Goal: Information Seeking & Learning: Learn about a topic

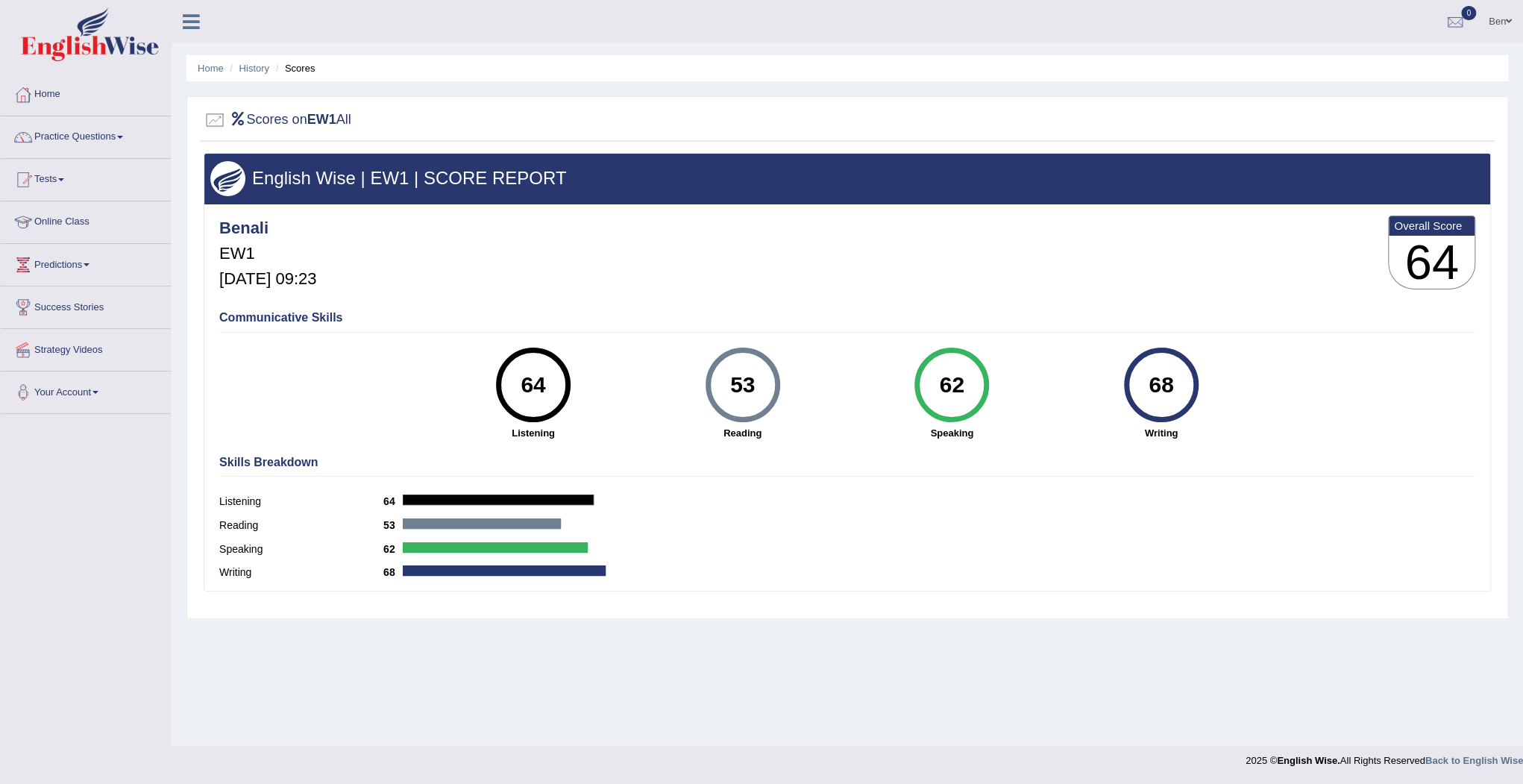
drag, startPoint x: 1061, startPoint y: 1, endPoint x: 800, endPoint y: 199, distance: 327.6
click at [800, 199] on div "English Wise | EW1 | SCORE REPORT" at bounding box center [847, 179] width 1286 height 50
click at [104, 139] on link "Practice Questions" at bounding box center [86, 135] width 170 height 38
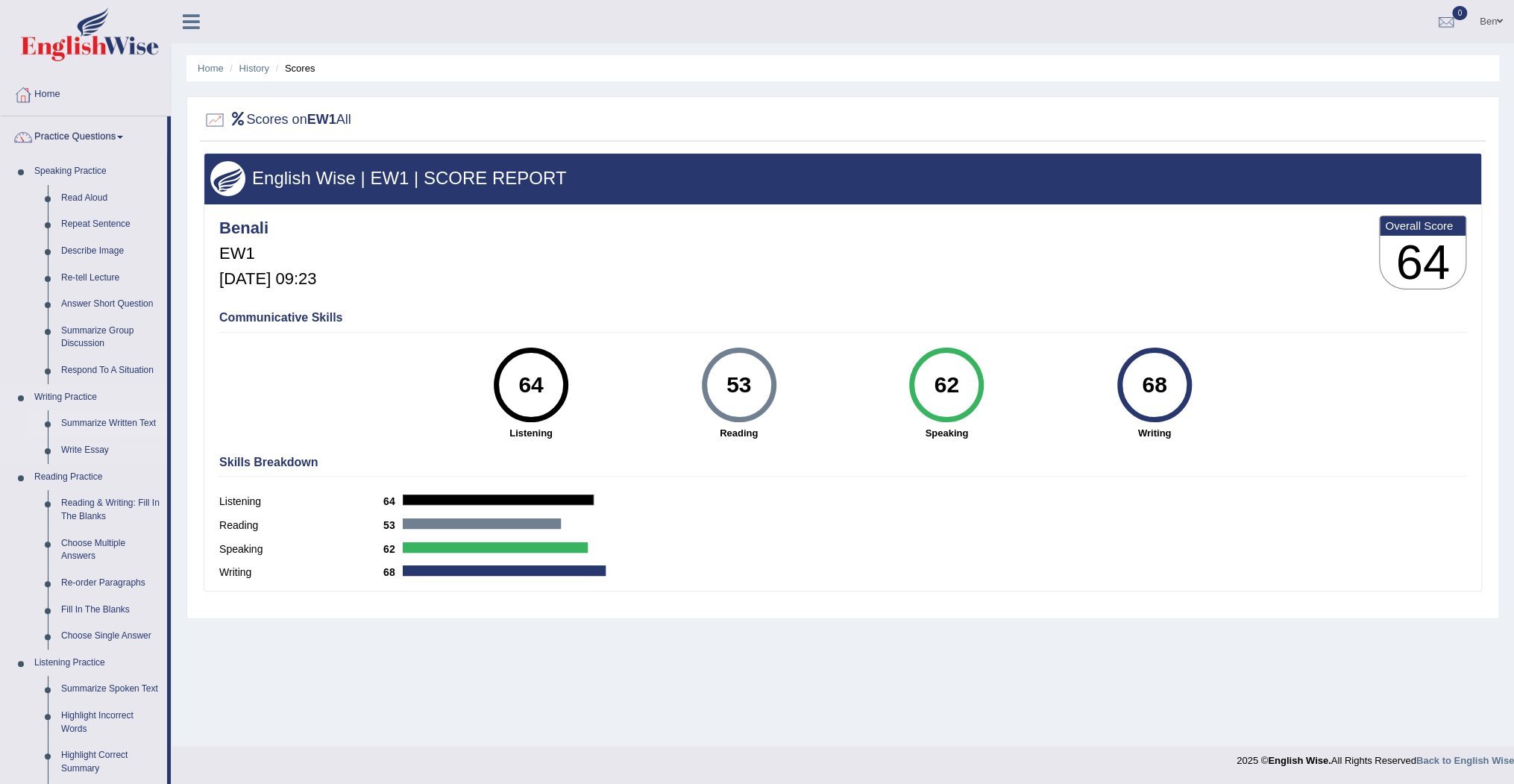
click at [114, 425] on link "Summarize Written Text" at bounding box center [111, 423] width 113 height 27
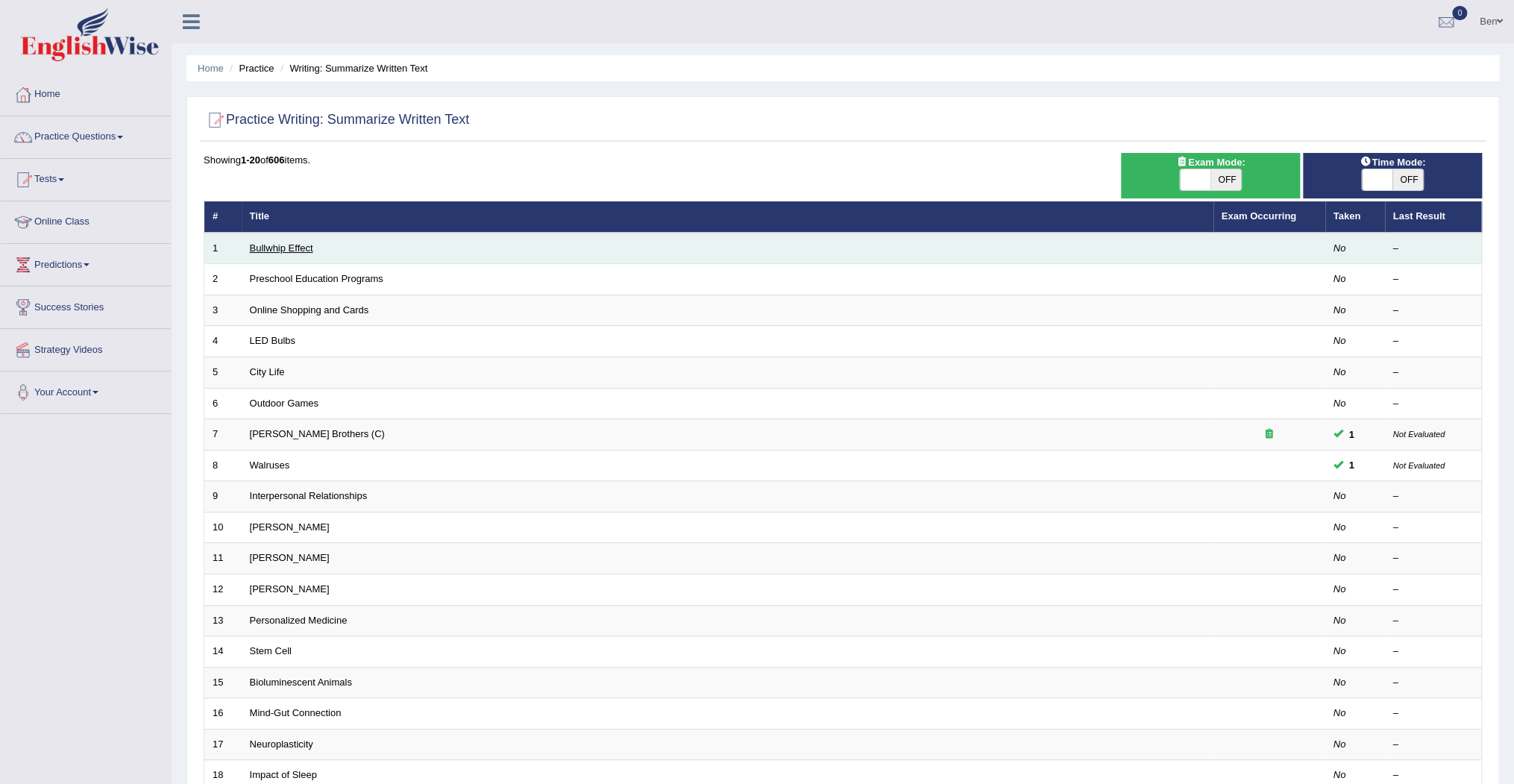
click at [285, 248] on link "Bullwhip Effect" at bounding box center [281, 247] width 63 height 11
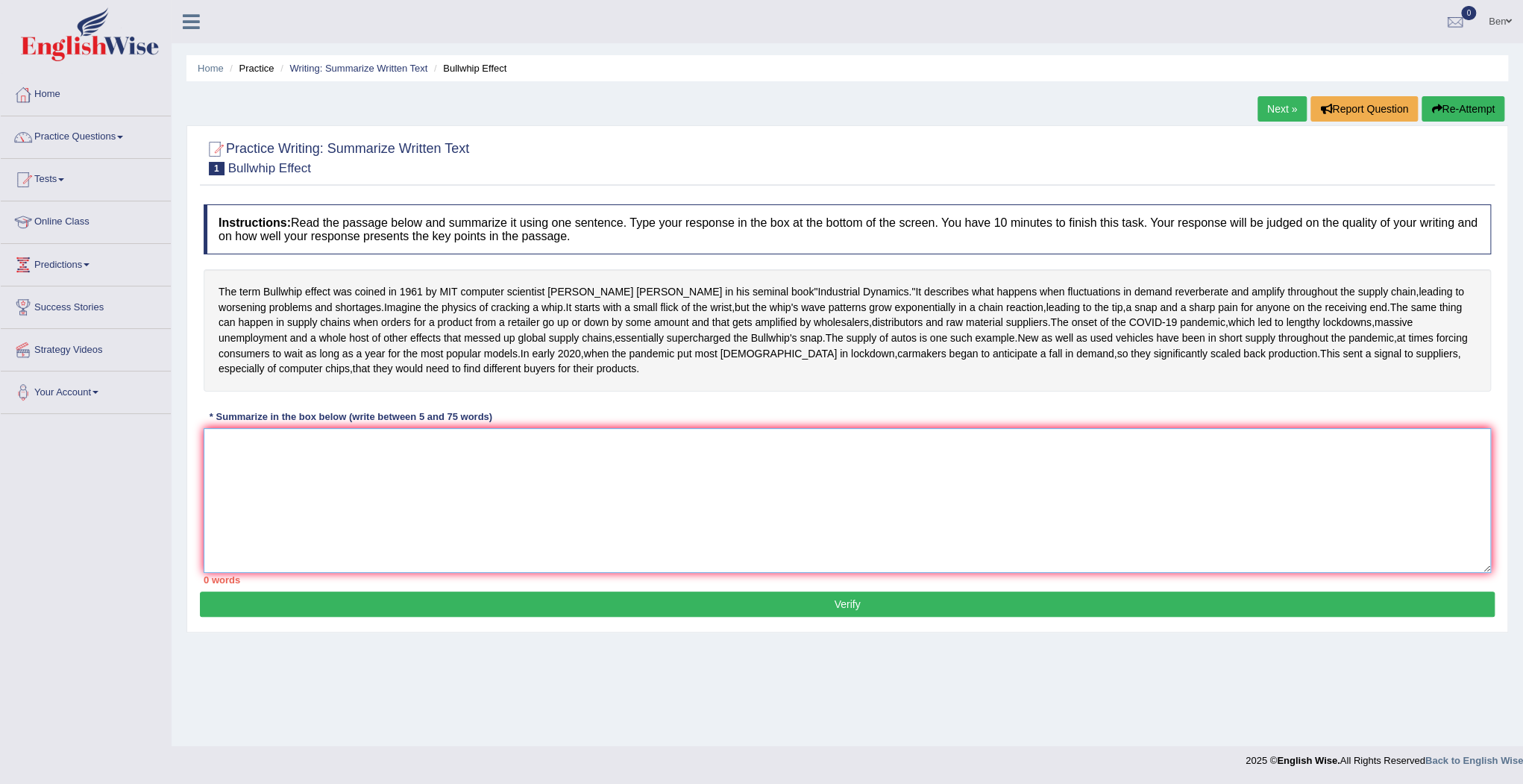
click at [331, 509] on textarea at bounding box center [847, 501] width 1288 height 145
type textarea "t"
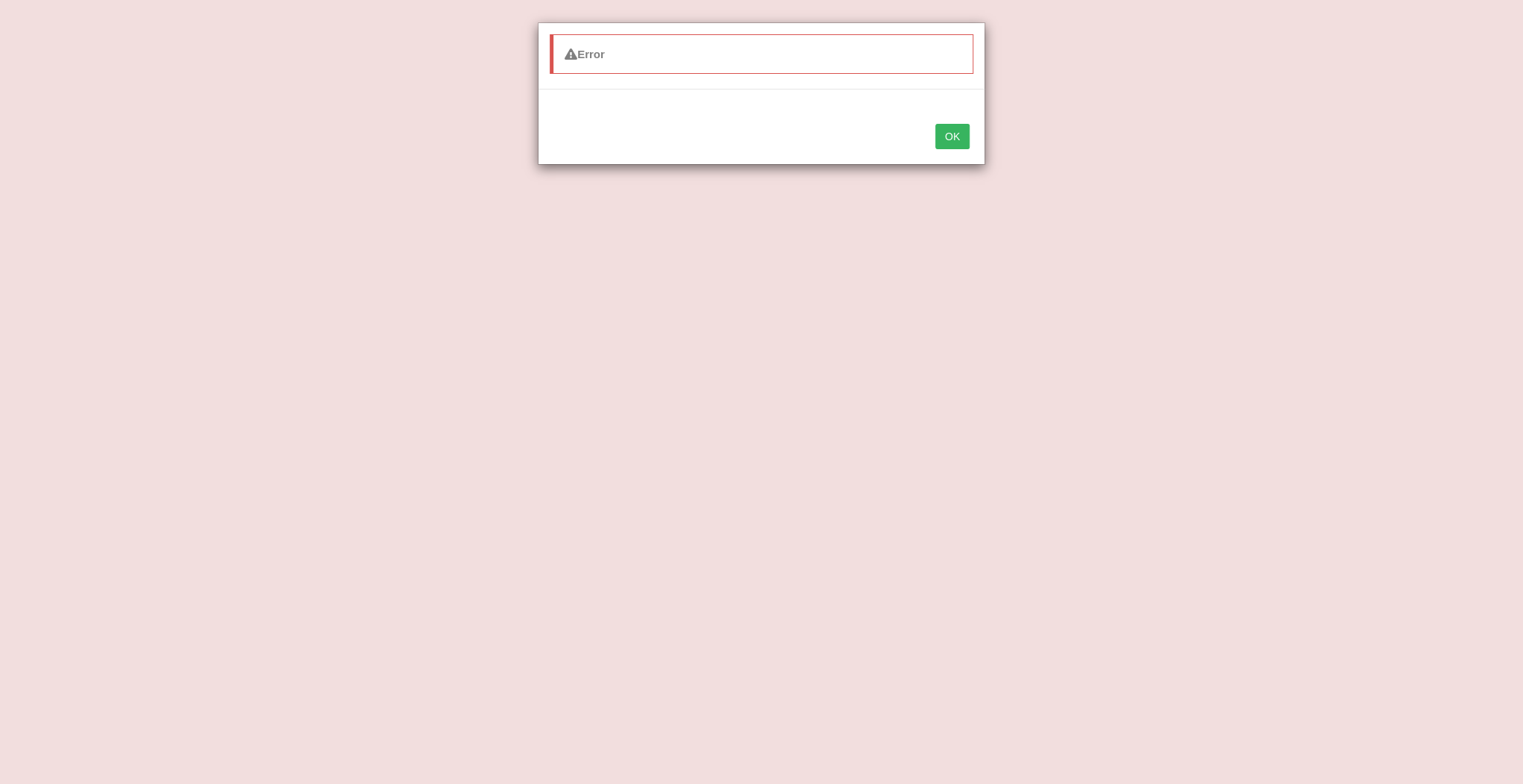
click at [944, 133] on button "OK" at bounding box center [952, 136] width 35 height 26
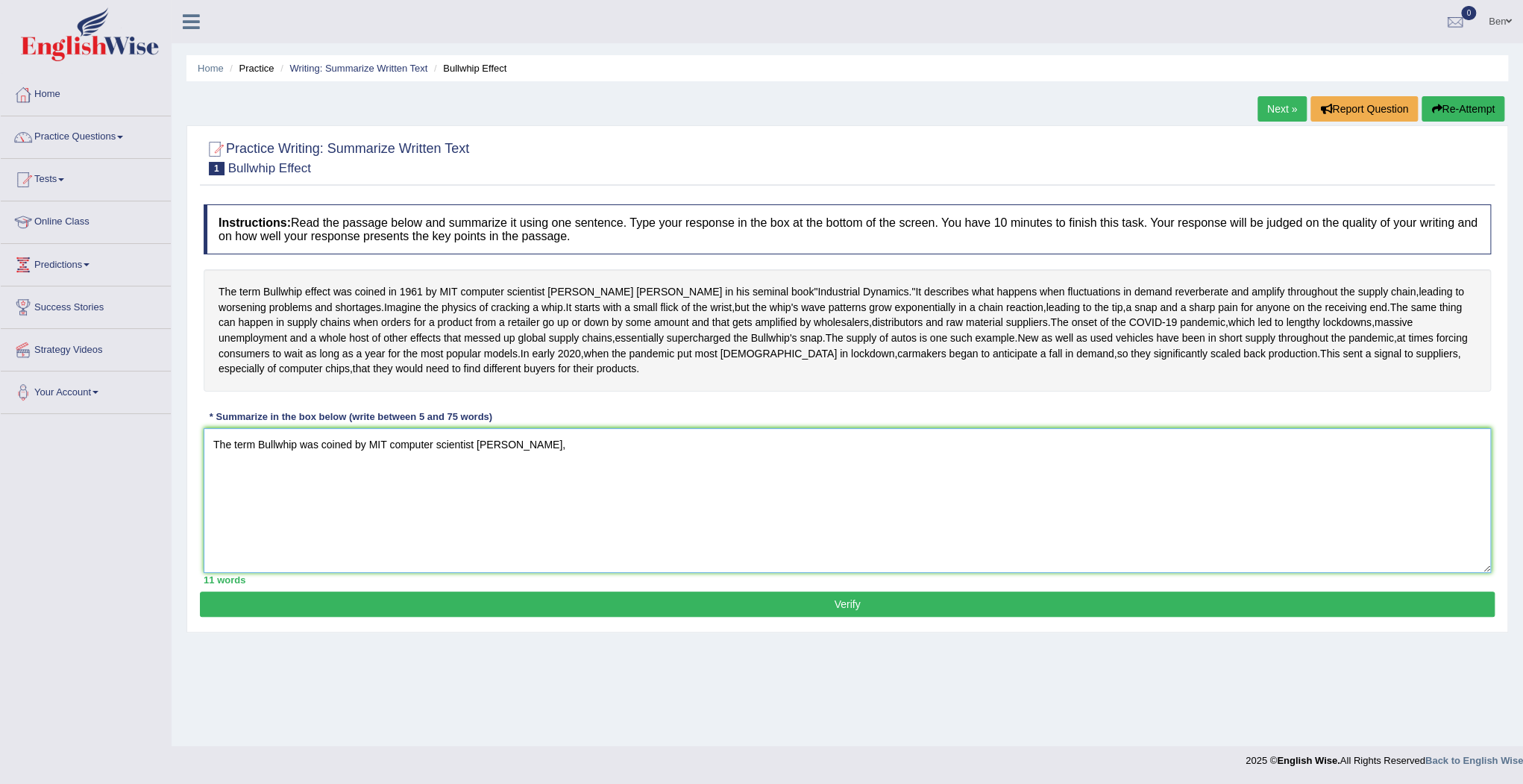
click at [569, 493] on textarea "The term Bullwhip was coined by MIT computer scientist Jay Forrester," at bounding box center [847, 501] width 1288 height 145
drag, startPoint x: 694, startPoint y: 489, endPoint x: 643, endPoint y: 489, distance: 51.0
click at [643, 489] on textarea "The term Bullwhip was coined by MIT computer scientist Jay Forrester, and it me…" at bounding box center [847, 501] width 1288 height 145
click at [984, 489] on textarea "The term Bullwhip was coined by MIT computer scientist Jay Forrester, and it me…" at bounding box center [847, 501] width 1288 height 145
click at [651, 488] on textarea "The term Bullwhip was coined by MIT computer scientist Jay Forrester, and it me…" at bounding box center [847, 501] width 1288 height 145
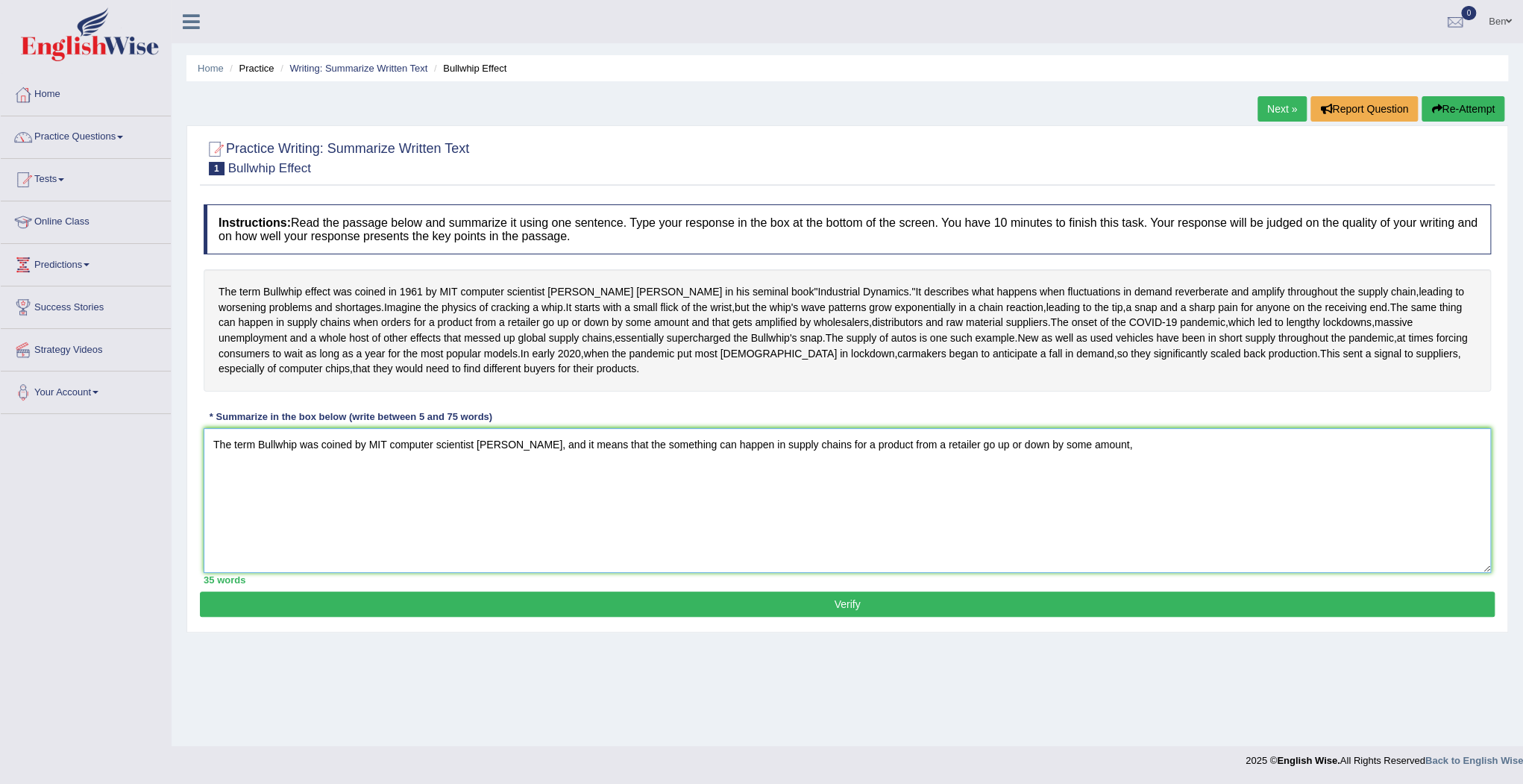
click at [1127, 486] on textarea "The term Bullwhip was coined by MIT computer scientist Jay Forrester, and it me…" at bounding box center [847, 501] width 1288 height 145
click at [1210, 489] on textarea "The term Bullwhip was coined by MIT computer scientist Jay Forrester, and it me…" at bounding box center [847, 501] width 1288 height 145
click at [1346, 495] on textarea "The term Bullwhip was coined by MIT computer scientist Jay Forrester, and it me…" at bounding box center [847, 501] width 1288 height 145
click at [1127, 490] on textarea "The term Bullwhip was coined by MIT computer scientist Jay Forrester, and it me…" at bounding box center [847, 501] width 1288 height 145
click at [1345, 486] on textarea "The term Bullwhip was coined by MIT computer scientist Jay Forrester, and it me…" at bounding box center [847, 501] width 1288 height 145
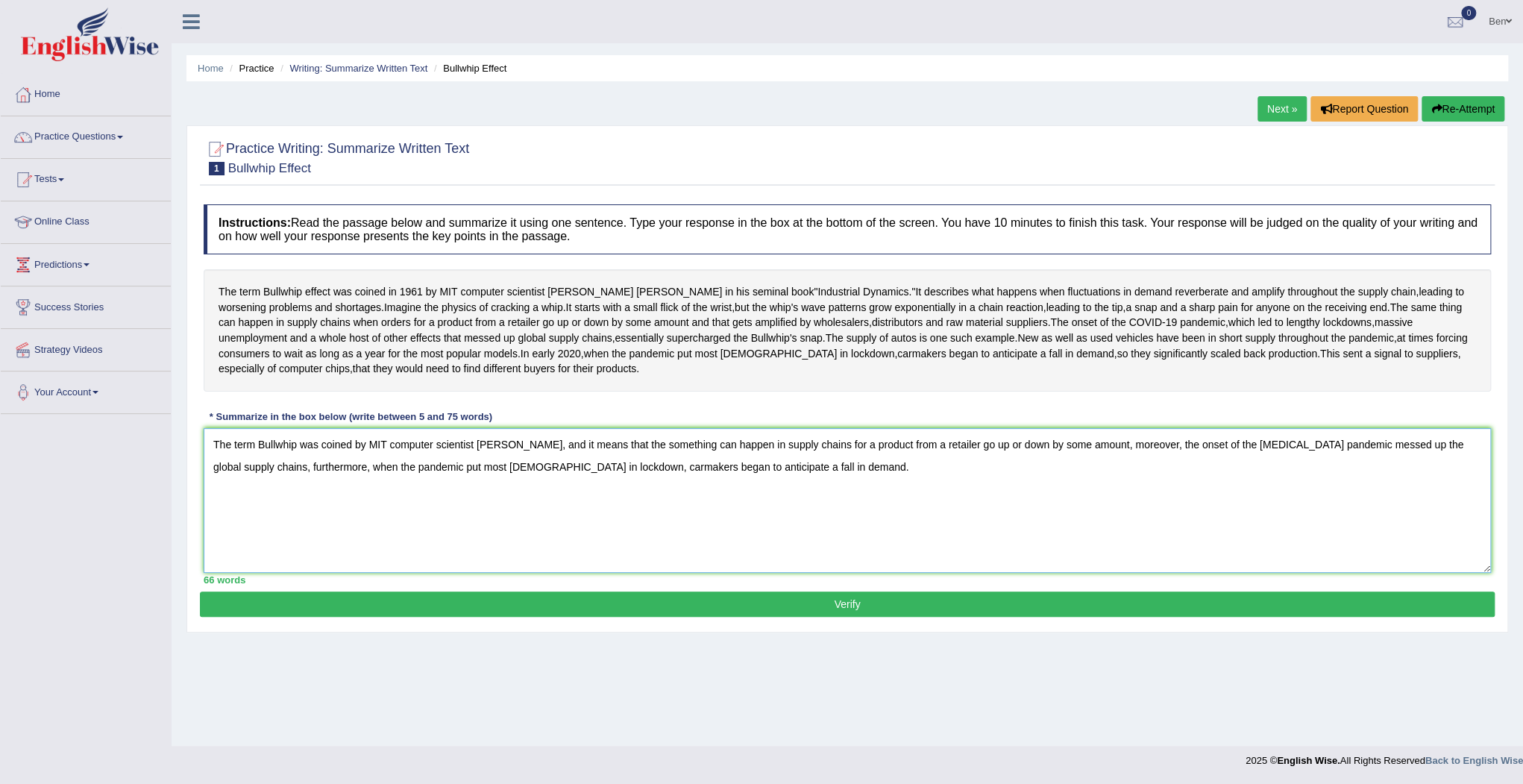
type textarea "The term Bullwhip was coined by MIT computer scientist Jay Forrester, and it me…"
click at [836, 617] on button "Verify" at bounding box center [846, 604] width 1295 height 26
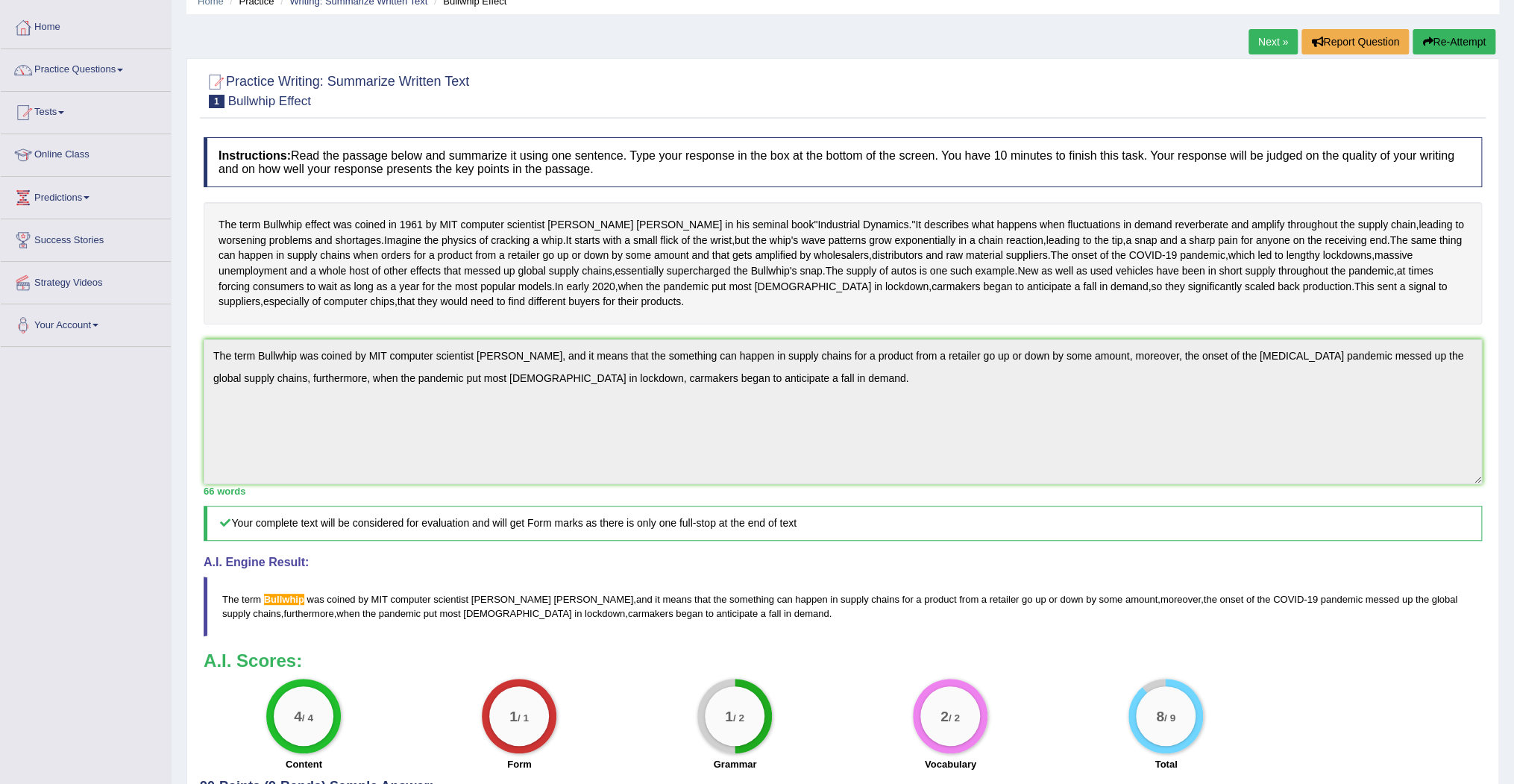
scroll to position [8, 0]
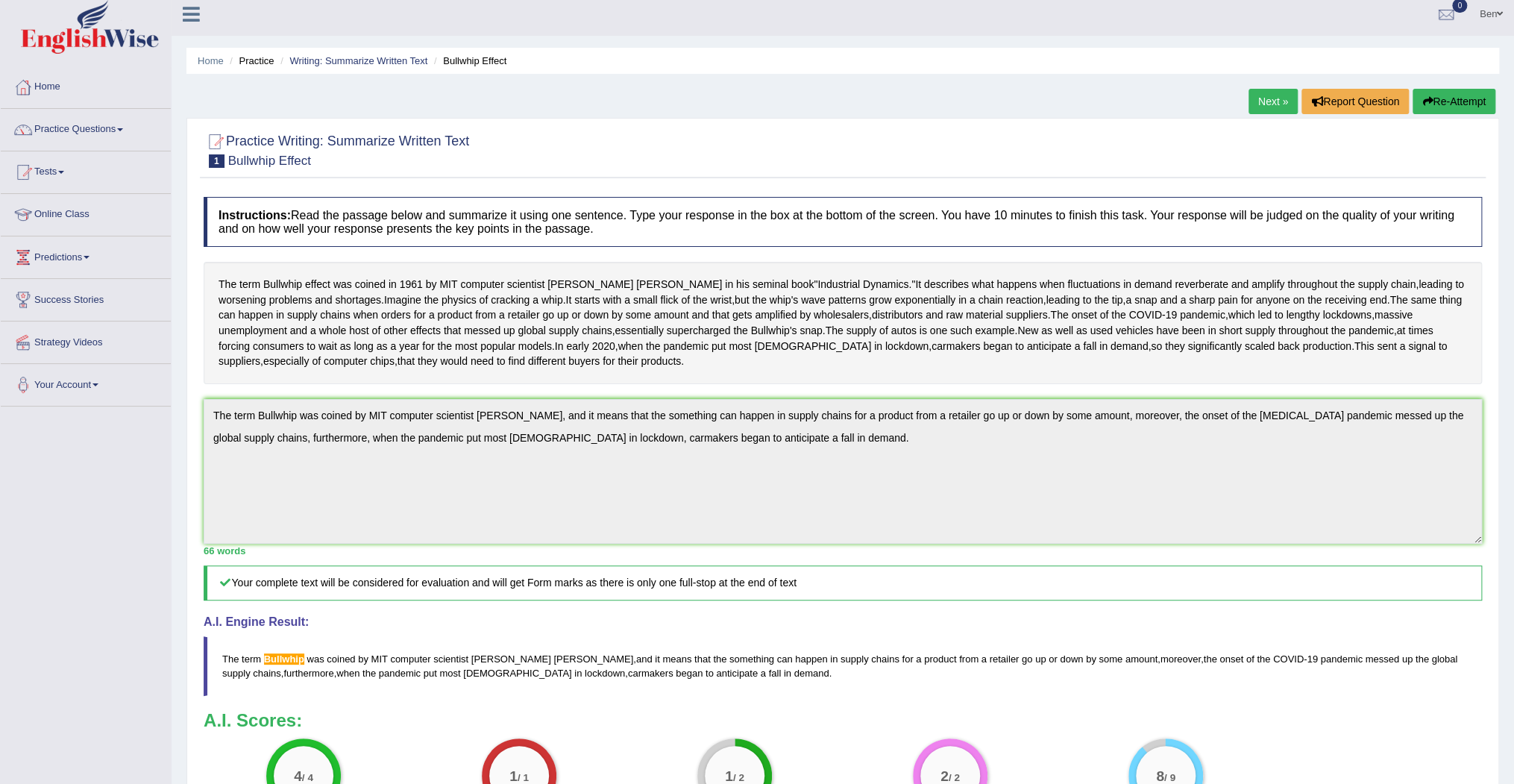
click at [1273, 99] on link "Next »" at bounding box center [1273, 102] width 49 height 26
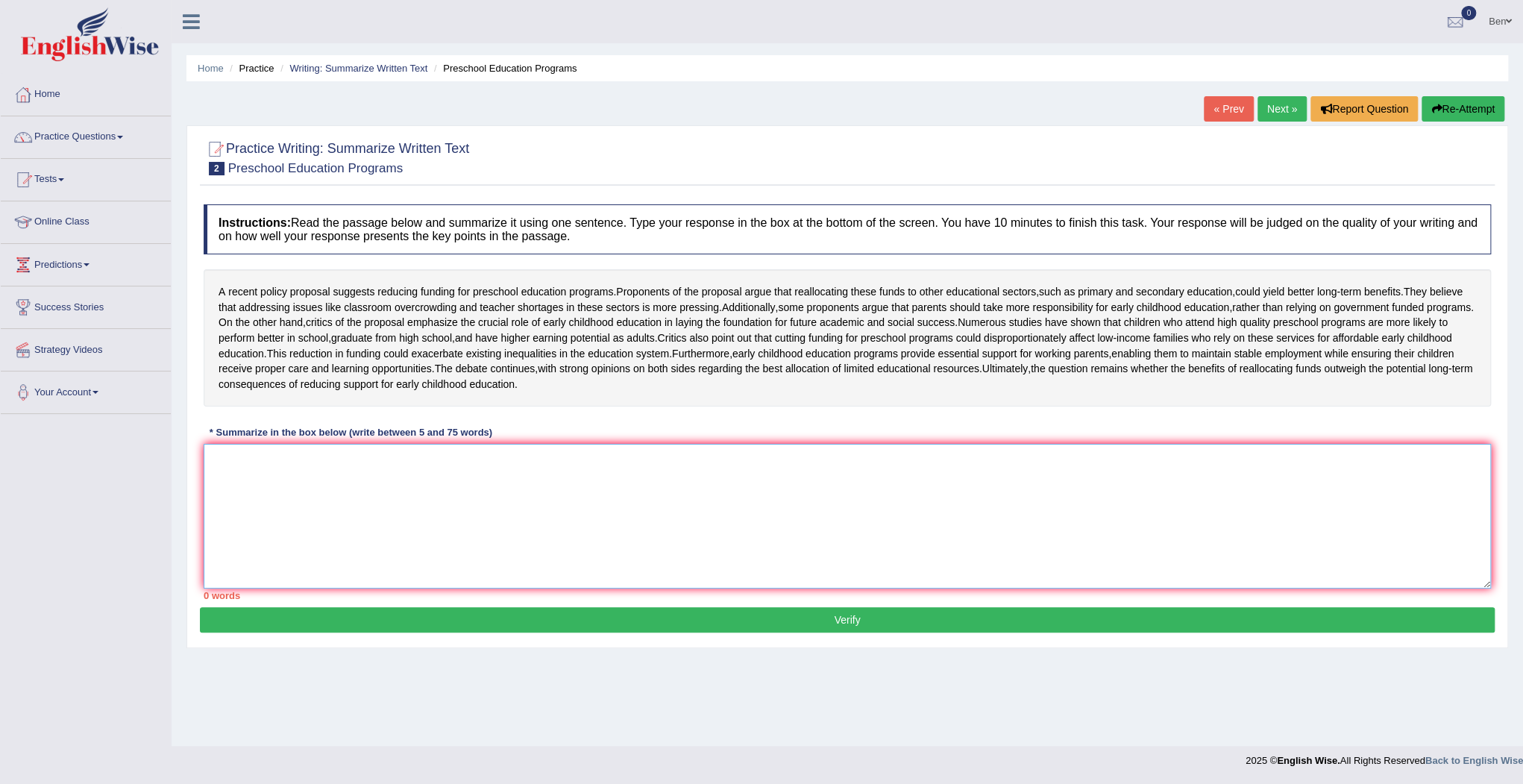
click at [375, 512] on textarea at bounding box center [847, 515] width 1288 height 145
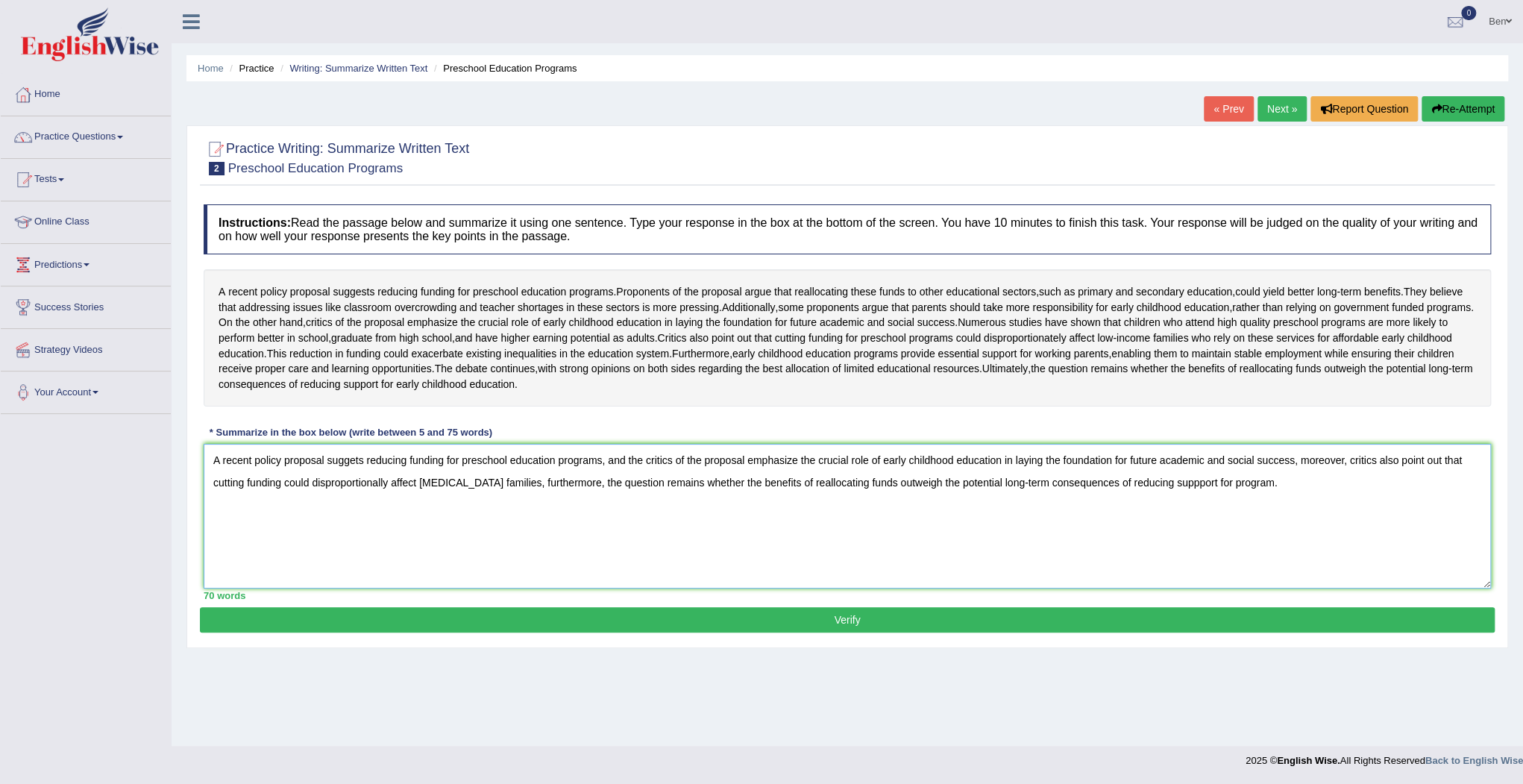
type textarea "A recent policy proposal suggets reducing funding for preschool education progr…"
click at [858, 633] on button "Verify" at bounding box center [846, 620] width 1295 height 26
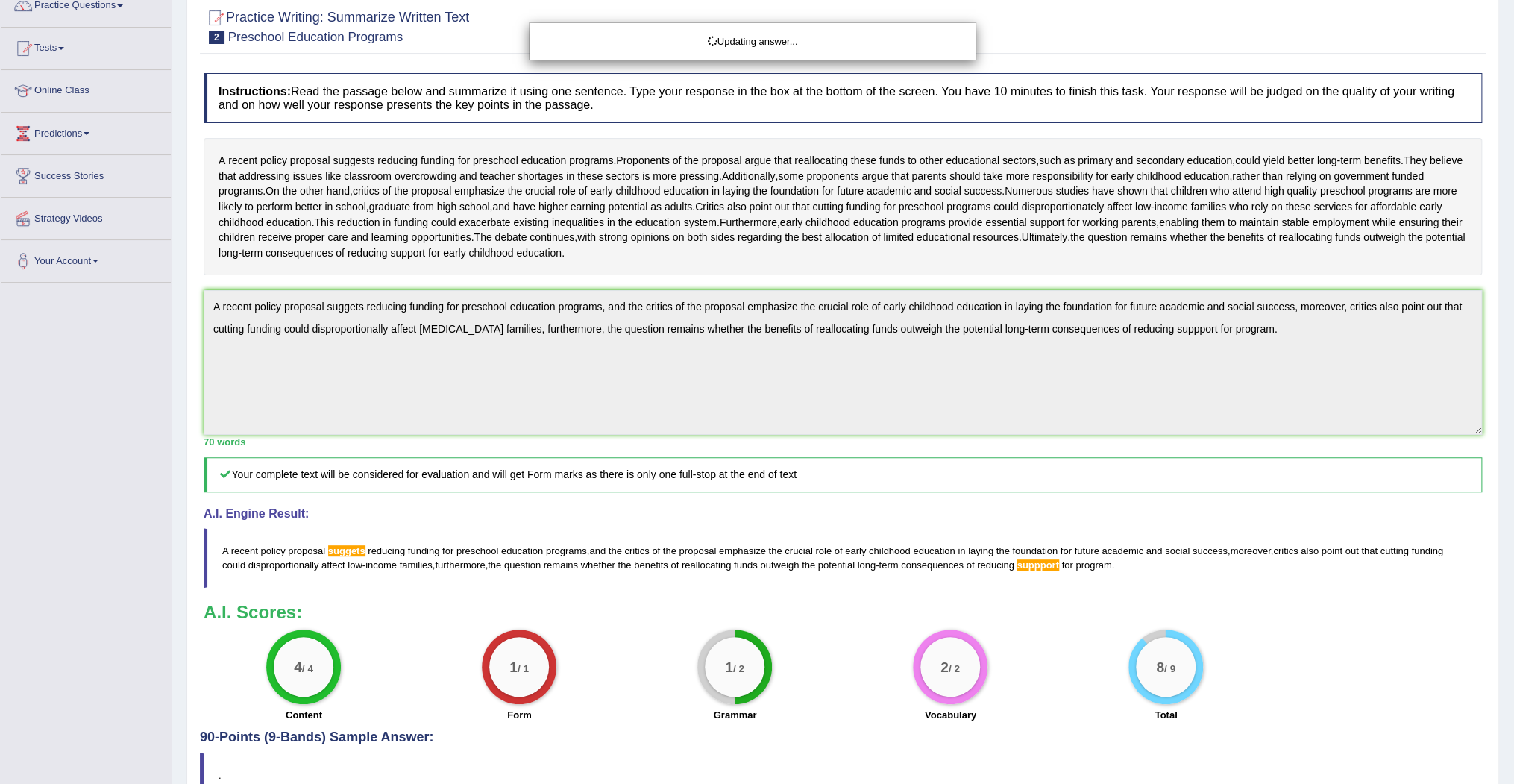
scroll to position [261, 0]
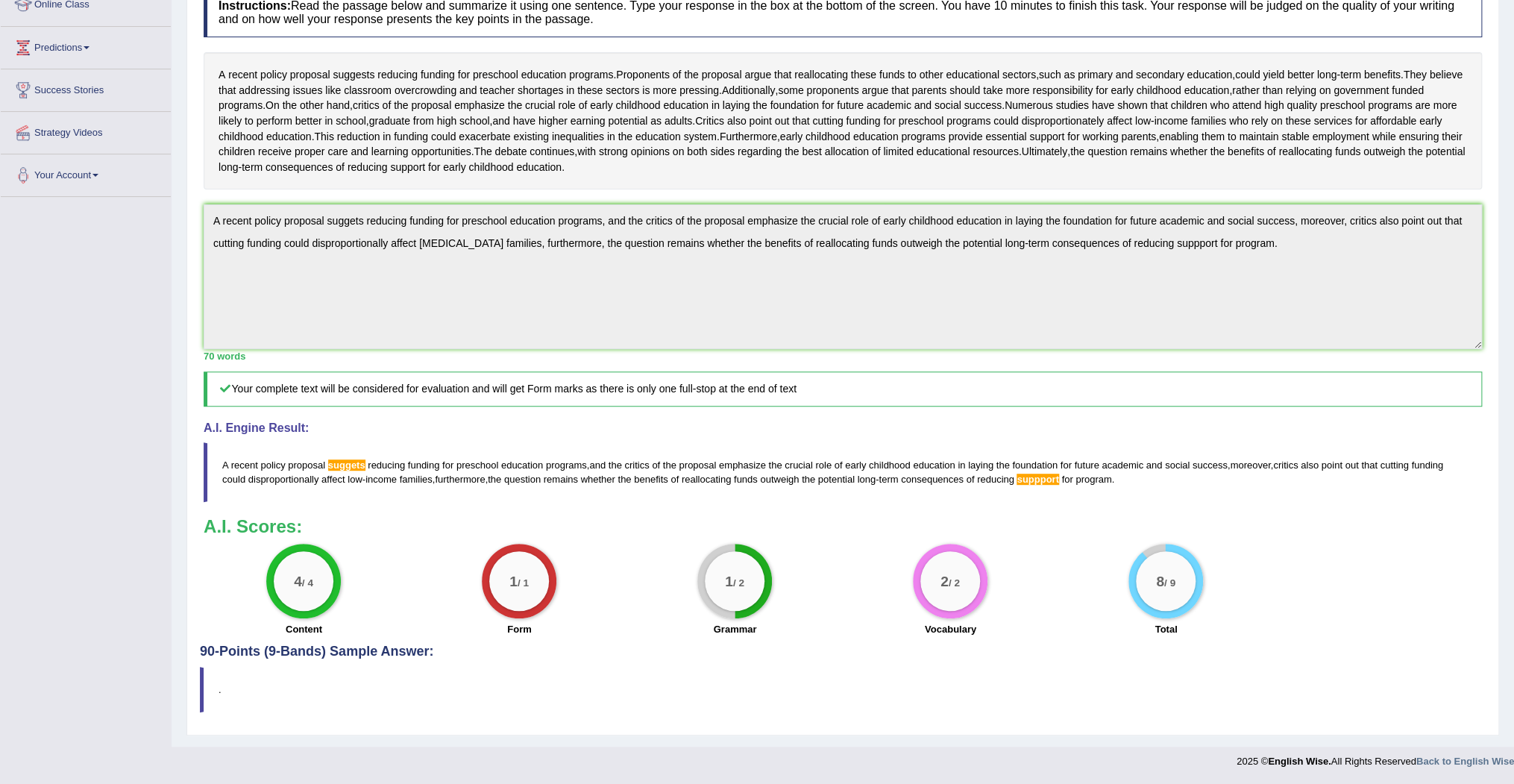
click at [360, 465] on span "suggets" at bounding box center [347, 464] width 38 height 11
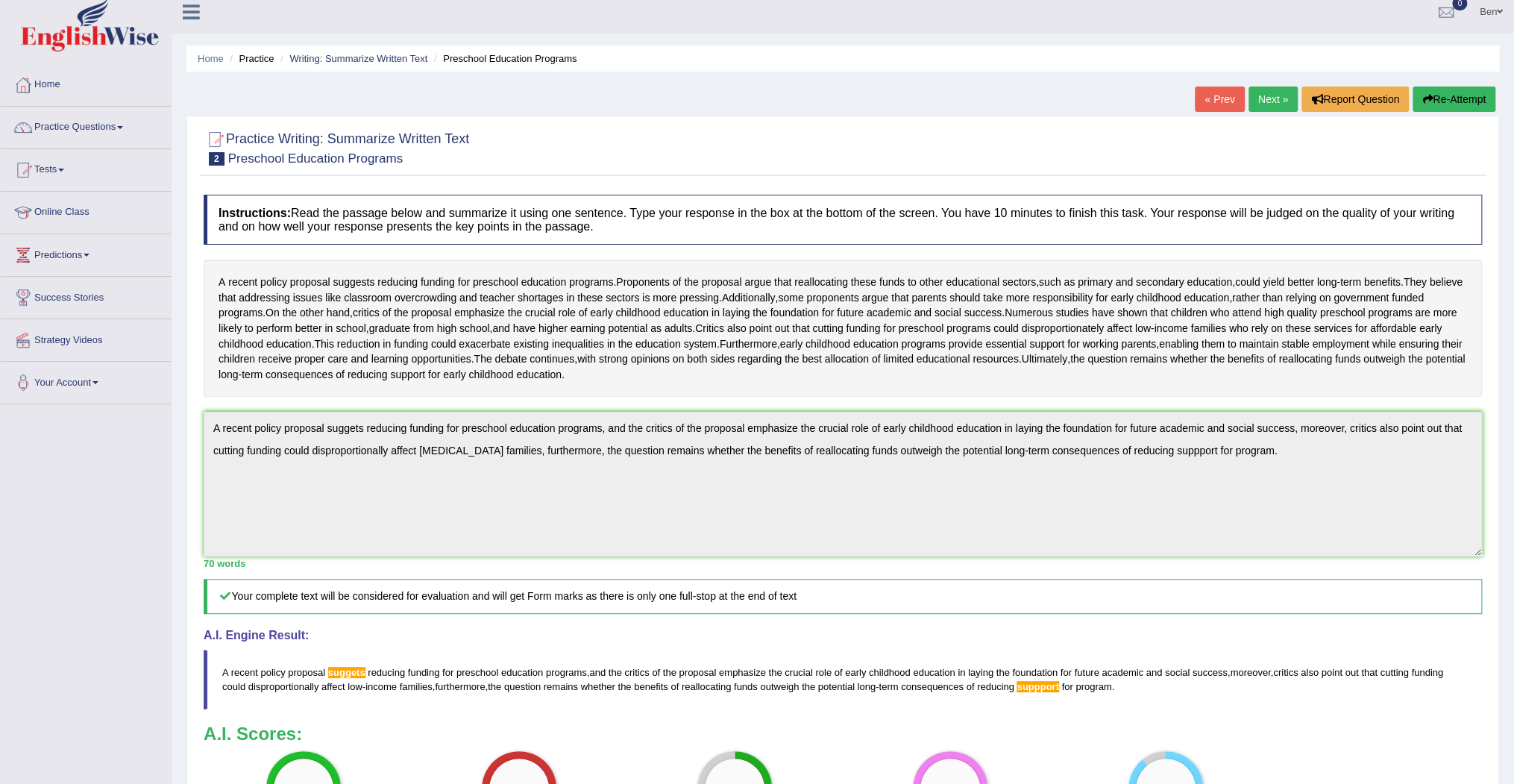
scroll to position [0, 0]
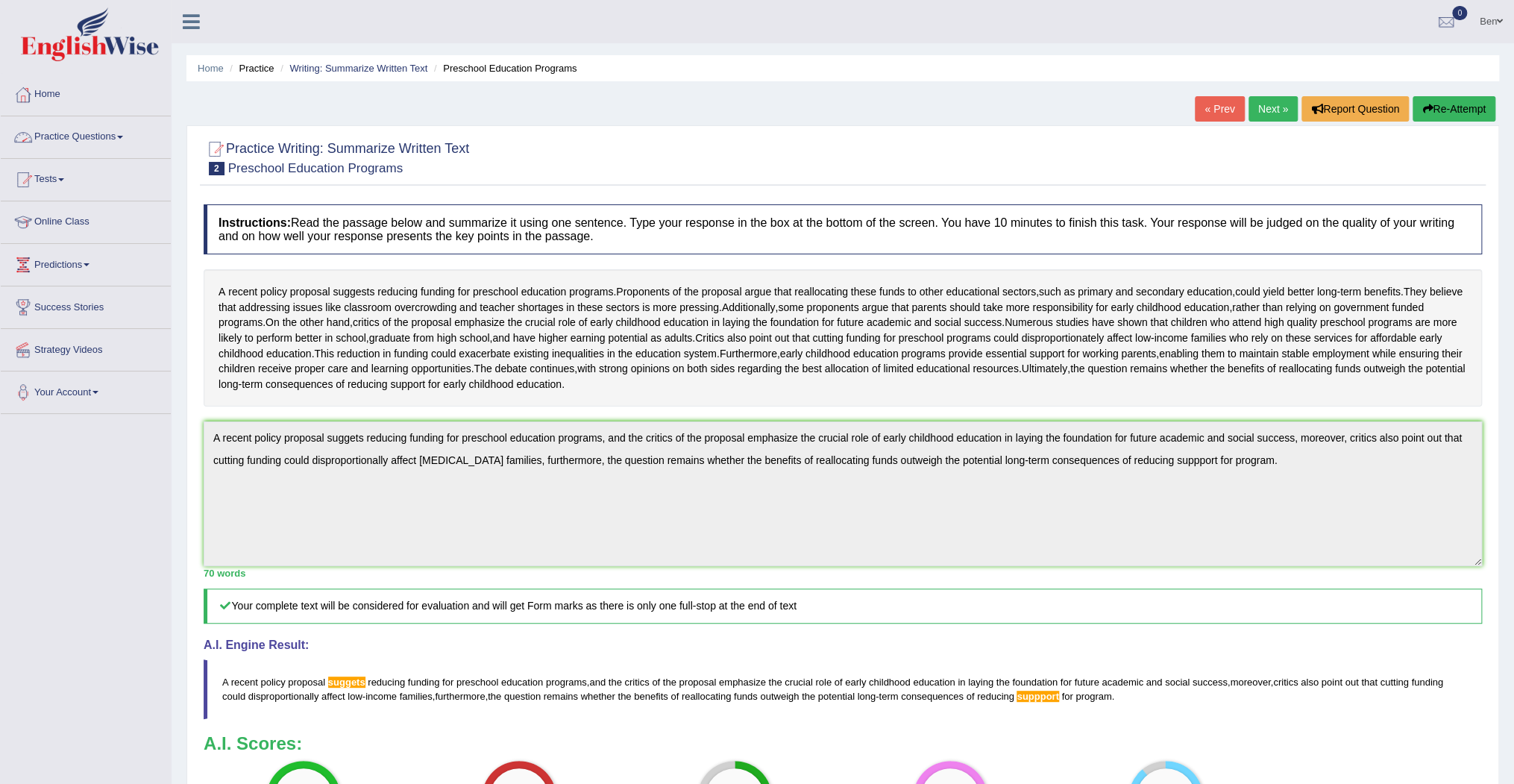
click at [101, 141] on link "Practice Questions" at bounding box center [86, 135] width 170 height 38
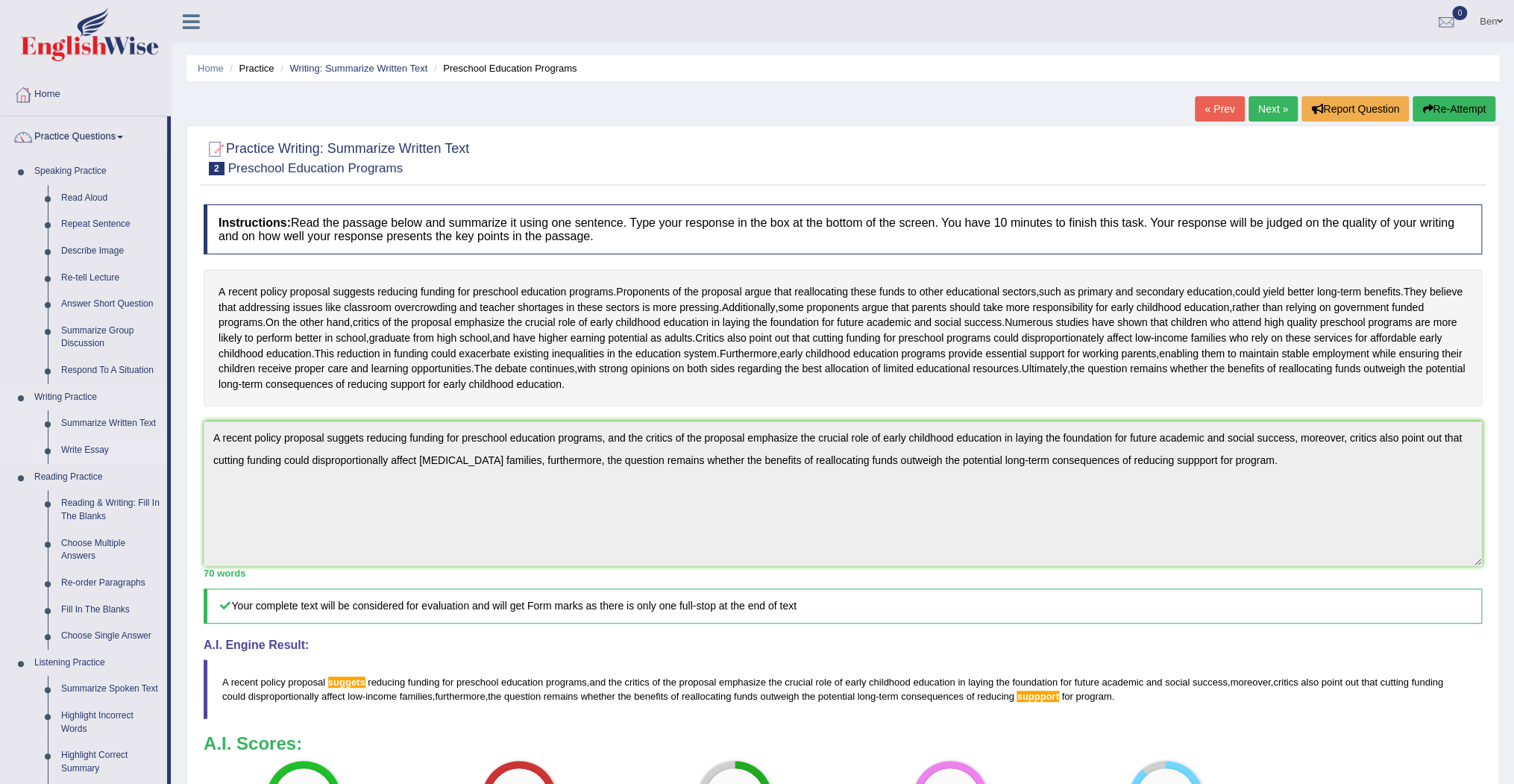
click at [101, 447] on link "Write Essay" at bounding box center [111, 450] width 113 height 27
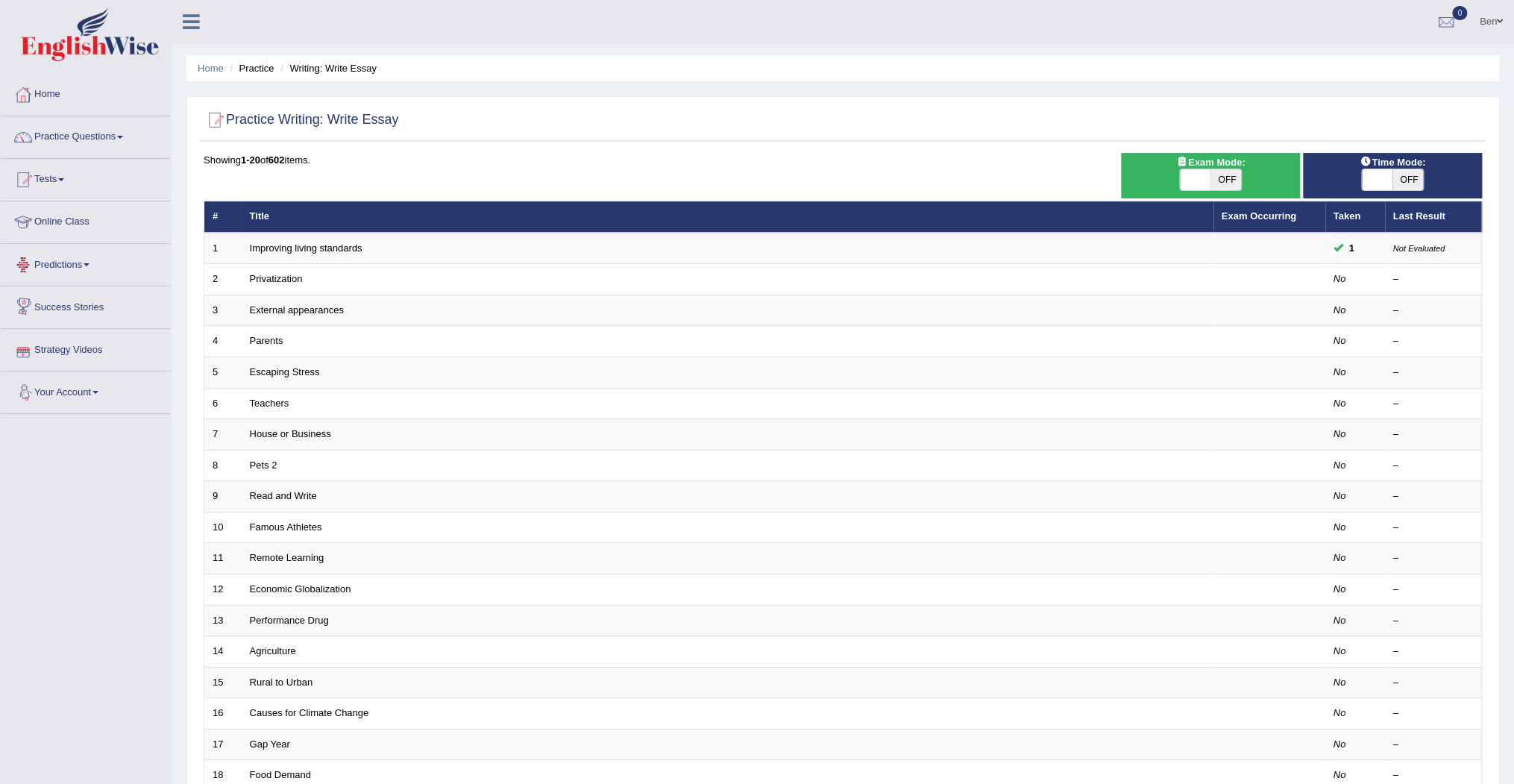
click at [584, 148] on div "Practice Writing: Write Essay Time Mode: ON OFF Exam Mode: ON OFF Showing 1-20 …" at bounding box center [842, 517] width 1313 height 843
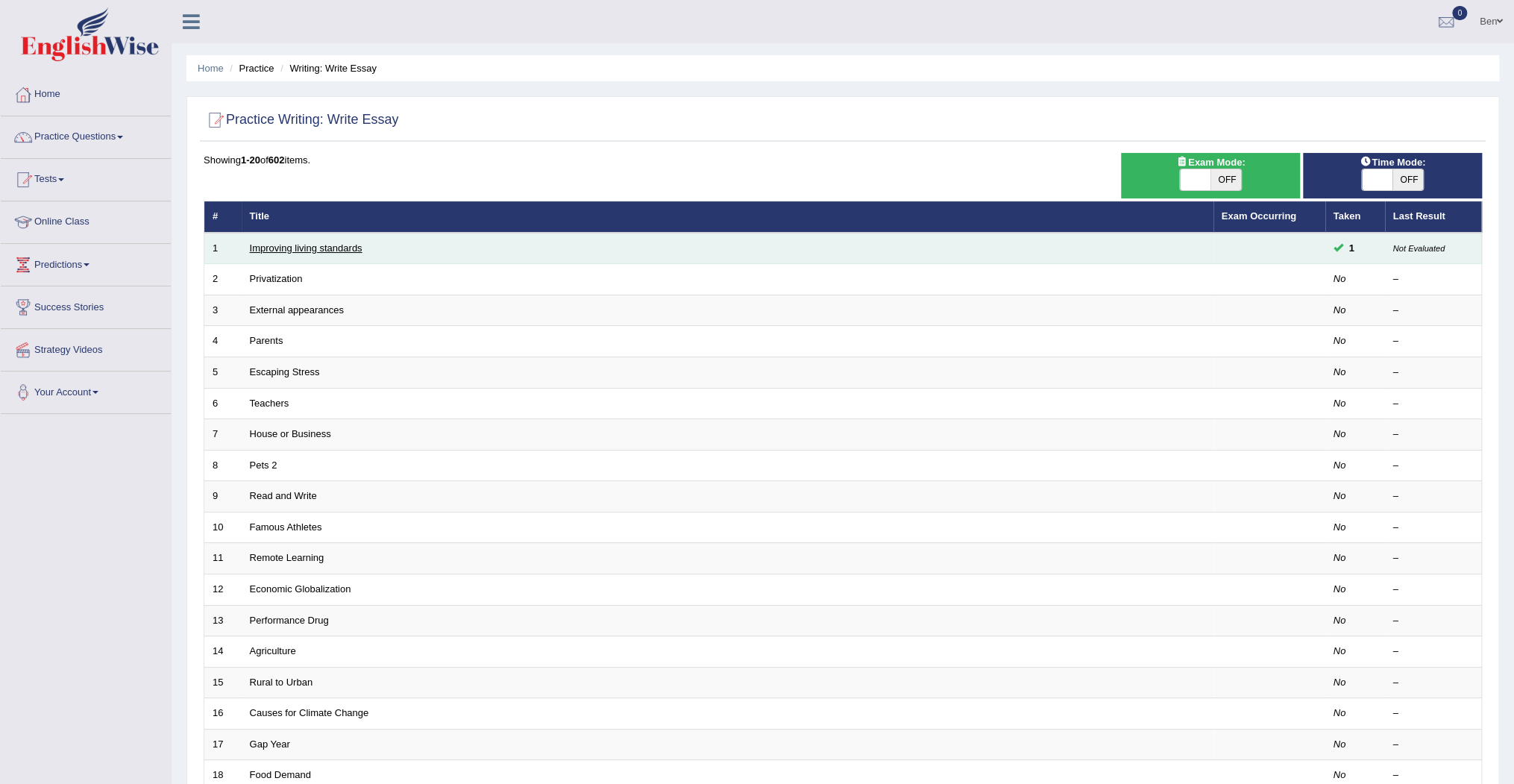
click at [337, 245] on link "Improving living standards" at bounding box center [306, 247] width 113 height 11
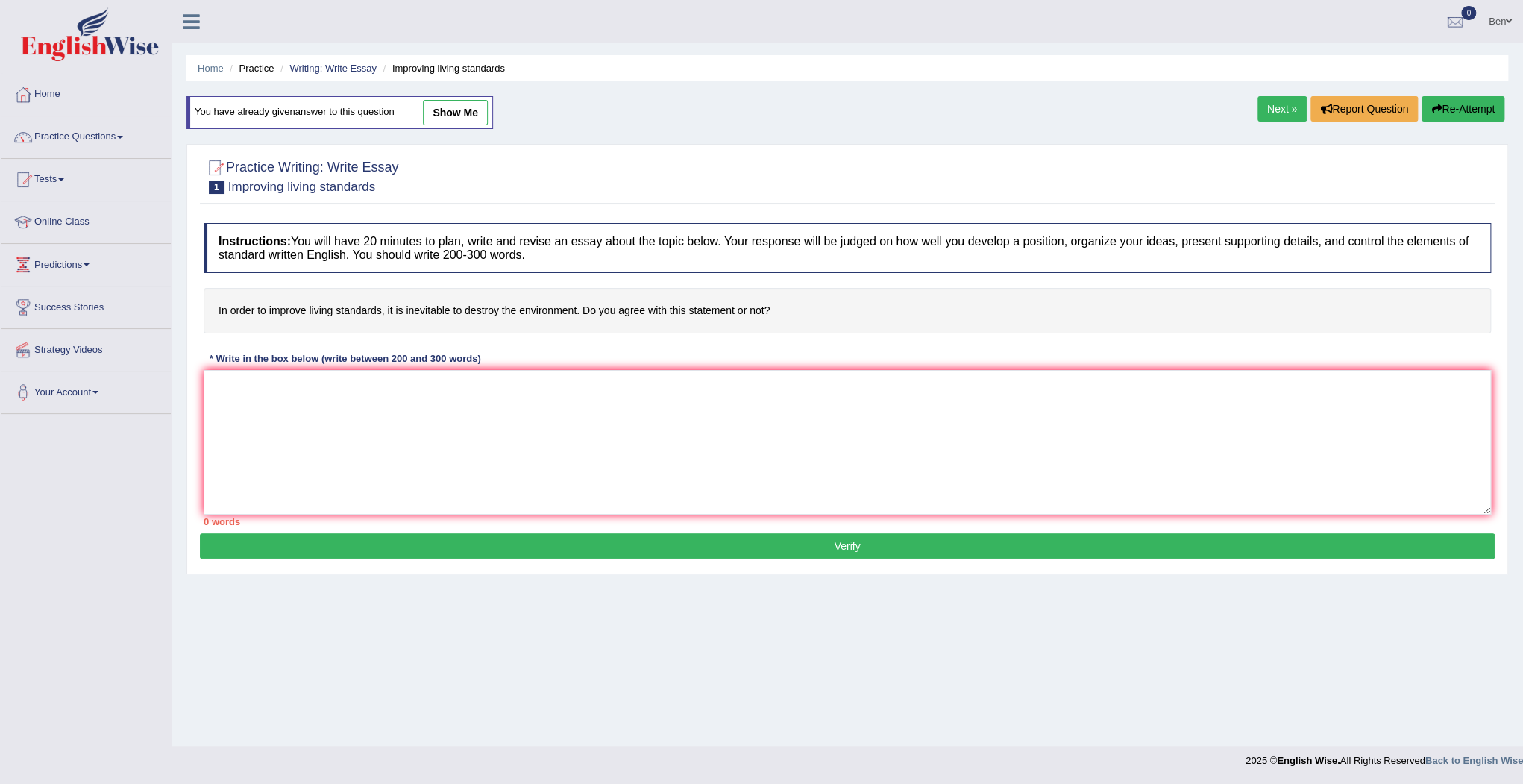
drag, startPoint x: 451, startPoint y: 113, endPoint x: 465, endPoint y: 132, distance: 23.6
click at [452, 113] on link "show me" at bounding box center [455, 113] width 65 height 26
type textarea "The increasing influence of improving living standards has ignited numerous dis…"
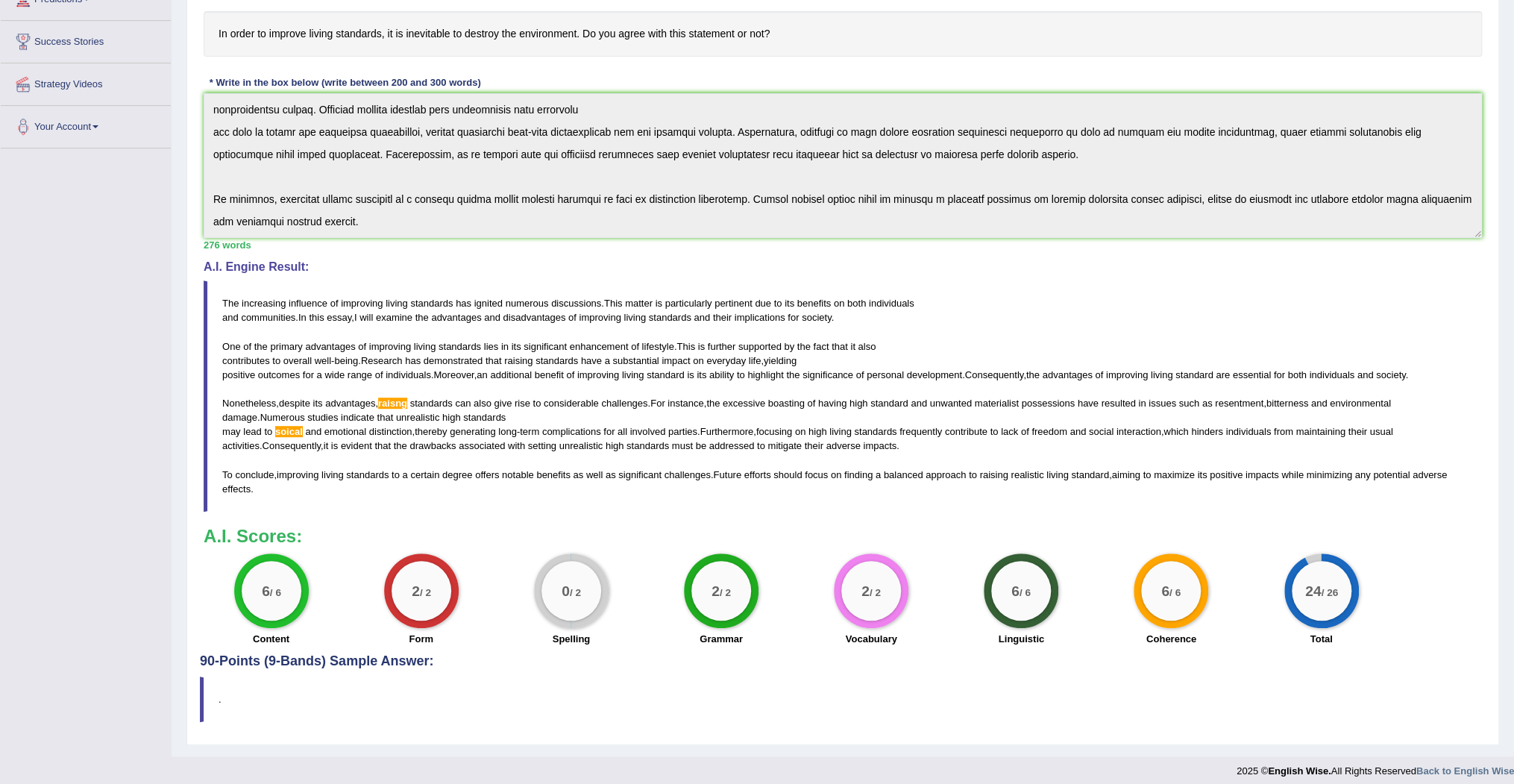
scroll to position [274, 0]
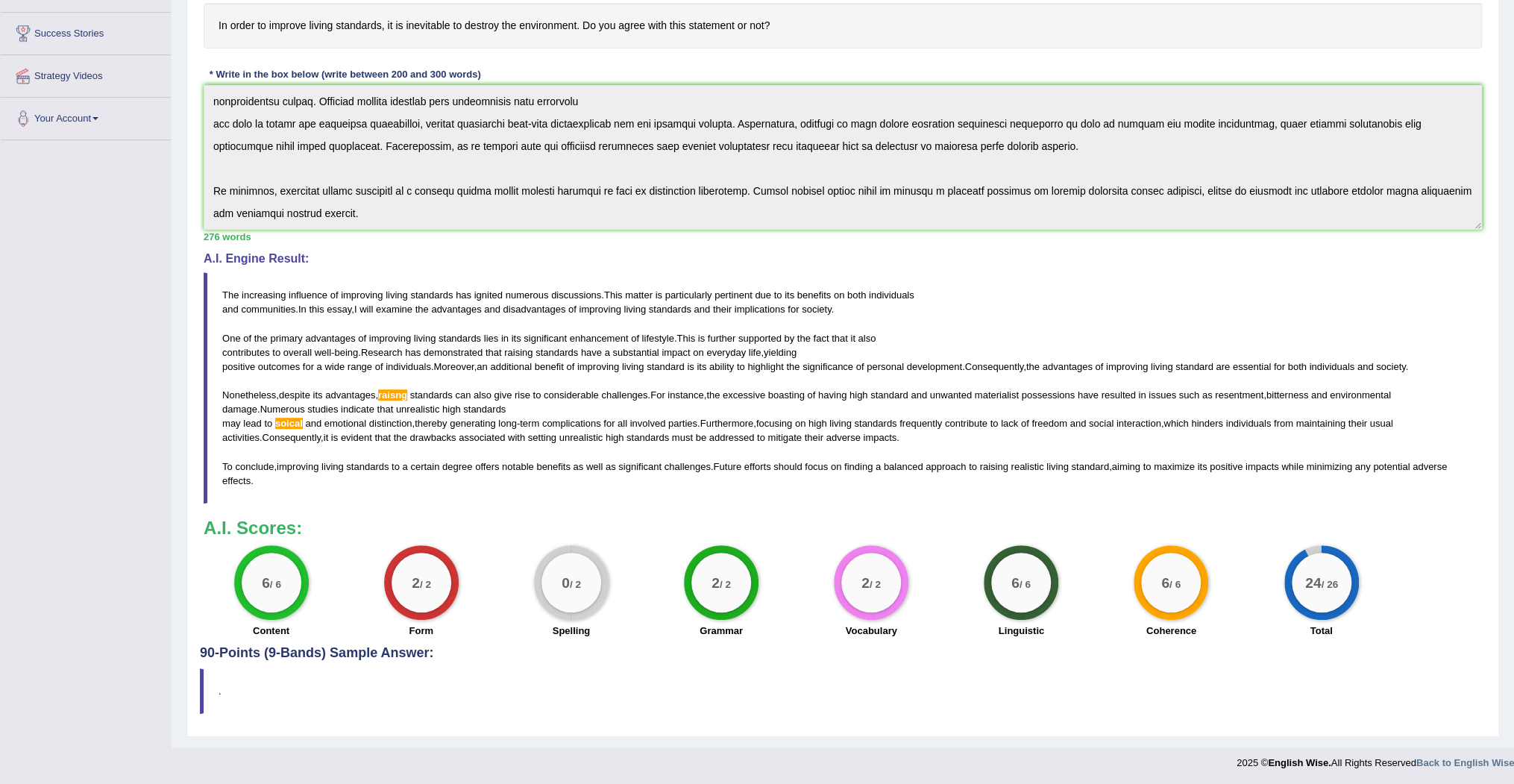
drag, startPoint x: 249, startPoint y: 471, endPoint x: 218, endPoint y: 289, distance: 184.6
click at [219, 294] on blockquote "The increasing influence of improving living standards has ignited numerous dis…" at bounding box center [842, 388] width 1279 height 231
drag, startPoint x: 219, startPoint y: 288, endPoint x: 251, endPoint y: 412, distance: 128.1
click at [252, 399] on blockquote "The increasing influence of improving living standards has ignited numerous dis…" at bounding box center [842, 388] width 1279 height 231
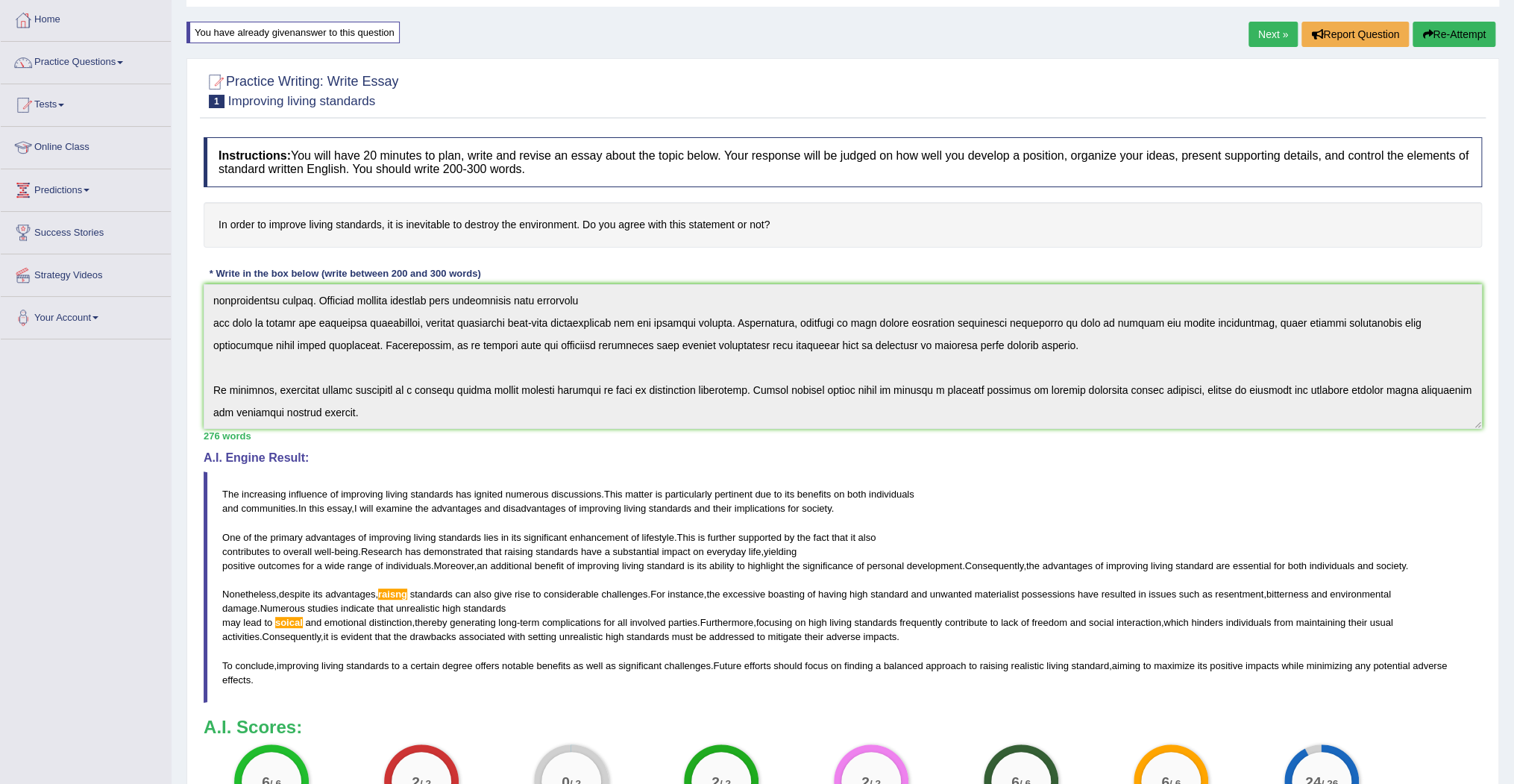
scroll to position [0, 0]
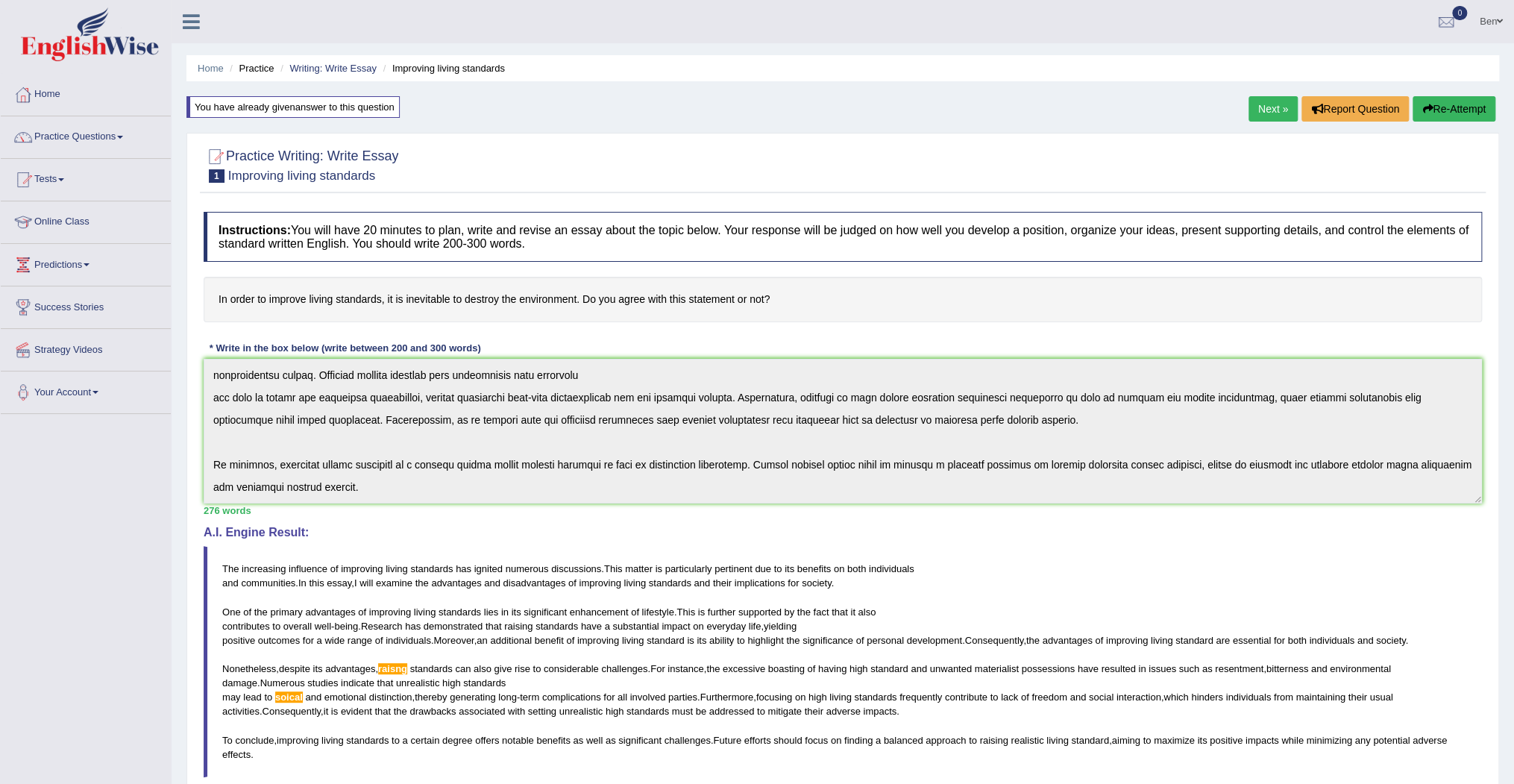
click at [1263, 108] on link "Next »" at bounding box center [1273, 109] width 49 height 26
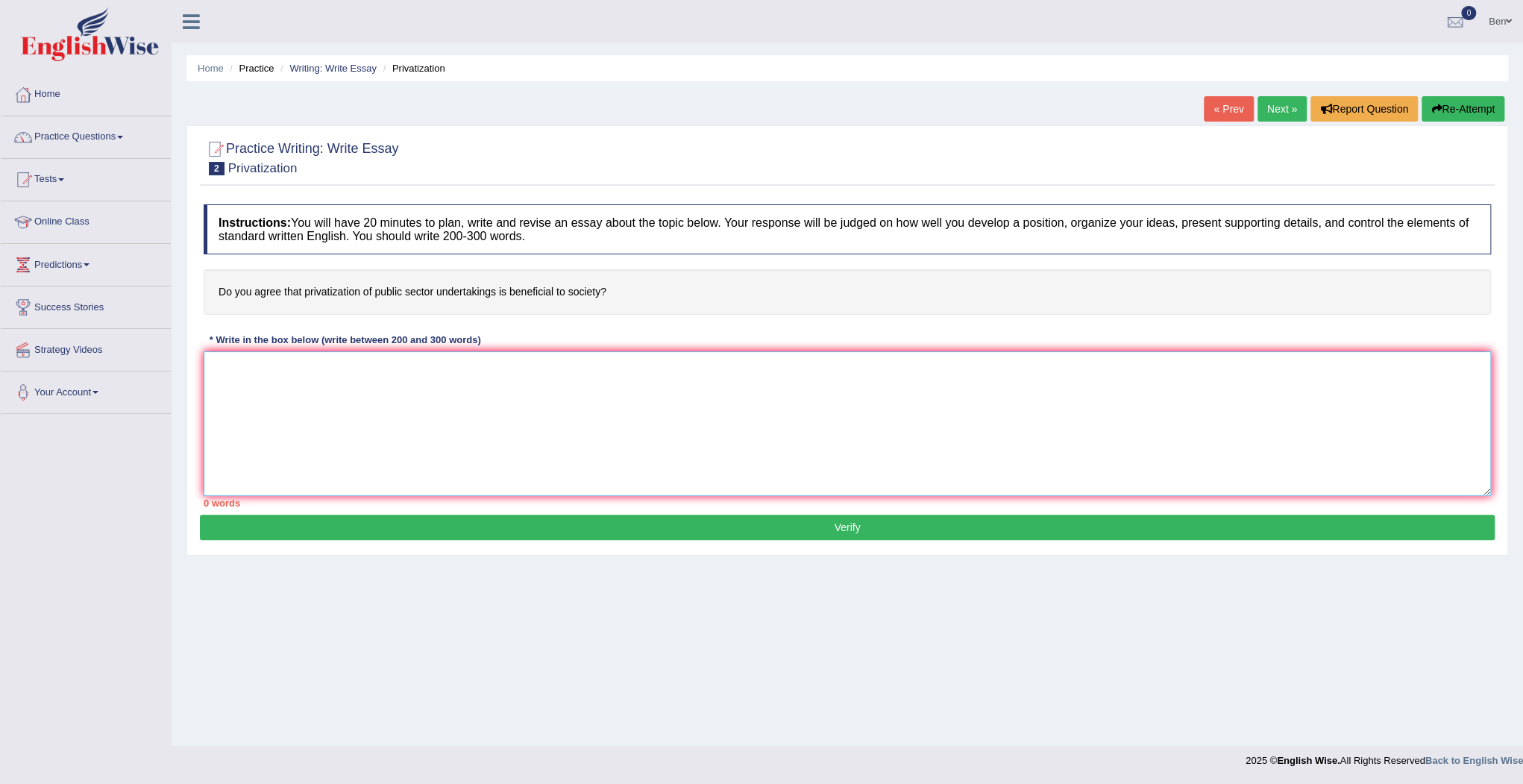
click at [221, 367] on textarea at bounding box center [847, 424] width 1288 height 145
paste textarea "The increasing influence of (essay topic) on our lives has ignited numerous dis…"
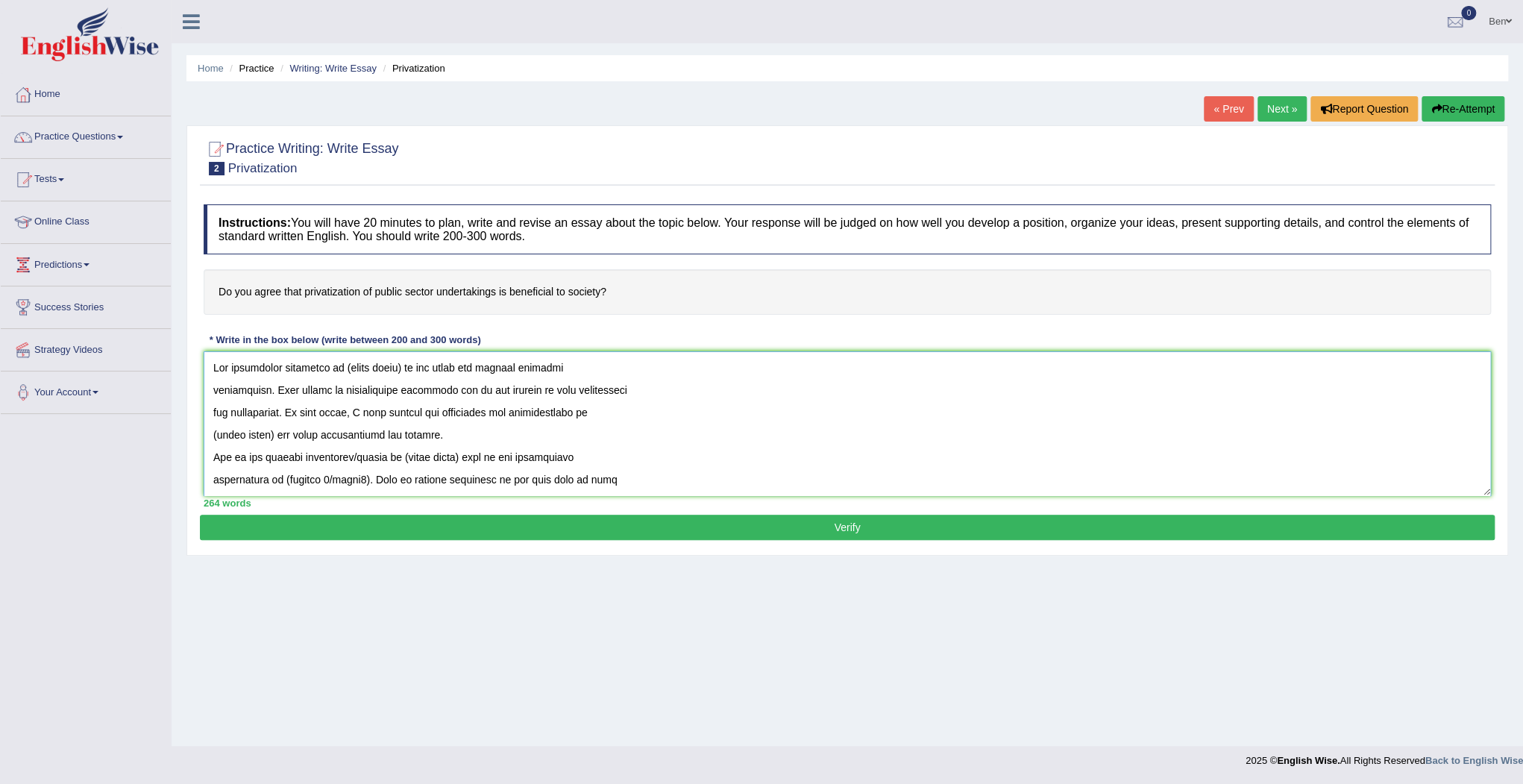
drag, startPoint x: 399, startPoint y: 364, endPoint x: 342, endPoint y: 365, distance: 57.0
click at [342, 365] on textarea at bounding box center [847, 424] width 1288 height 145
click at [212, 389] on textarea at bounding box center [847, 424] width 1288 height 145
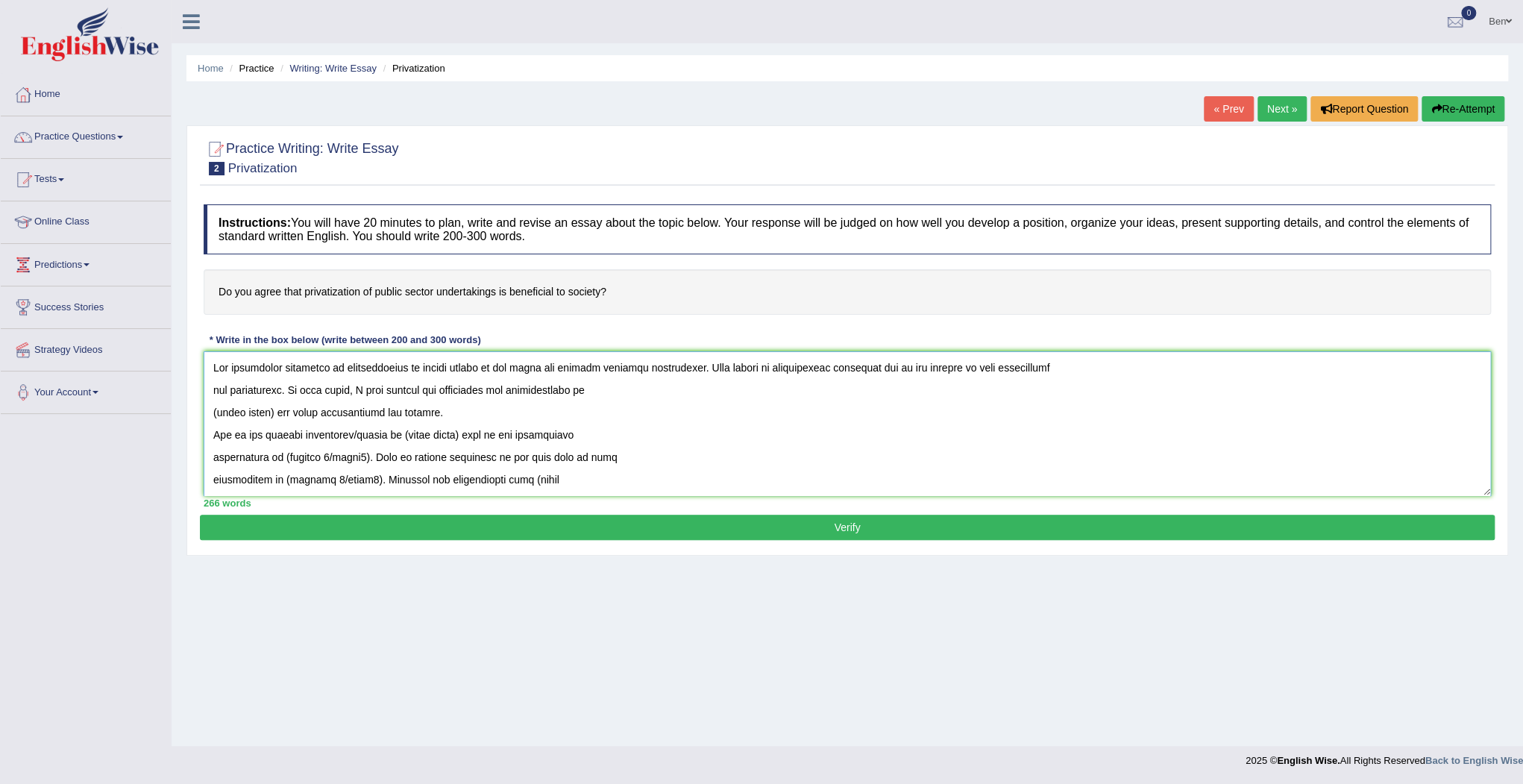
drag, startPoint x: 270, startPoint y: 412, endPoint x: 213, endPoint y: 408, distance: 57.1
click at [213, 408] on textarea at bounding box center [847, 424] width 1288 height 145
click at [215, 432] on textarea at bounding box center [847, 424] width 1288 height 145
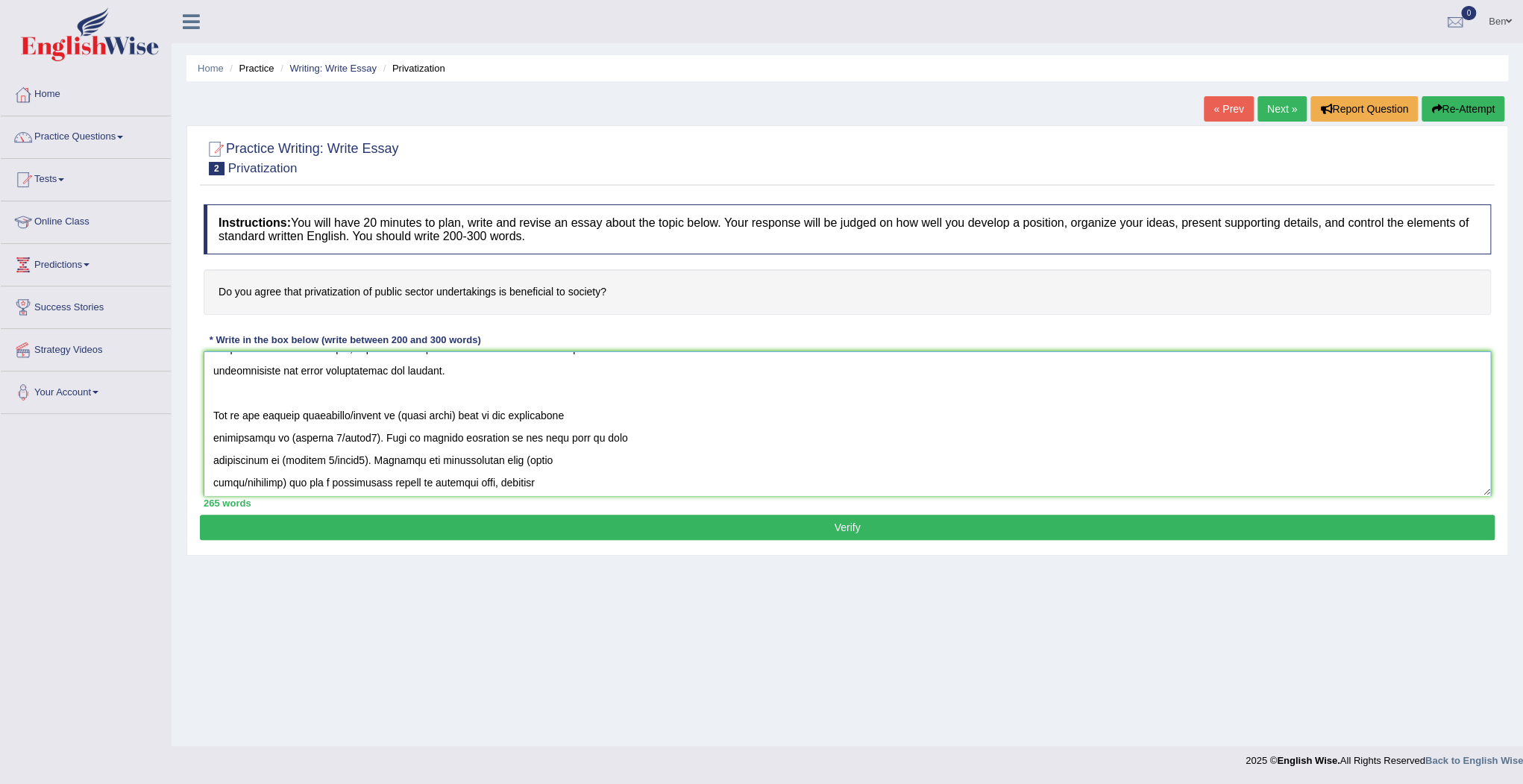
scroll to position [59, 0]
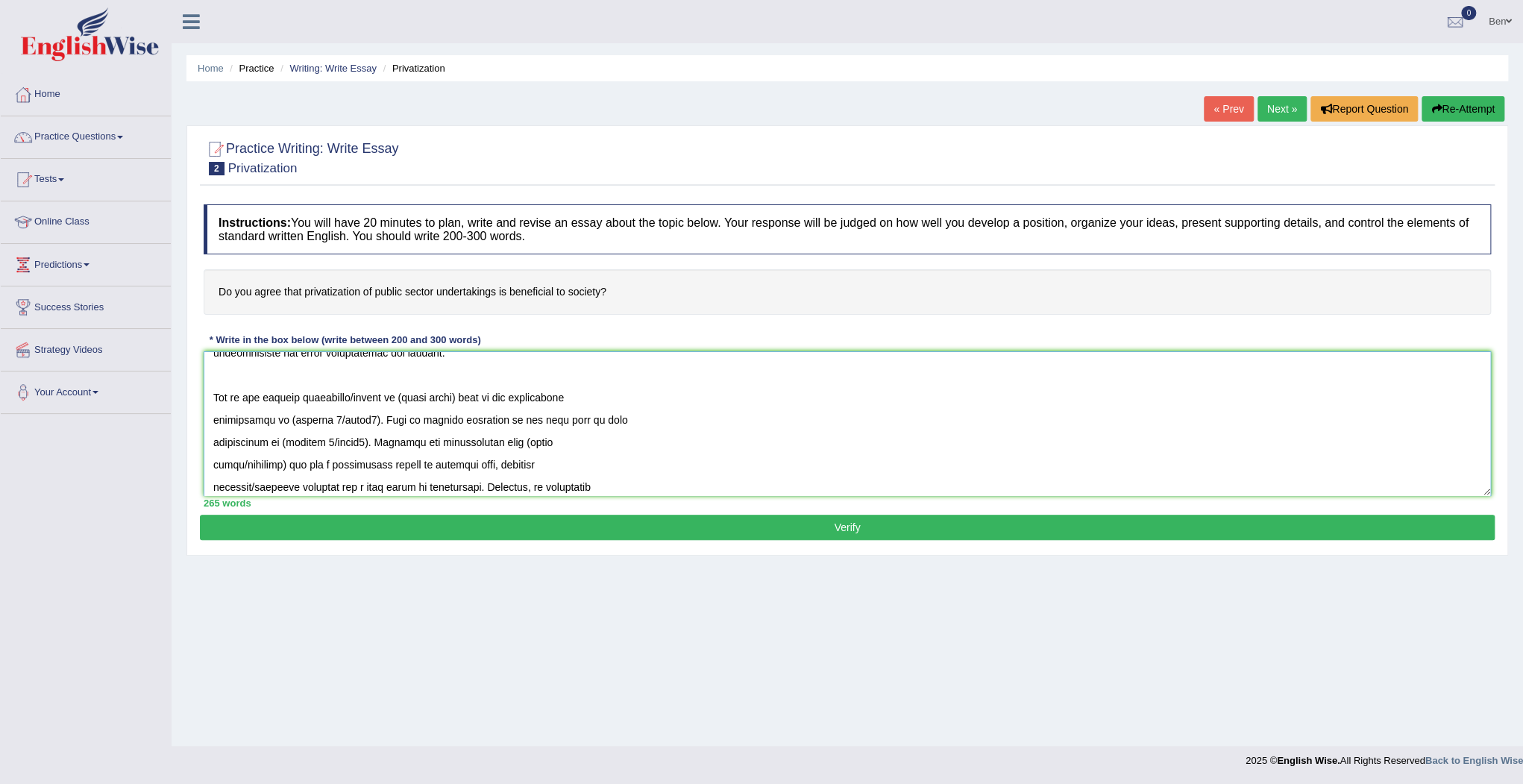
drag, startPoint x: 467, startPoint y: 398, endPoint x: 406, endPoint y: 401, distance: 61.1
click at [406, 401] on textarea at bounding box center [847, 424] width 1288 height 145
click at [395, 405] on textarea at bounding box center [847, 424] width 1288 height 145
drag, startPoint x: 392, startPoint y: 400, endPoint x: 356, endPoint y: 395, distance: 36.3
click at [356, 395] on textarea at bounding box center [847, 424] width 1288 height 145
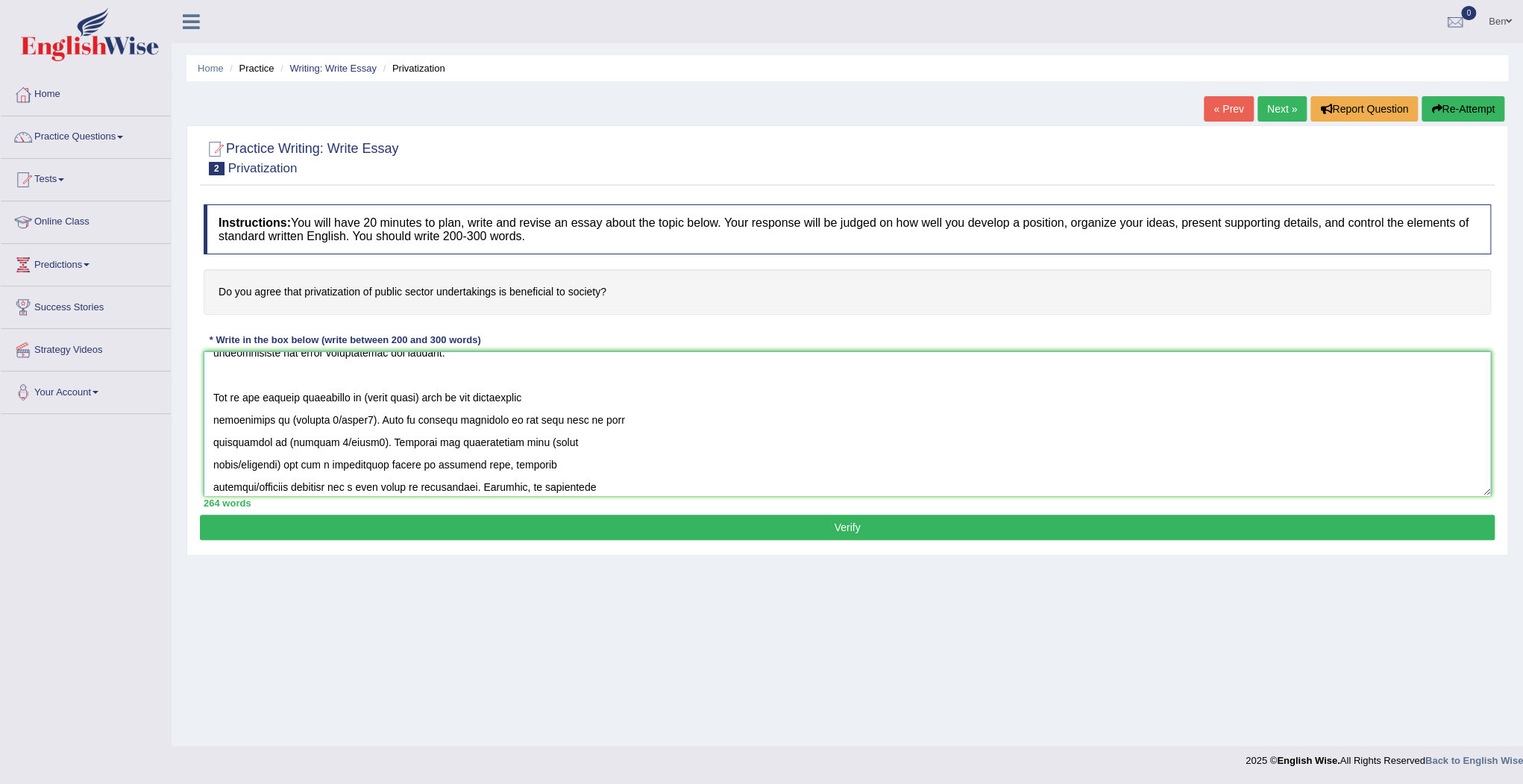
drag, startPoint x: 431, startPoint y: 393, endPoint x: 370, endPoint y: 395, distance: 61.0
click at [370, 395] on textarea at bounding box center [847, 424] width 1288 height 145
drag, startPoint x: 375, startPoint y: 421, endPoint x: 290, endPoint y: 413, distance: 85.4
click at [290, 413] on textarea at bounding box center [847, 424] width 1288 height 145
drag, startPoint x: 364, startPoint y: 441, endPoint x: 281, endPoint y: 440, distance: 83.0
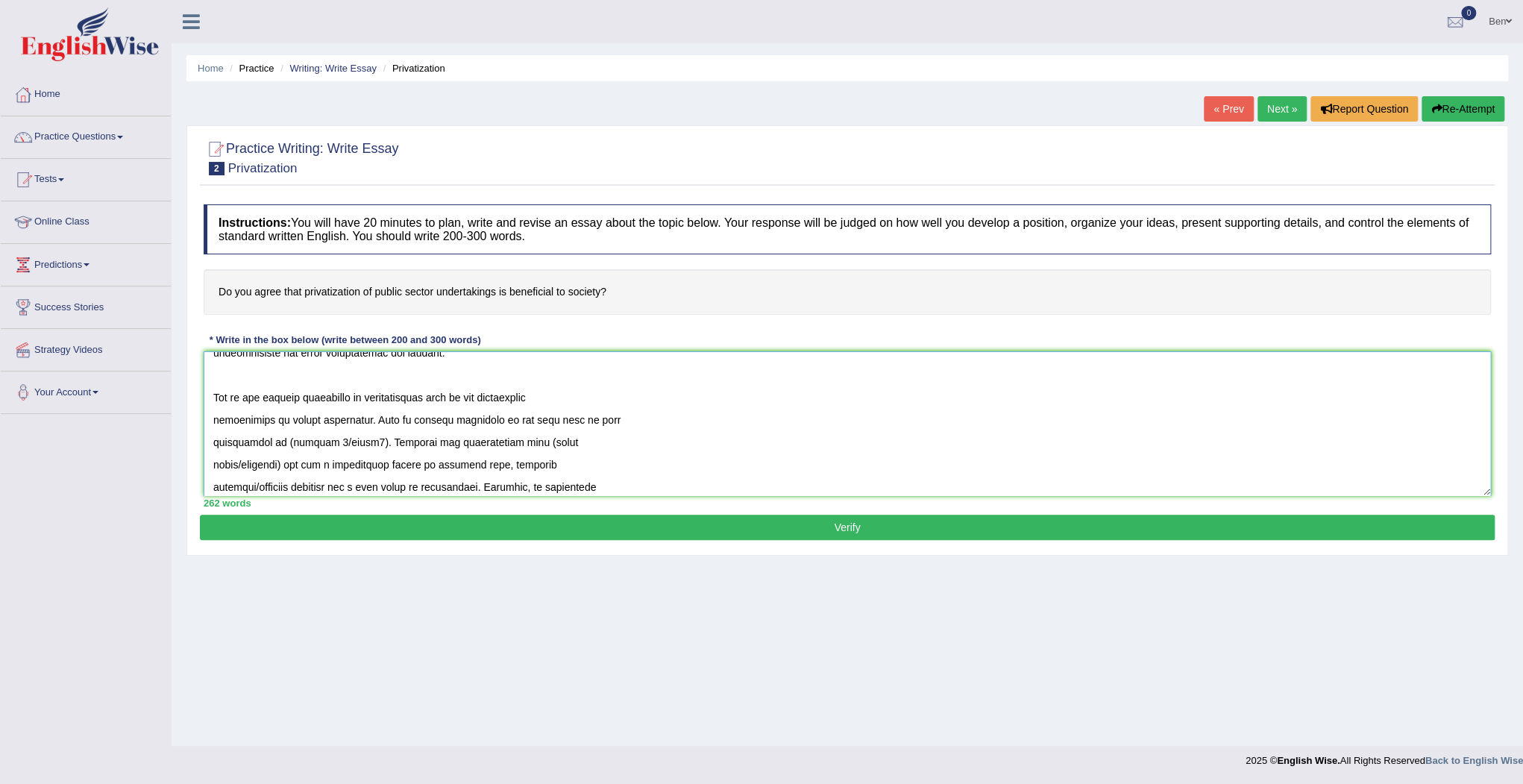
click at [281, 440] on textarea at bounding box center [847, 424] width 1288 height 145
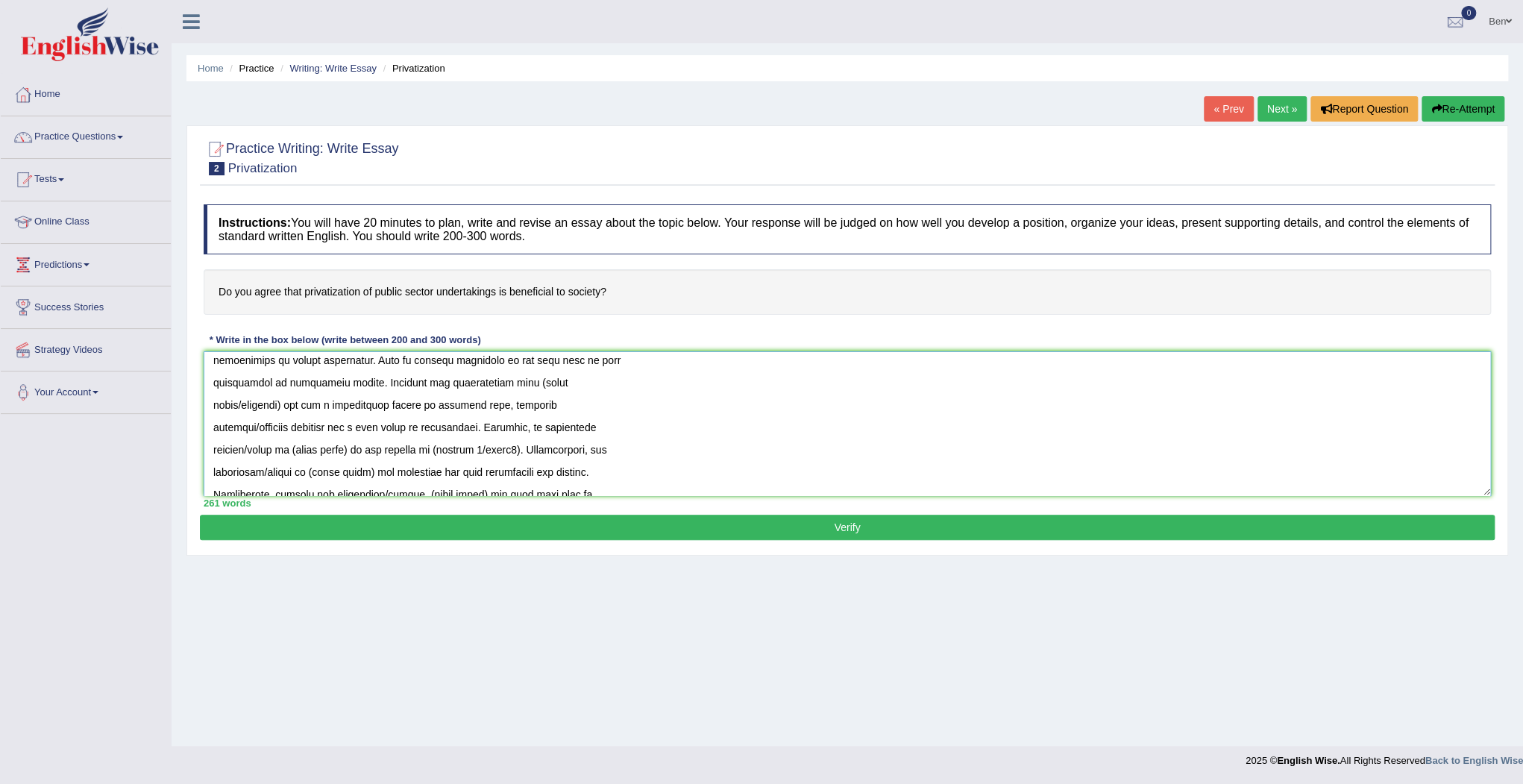
drag, startPoint x: 520, startPoint y: 382, endPoint x: 587, endPoint y: 382, distance: 67.0
click at [587, 382] on textarea at bounding box center [847, 424] width 1288 height 145
drag, startPoint x: 304, startPoint y: 405, endPoint x: 215, endPoint y: 404, distance: 89.0
click at [215, 404] on textarea at bounding box center [847, 424] width 1288 height 145
click at [215, 401] on textarea at bounding box center [847, 424] width 1288 height 145
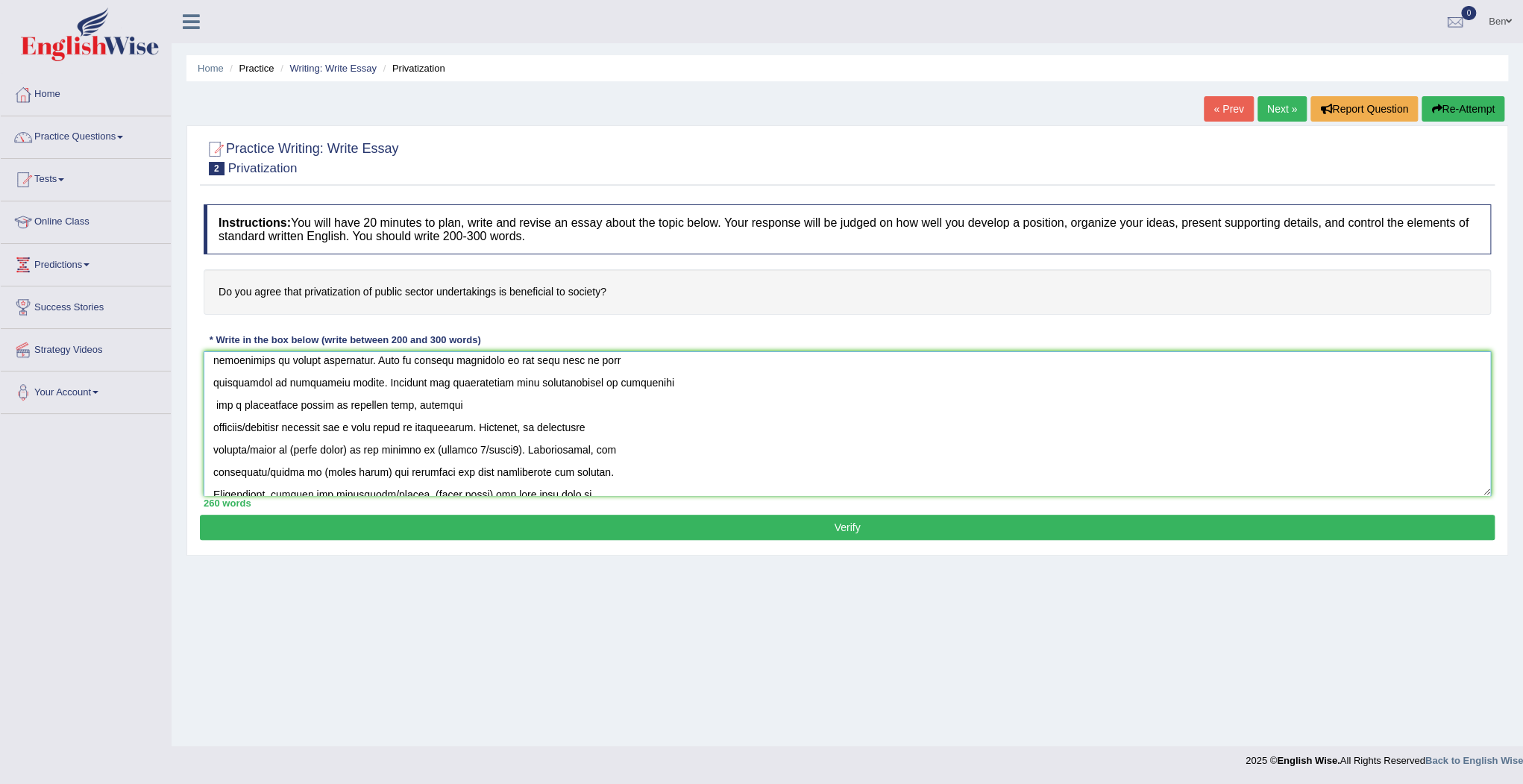
drag, startPoint x: 295, startPoint y: 426, endPoint x: 250, endPoint y: 427, distance: 45.0
click at [250, 427] on textarea at bounding box center [847, 424] width 1288 height 145
drag, startPoint x: 343, startPoint y: 449, endPoint x: 287, endPoint y: 446, distance: 56.1
click at [287, 446] on textarea at bounding box center [847, 424] width 1288 height 145
click at [273, 453] on textarea at bounding box center [847, 424] width 1288 height 145
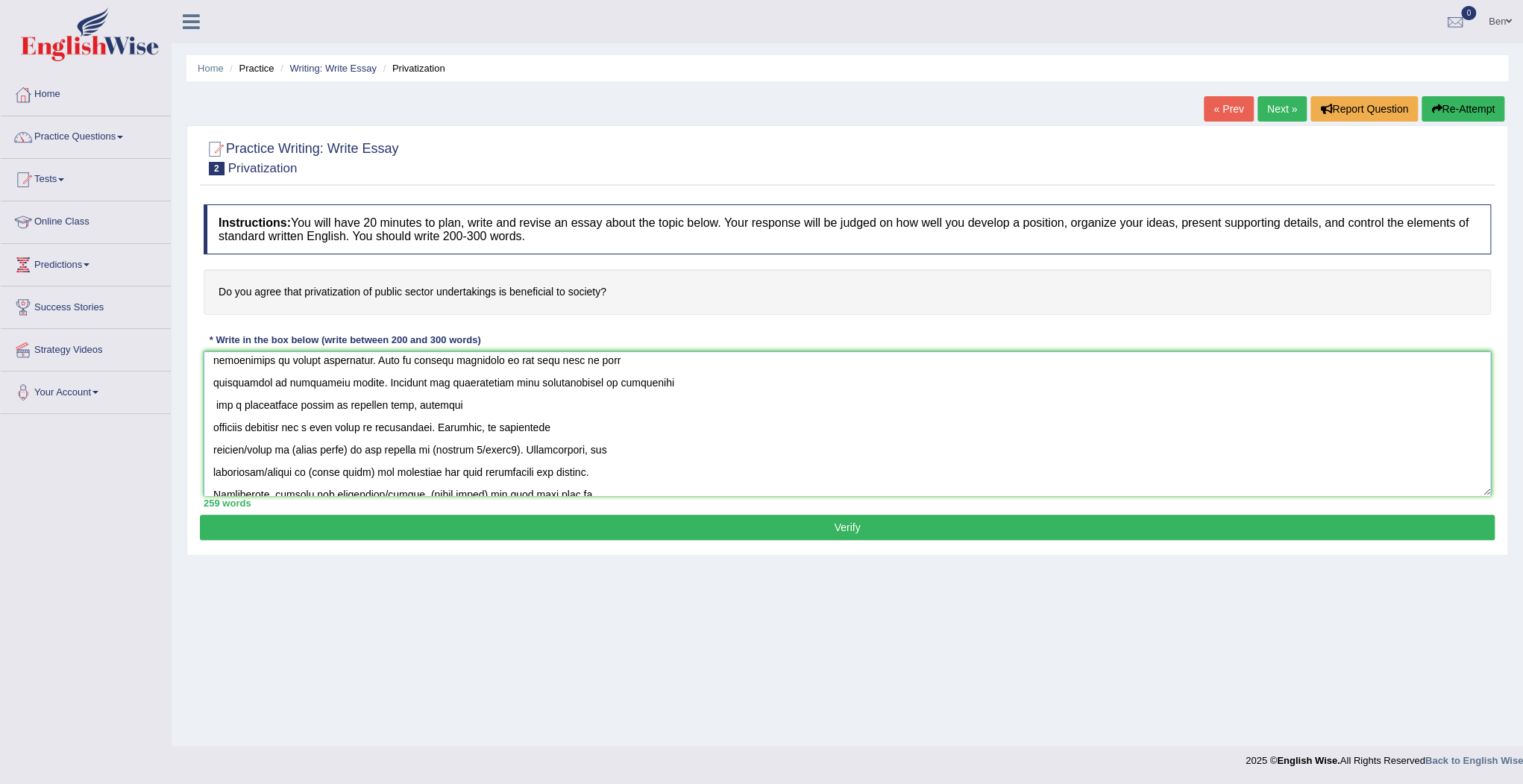
drag, startPoint x: 264, startPoint y: 447, endPoint x: 247, endPoint y: 446, distance: 17.0
click at [247, 446] on textarea at bounding box center [847, 424] width 1288 height 145
drag, startPoint x: 321, startPoint y: 450, endPoint x: 261, endPoint y: 447, distance: 60.1
click at [261, 447] on textarea at bounding box center [847, 424] width 1288 height 145
drag, startPoint x: 529, startPoint y: 449, endPoint x: 445, endPoint y: 447, distance: 84.0
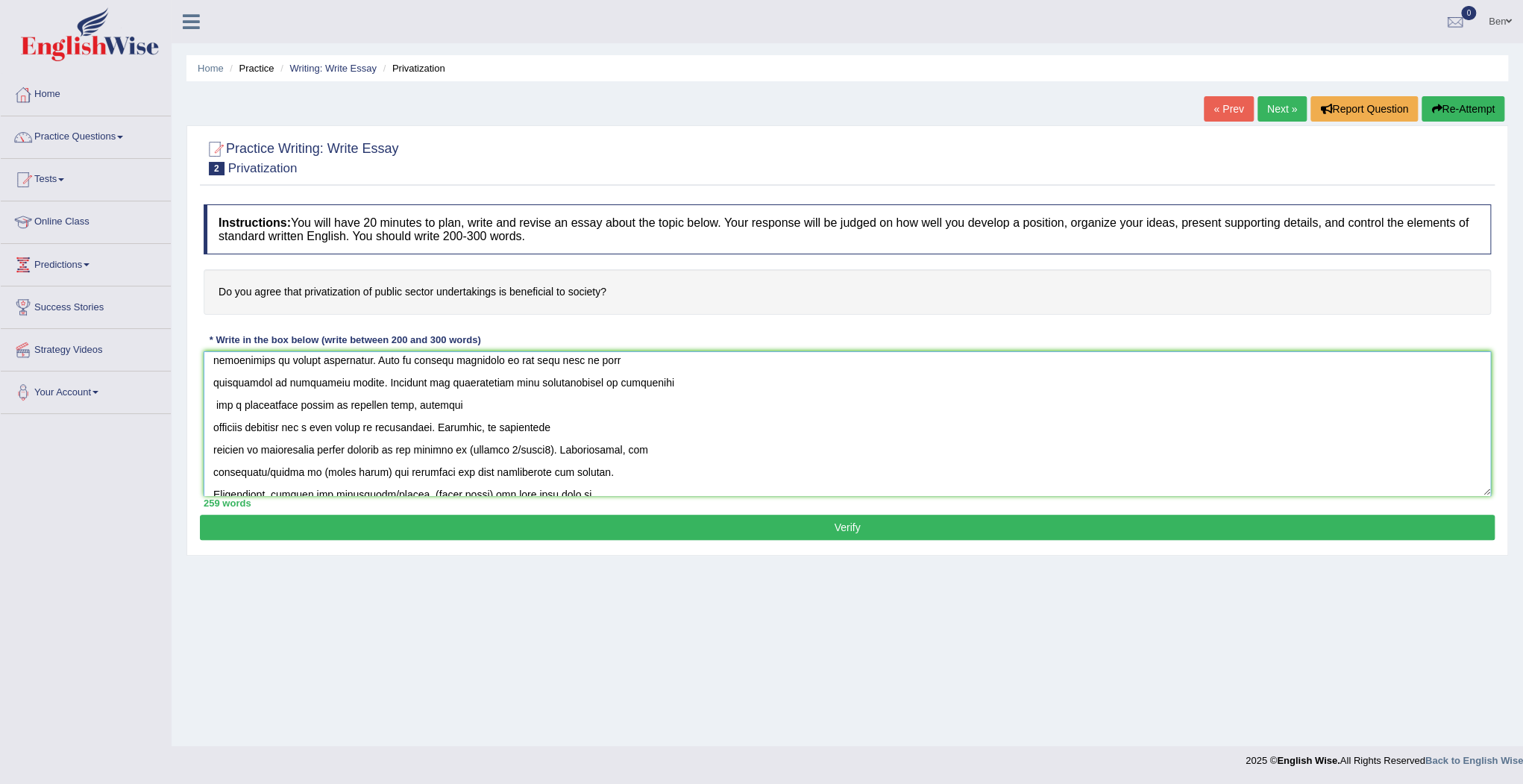
click at [445, 447] on textarea at bounding box center [847, 424] width 1288 height 145
drag, startPoint x: 377, startPoint y: 448, endPoint x: 529, endPoint y: 450, distance: 152.0
click at [529, 450] on textarea at bounding box center [847, 424] width 1288 height 145
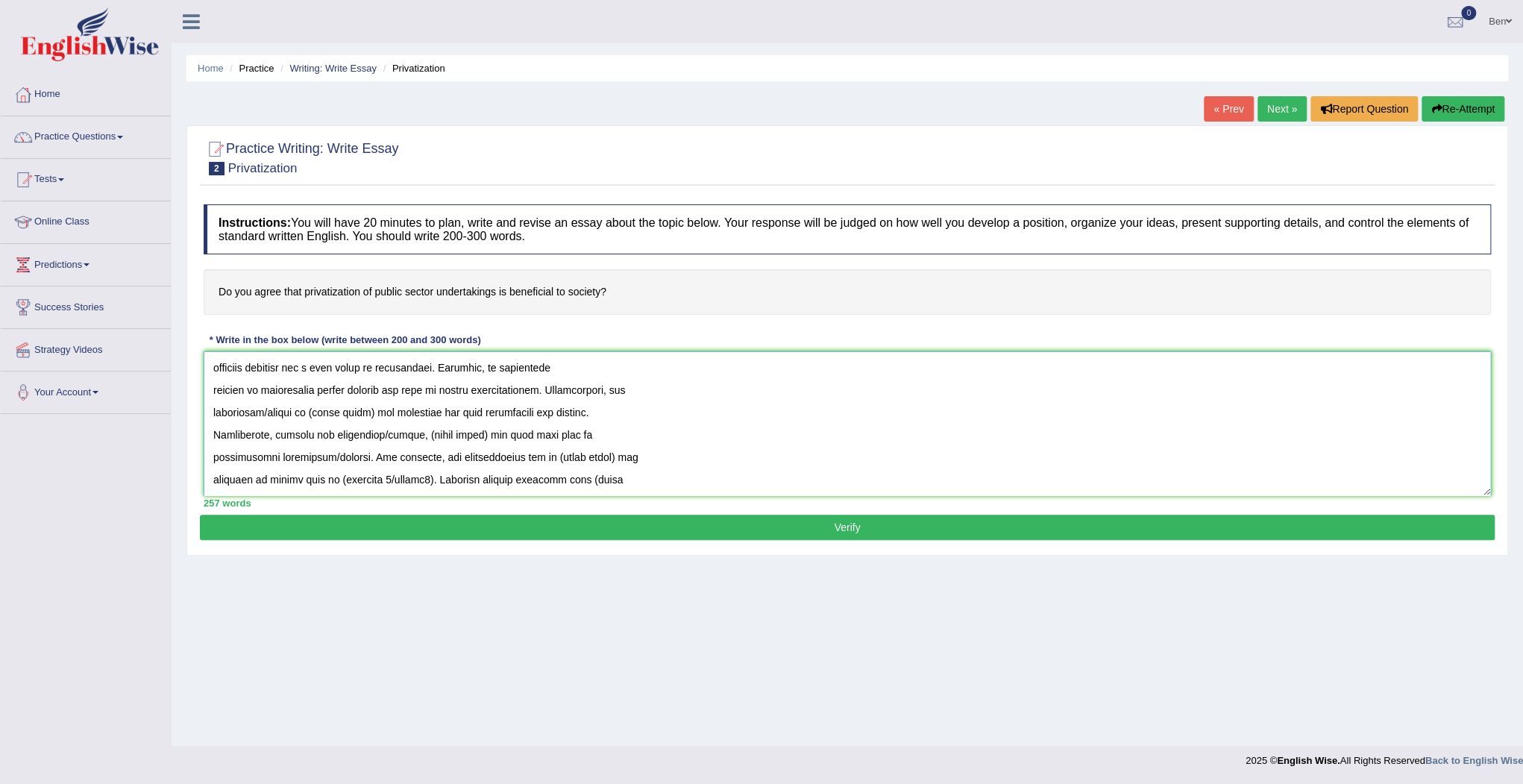
drag, startPoint x: 296, startPoint y: 410, endPoint x: 268, endPoint y: 412, distance: 28.1
click at [268, 412] on textarea at bounding box center [847, 424] width 1288 height 145
click at [459, 387] on textarea at bounding box center [847, 424] width 1288 height 145
click at [448, 389] on textarea at bounding box center [847, 424] width 1288 height 145
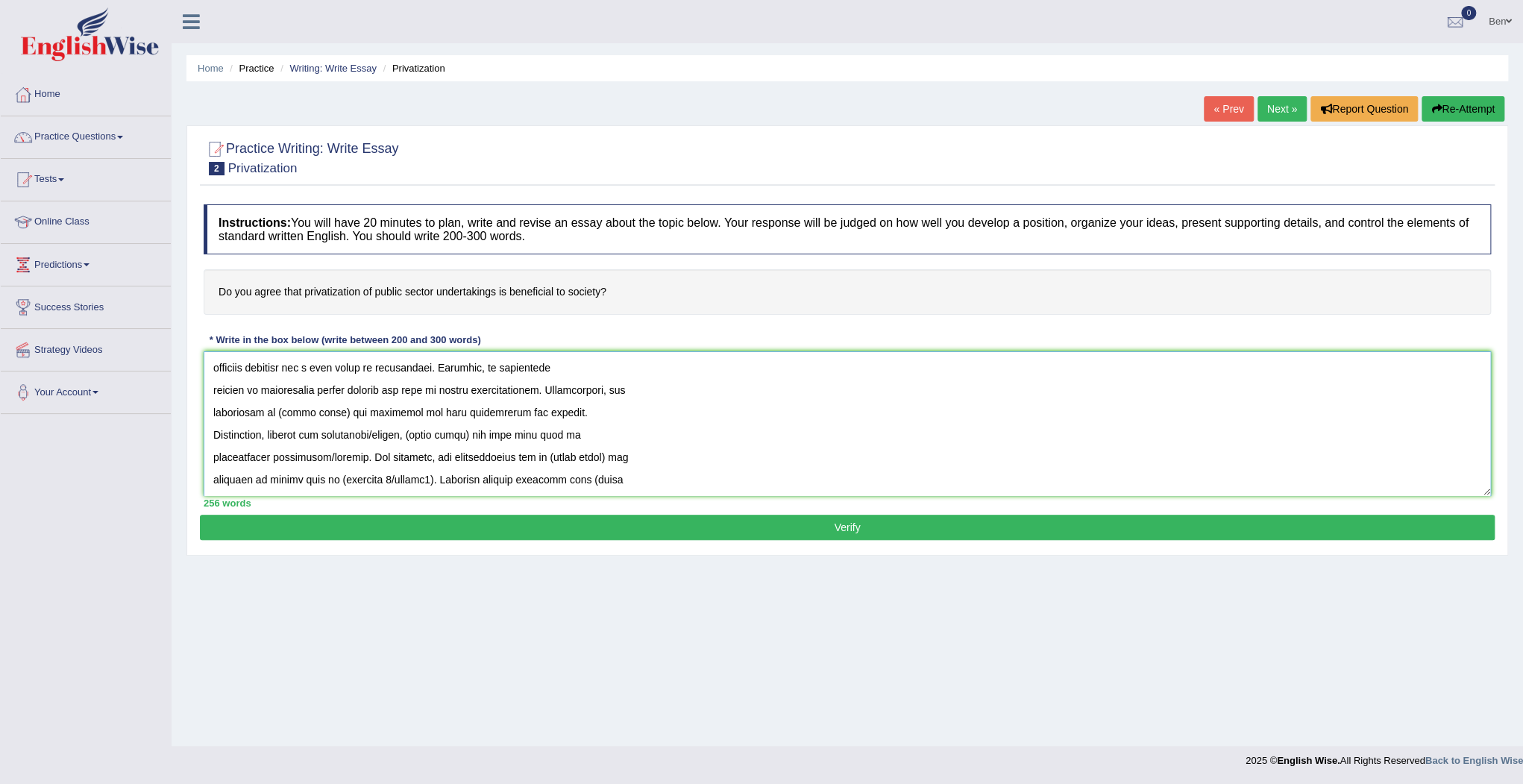
click at [443, 400] on textarea at bounding box center [847, 424] width 1288 height 145
click at [431, 388] on textarea at bounding box center [847, 424] width 1288 height 145
drag, startPoint x: 340, startPoint y: 410, endPoint x: 282, endPoint y: 410, distance: 58.0
click at [282, 410] on textarea at bounding box center [847, 424] width 1288 height 145
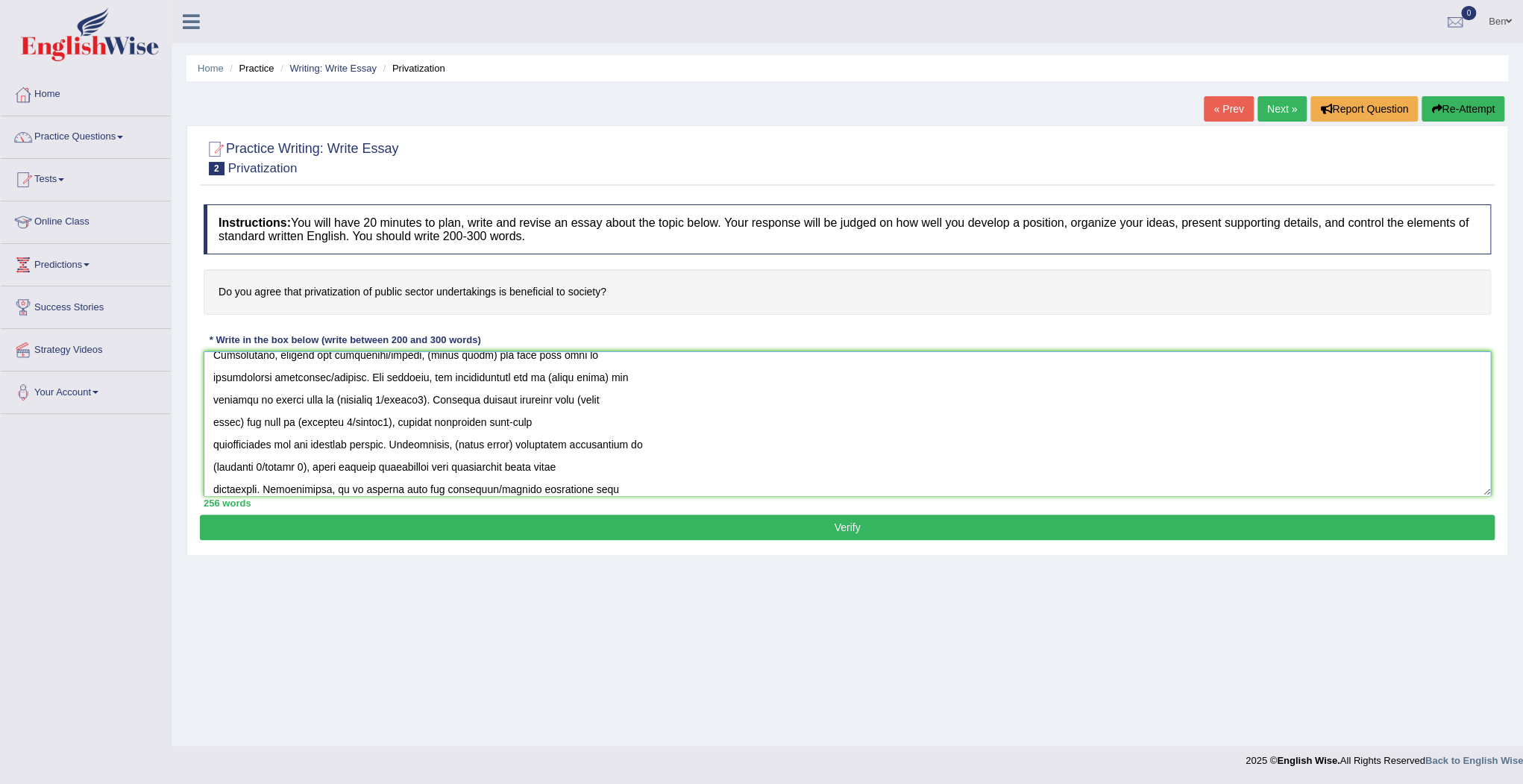
scroll to position [239, 0]
click at [414, 376] on textarea at bounding box center [847, 424] width 1288 height 145
click at [416, 376] on textarea at bounding box center [847, 424] width 1288 height 145
drag, startPoint x: 416, startPoint y: 373, endPoint x: 381, endPoint y: 373, distance: 35.0
click at [381, 373] on textarea at bounding box center [847, 424] width 1288 height 145
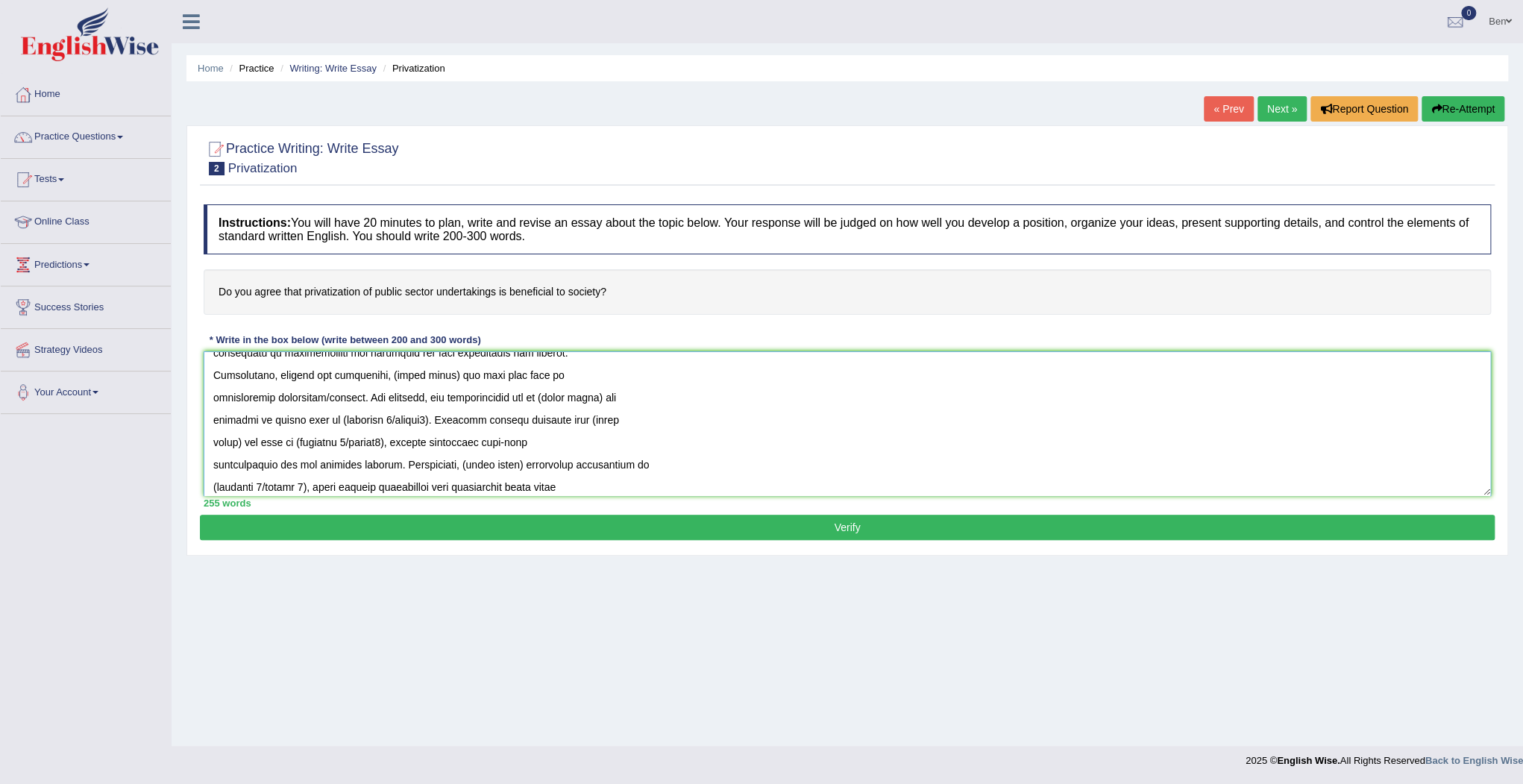
drag, startPoint x: 430, startPoint y: 373, endPoint x: 385, endPoint y: 371, distance: 45.0
click at [385, 371] on textarea at bounding box center [847, 424] width 1288 height 145
drag, startPoint x: 360, startPoint y: 396, endPoint x: 326, endPoint y: 389, distance: 34.7
click at [326, 389] on textarea at bounding box center [847, 424] width 1288 height 145
drag, startPoint x: 564, startPoint y: 397, endPoint x: 506, endPoint y: 394, distance: 58.1
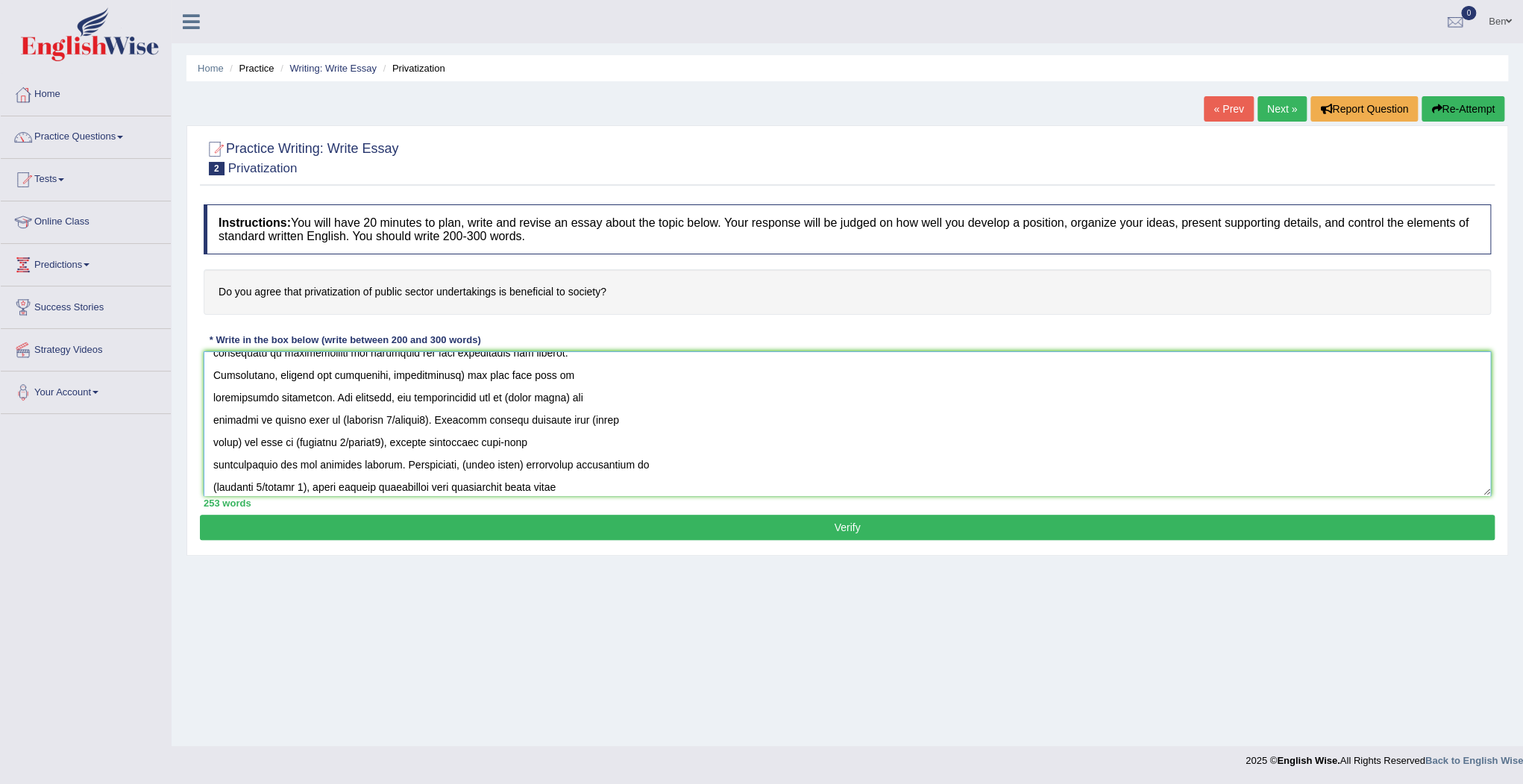
click at [506, 394] on textarea at bounding box center [847, 424] width 1288 height 145
drag, startPoint x: 433, startPoint y: 419, endPoint x: 334, endPoint y: 414, distance: 99.1
click at [334, 414] on textarea at bounding box center [847, 424] width 1288 height 145
click at [361, 420] on textarea at bounding box center [847, 424] width 1288 height 145
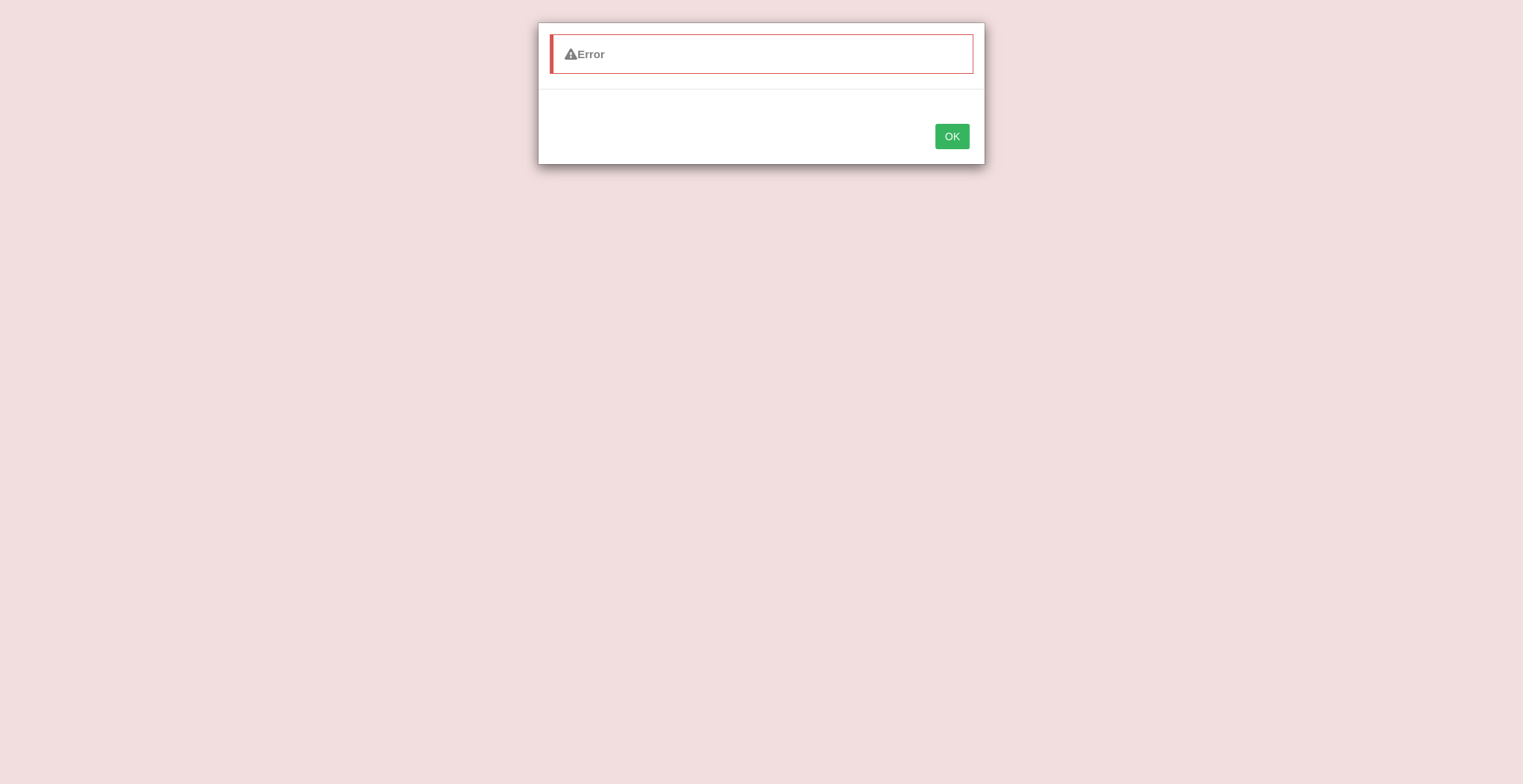
type textarea "The increasing influence of privitization of public sector on our lives has ign…"
click at [953, 137] on button "OK" at bounding box center [952, 136] width 35 height 26
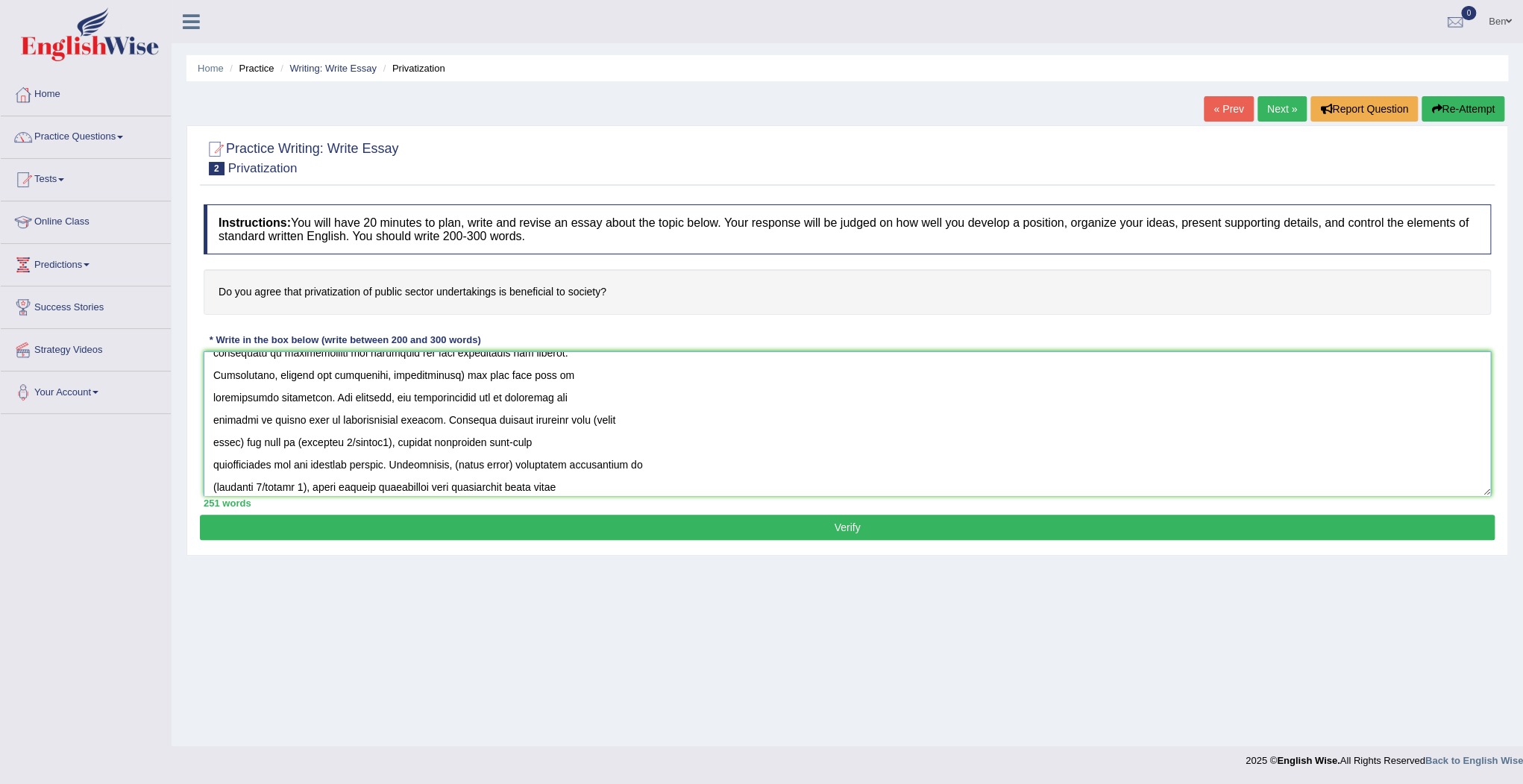
click at [382, 419] on textarea at bounding box center [847, 424] width 1288 height 145
drag, startPoint x: 597, startPoint y: 421, endPoint x: 654, endPoint y: 416, distance: 57.2
click at [654, 416] on textarea at bounding box center [847, 424] width 1288 height 145
drag, startPoint x: 240, startPoint y: 441, endPoint x: 211, endPoint y: 443, distance: 29.1
click at [211, 443] on textarea at bounding box center [847, 424] width 1288 height 145
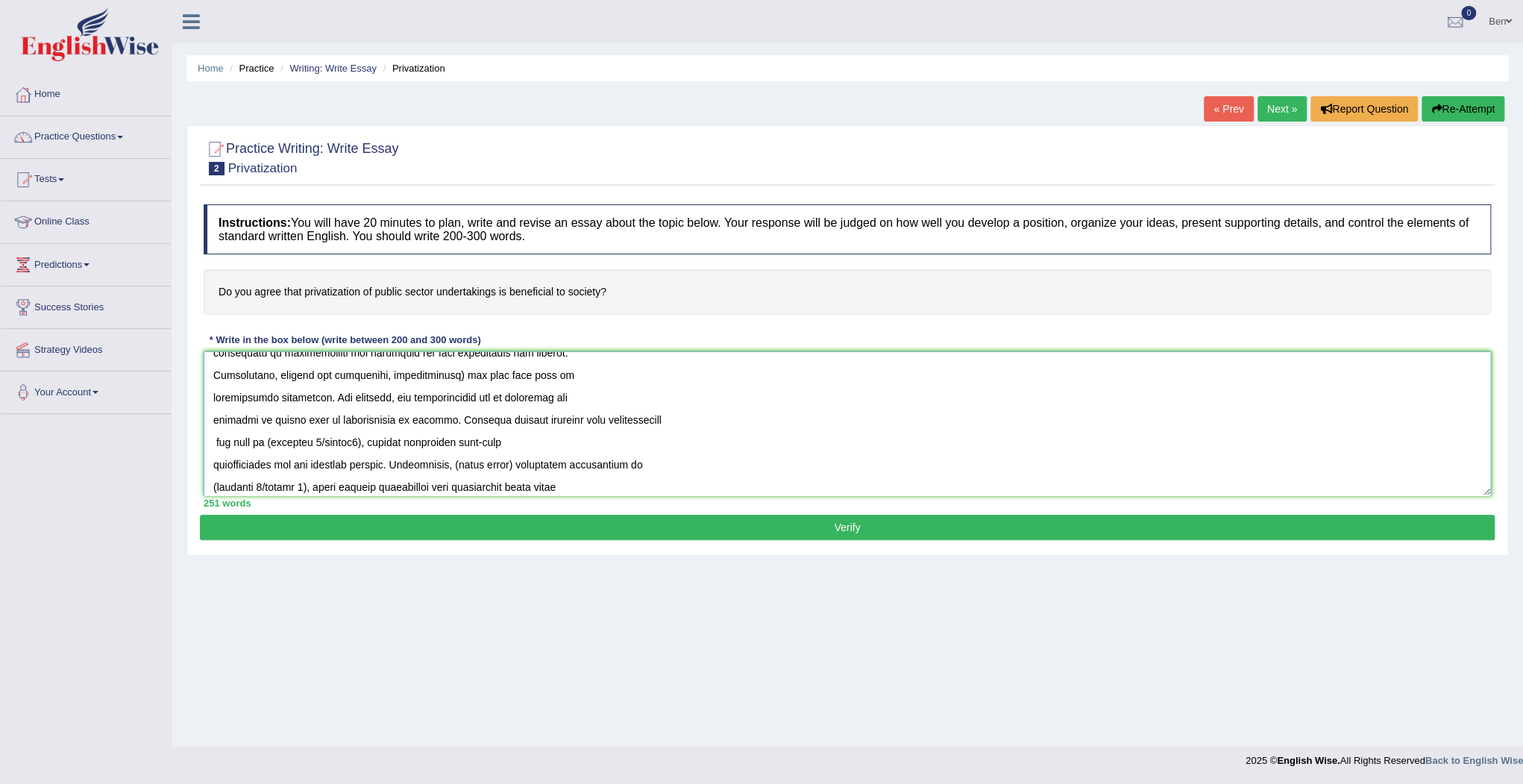
drag, startPoint x: 368, startPoint y: 443, endPoint x: 272, endPoint y: 438, distance: 96.1
click at [272, 438] on textarea at bounding box center [847, 424] width 1288 height 145
drag, startPoint x: 511, startPoint y: 465, endPoint x: 450, endPoint y: 462, distance: 61.1
click at [450, 462] on textarea at bounding box center [847, 424] width 1288 height 145
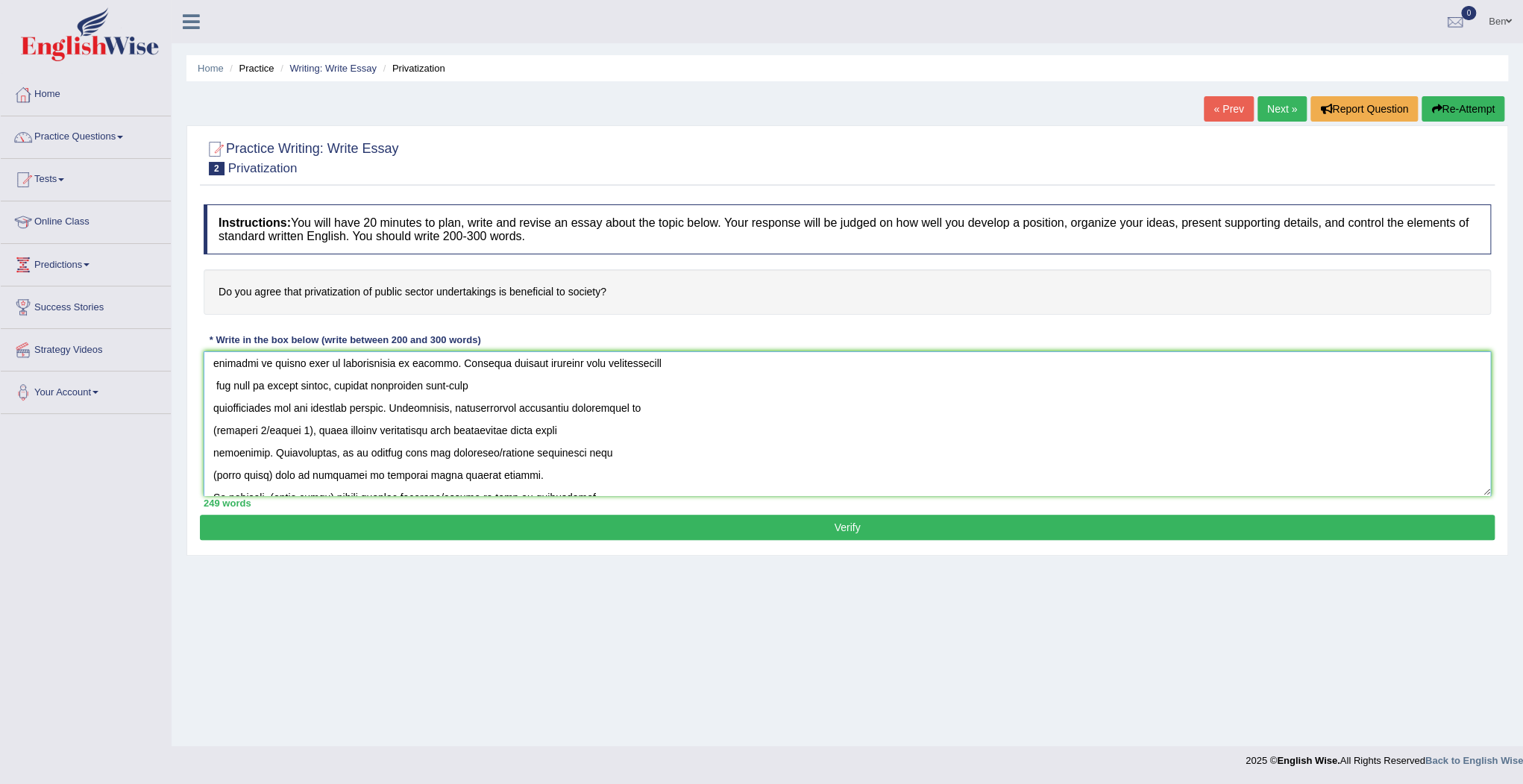
scroll to position [298, 0]
drag, startPoint x: 312, startPoint y: 425, endPoint x: 212, endPoint y: 424, distance: 100.0
click at [212, 424] on textarea at bounding box center [847, 424] width 1288 height 145
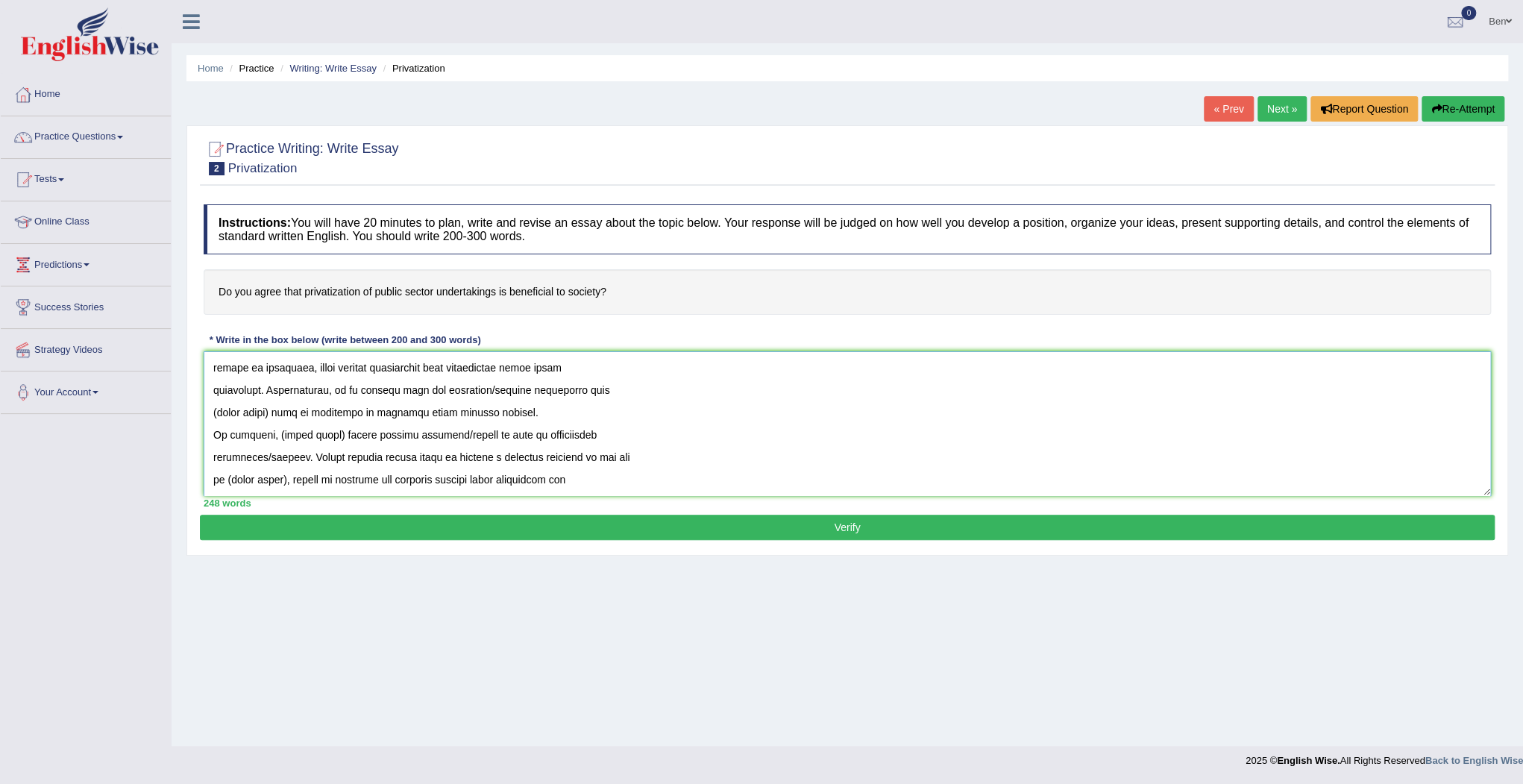
drag, startPoint x: 268, startPoint y: 412, endPoint x: 210, endPoint y: 415, distance: 58.1
click at [210, 415] on textarea at bounding box center [847, 424] width 1288 height 145
click at [349, 409] on textarea at bounding box center [847, 424] width 1288 height 145
drag, startPoint x: 335, startPoint y: 433, endPoint x: 275, endPoint y: 429, distance: 60.1
click at [275, 429] on textarea at bounding box center [847, 424] width 1288 height 145
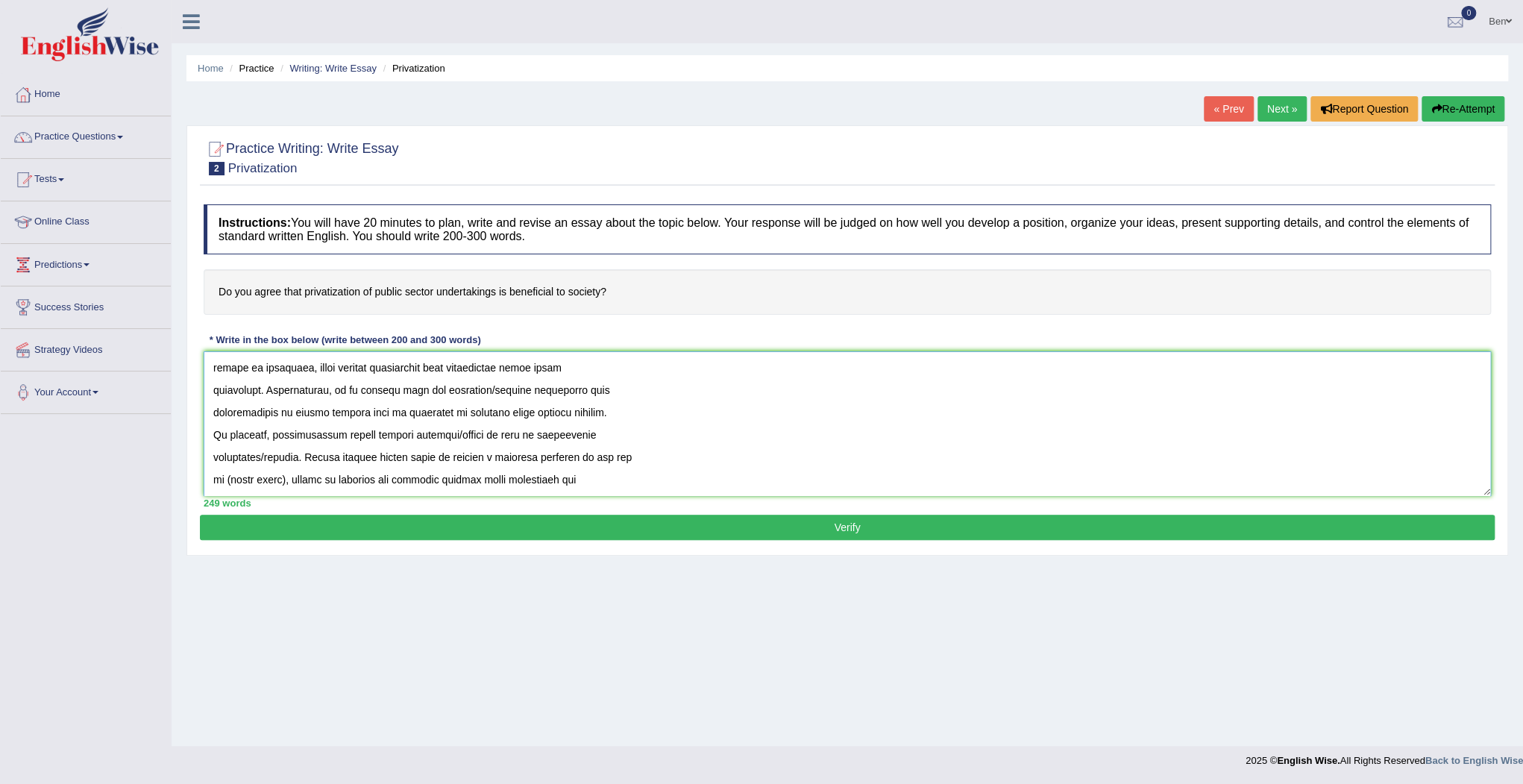
drag, startPoint x: 475, startPoint y: 436, endPoint x: 437, endPoint y: 432, distance: 38.2
click at [437, 432] on textarea at bounding box center [847, 424] width 1288 height 145
drag, startPoint x: 298, startPoint y: 455, endPoint x: 264, endPoint y: 456, distance: 34.0
click at [264, 456] on textarea at bounding box center [847, 424] width 1288 height 145
drag, startPoint x: 284, startPoint y: 480, endPoint x: 226, endPoint y: 477, distance: 58.1
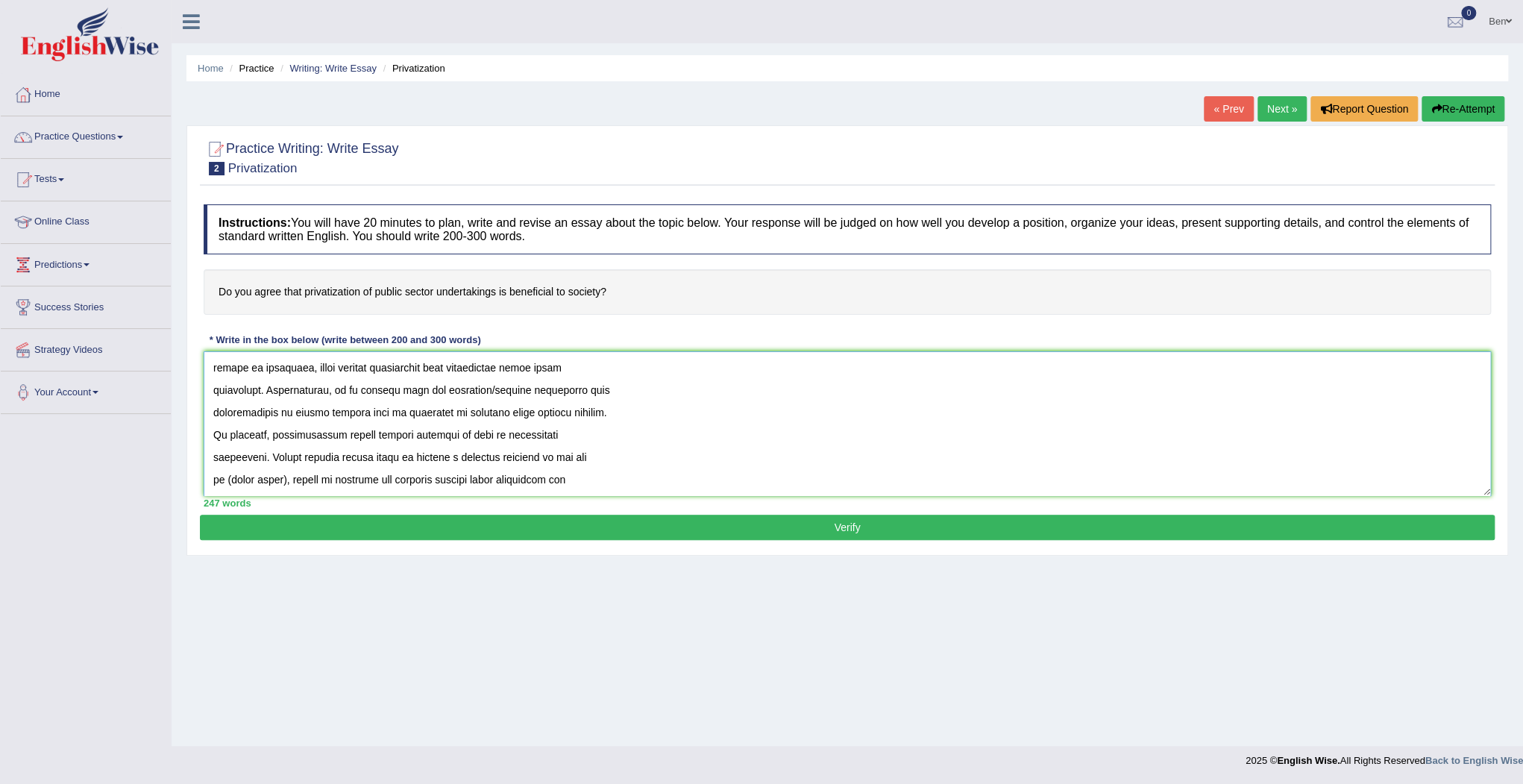
click at [226, 477] on textarea at bounding box center [847, 424] width 1288 height 145
click at [328, 456] on textarea at bounding box center [847, 424] width 1288 height 145
click at [370, 483] on textarea at bounding box center [847, 424] width 1288 height 145
click at [424, 456] on textarea at bounding box center [847, 424] width 1288 height 145
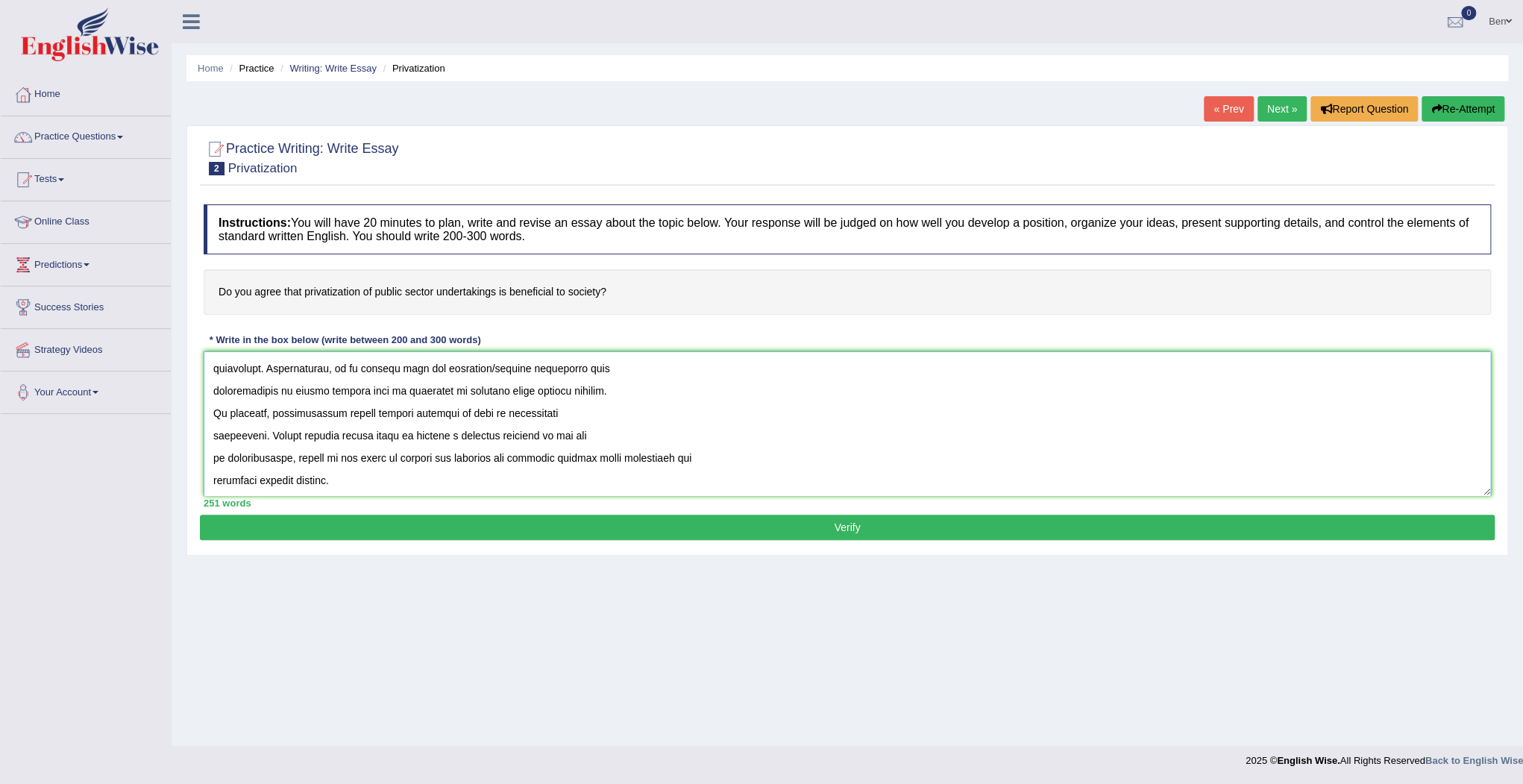
click at [446, 456] on textarea at bounding box center [847, 424] width 1288 height 145
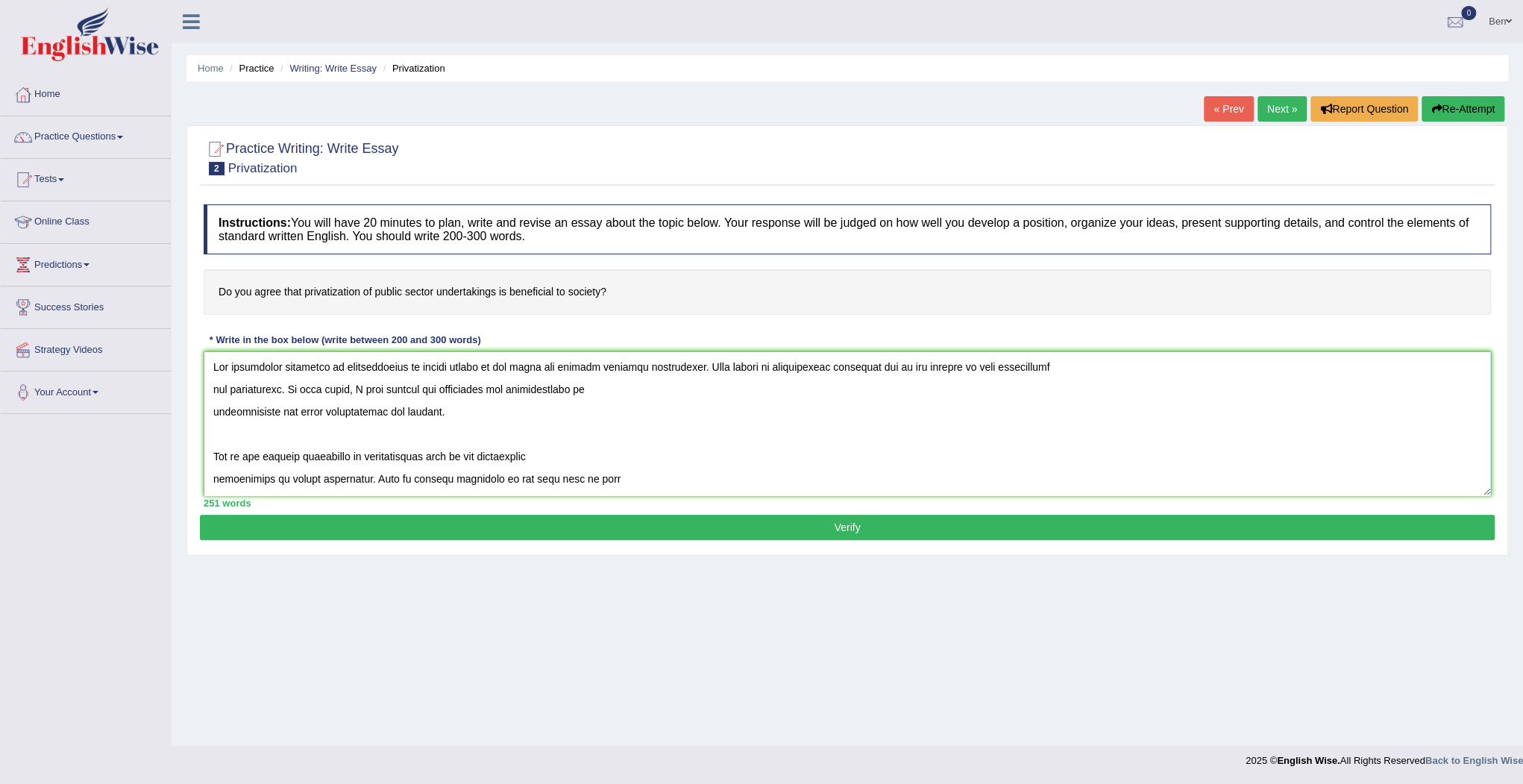
scroll to position [0, 0]
click at [212, 477] on textarea at bounding box center [847, 424] width 1288 height 145
click at [212, 481] on textarea at bounding box center [847, 424] width 1288 height 145
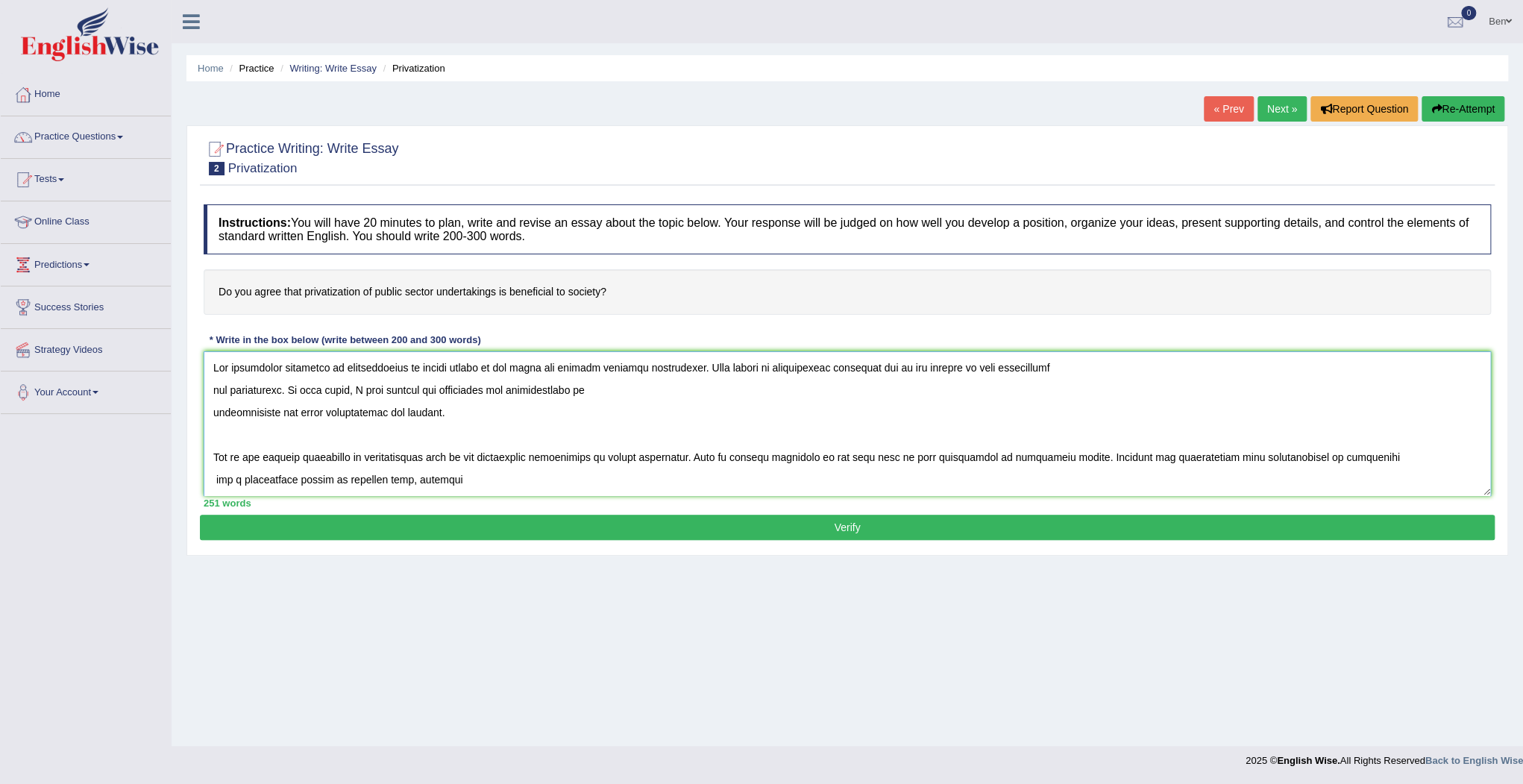
click at [1008, 455] on textarea at bounding box center [847, 424] width 1288 height 145
click at [1009, 456] on textarea at bounding box center [847, 424] width 1288 height 145
click at [1023, 468] on textarea at bounding box center [847, 424] width 1288 height 145
drag, startPoint x: 1031, startPoint y: 455, endPoint x: 983, endPoint y: 453, distance: 48.0
click at [983, 453] on textarea at bounding box center [847, 424] width 1288 height 145
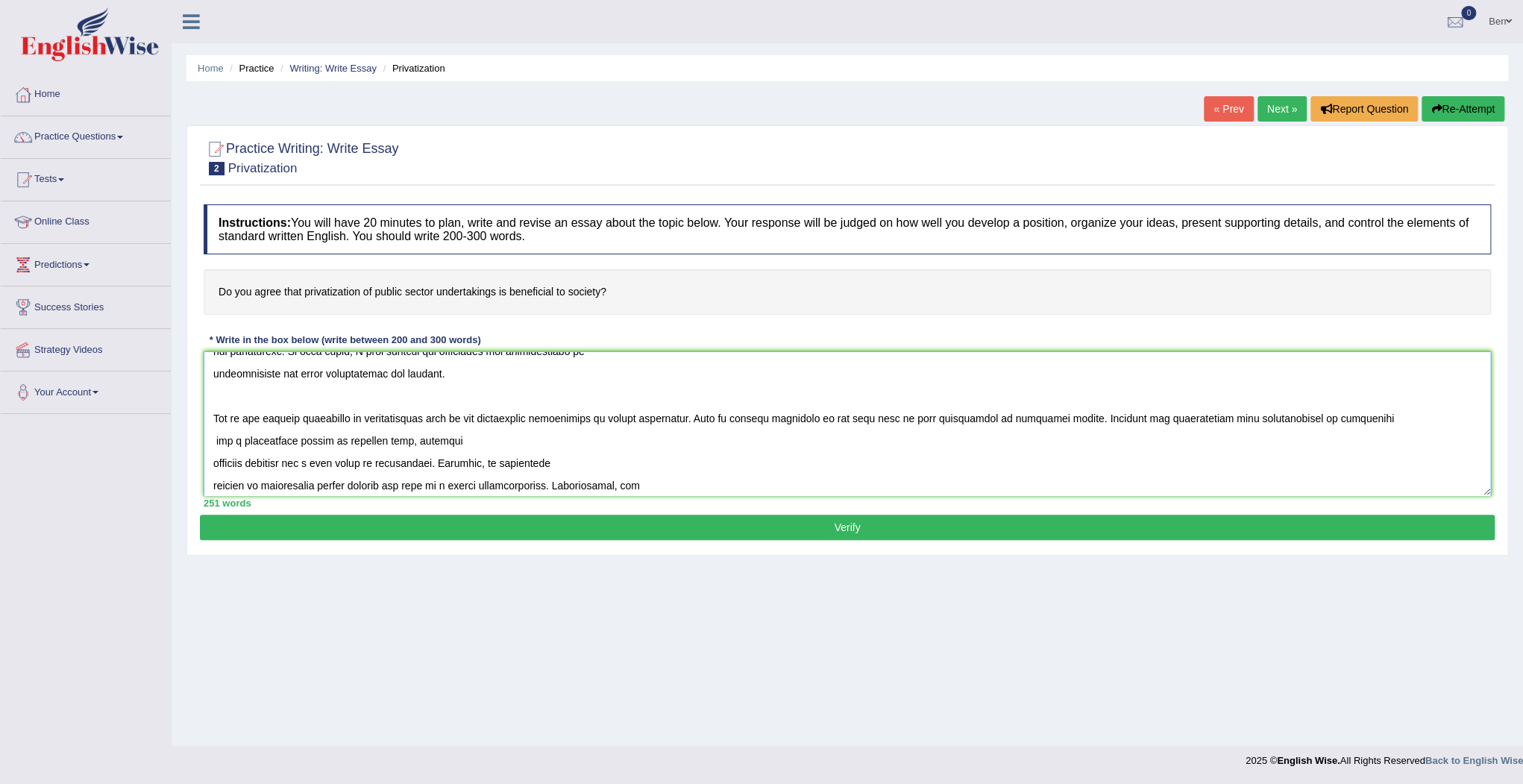
scroll to position [59, 0]
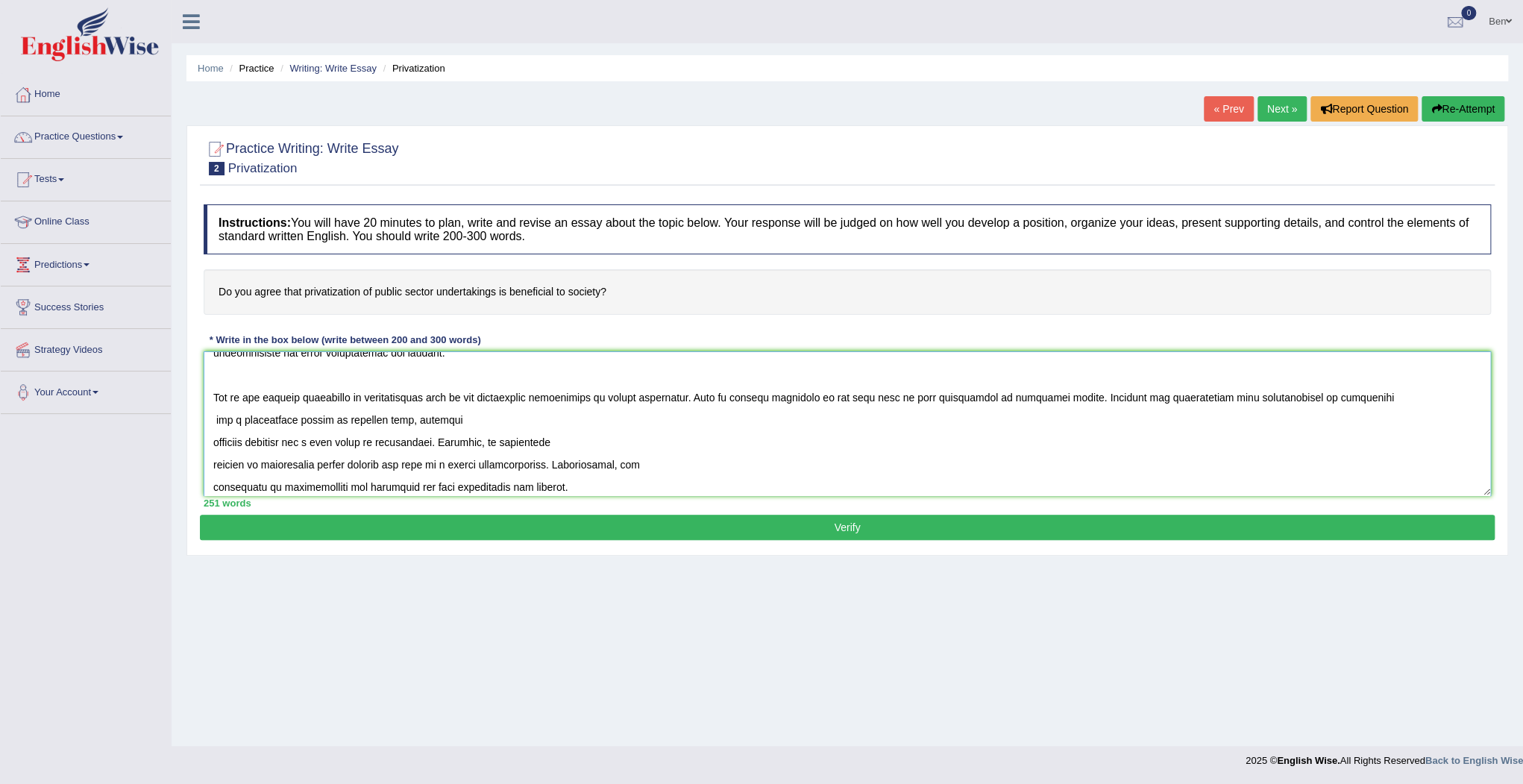
click at [212, 441] on textarea at bounding box center [847, 424] width 1288 height 145
click at [212, 440] on textarea at bounding box center [847, 424] width 1288 height 145
click at [214, 440] on textarea at bounding box center [847, 424] width 1288 height 145
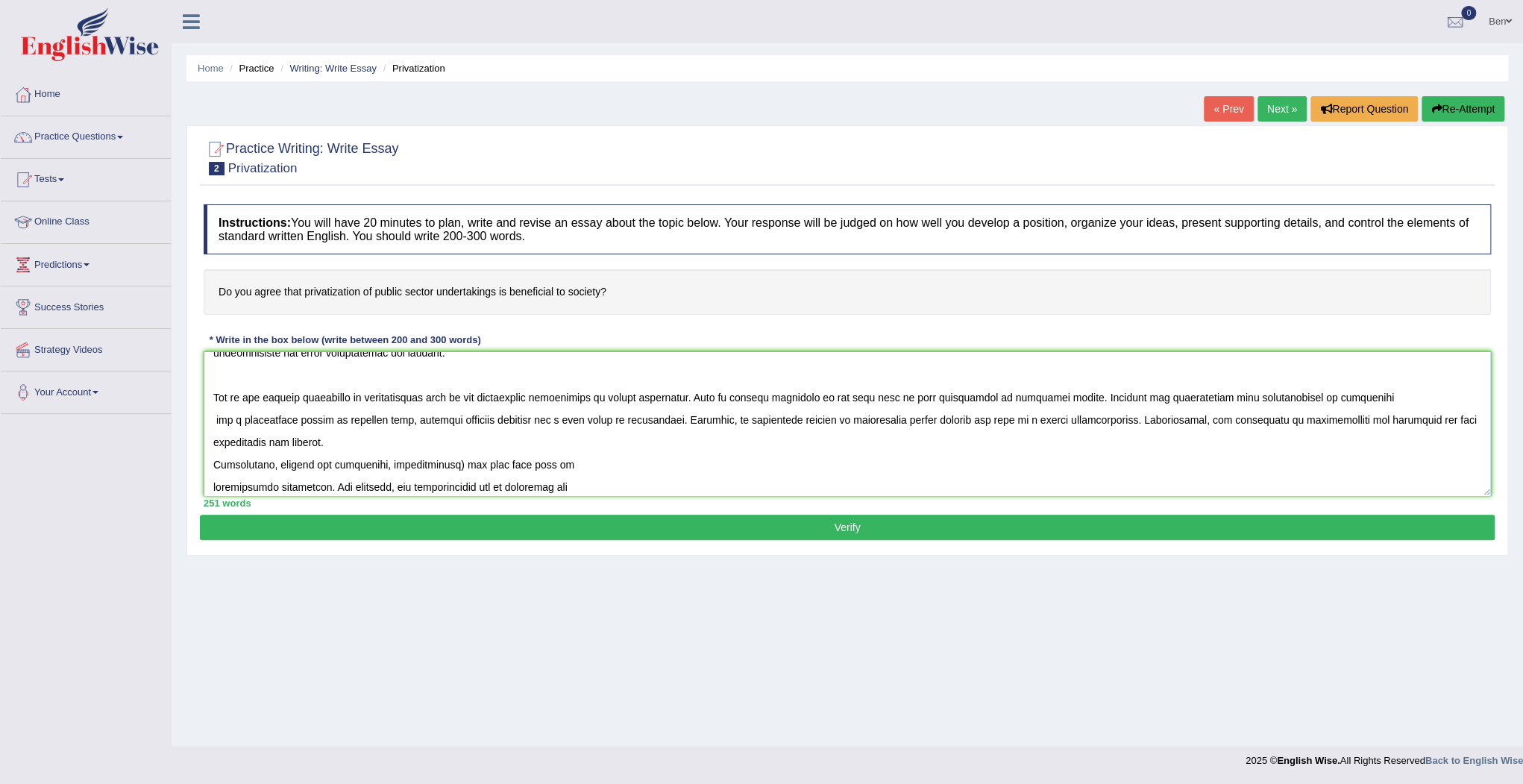
click at [213, 465] on textarea at bounding box center [847, 424] width 1288 height 145
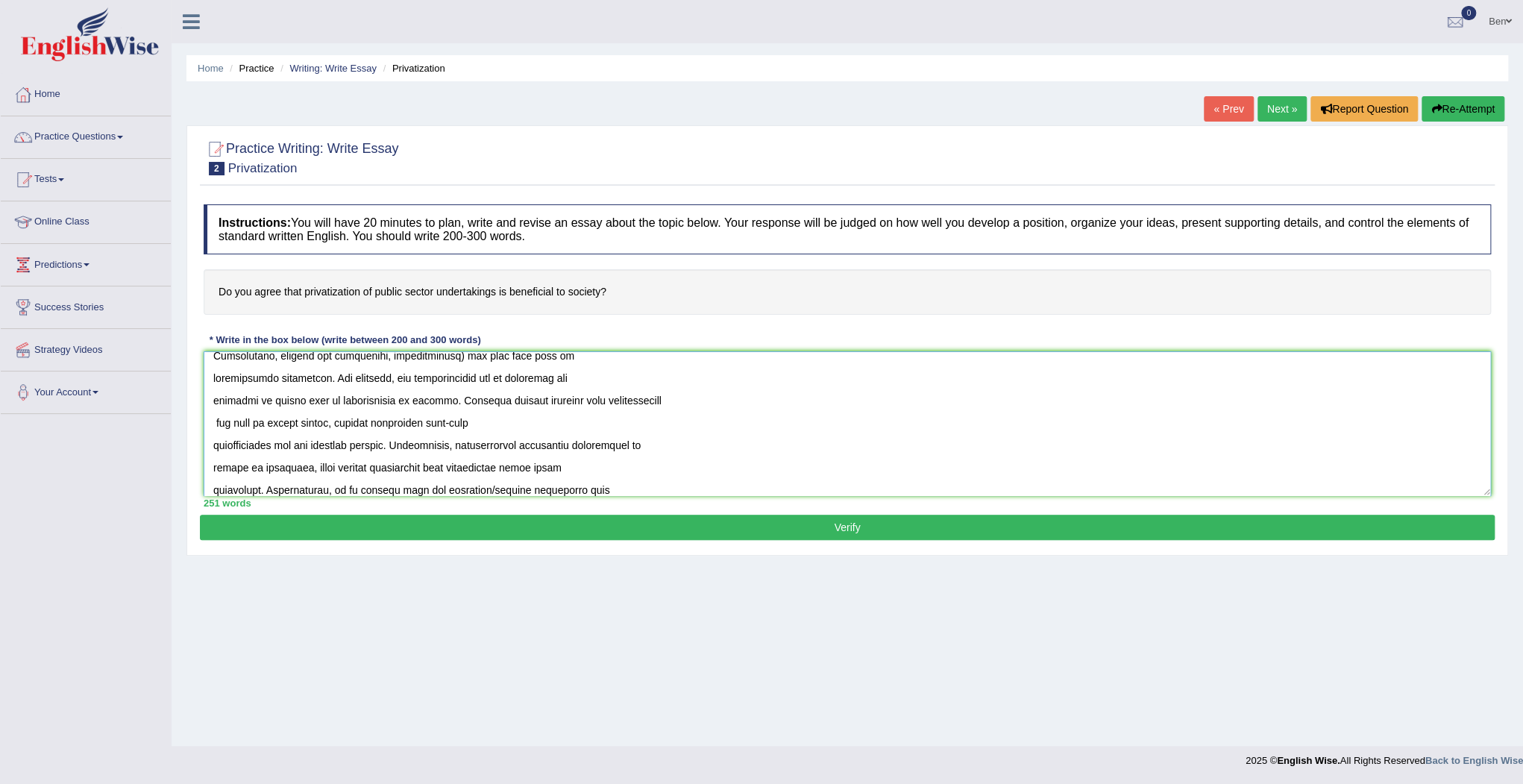
scroll to position [119, 0]
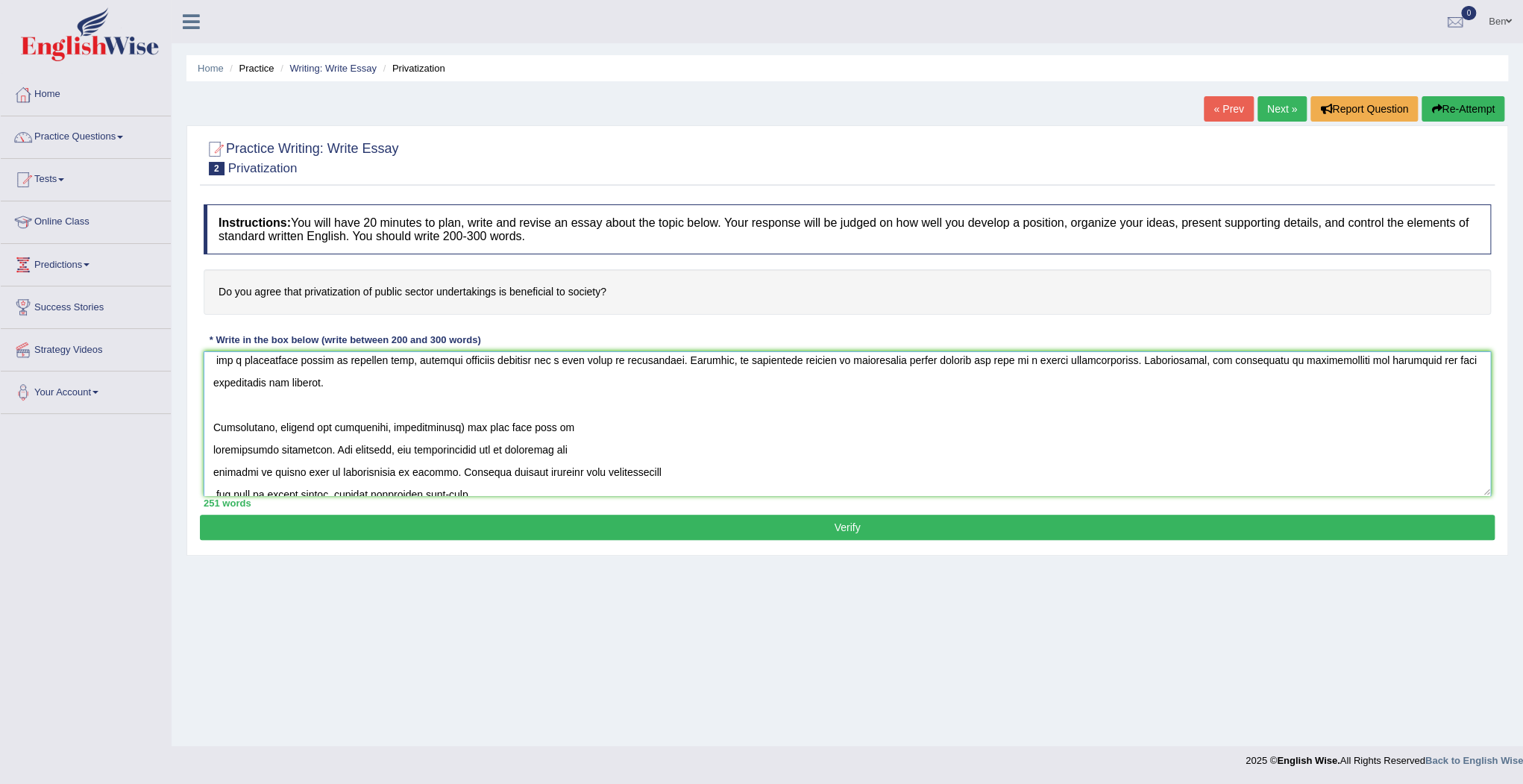
click at [441, 427] on textarea at bounding box center [847, 424] width 1288 height 145
click at [214, 449] on textarea at bounding box center [847, 424] width 1288 height 145
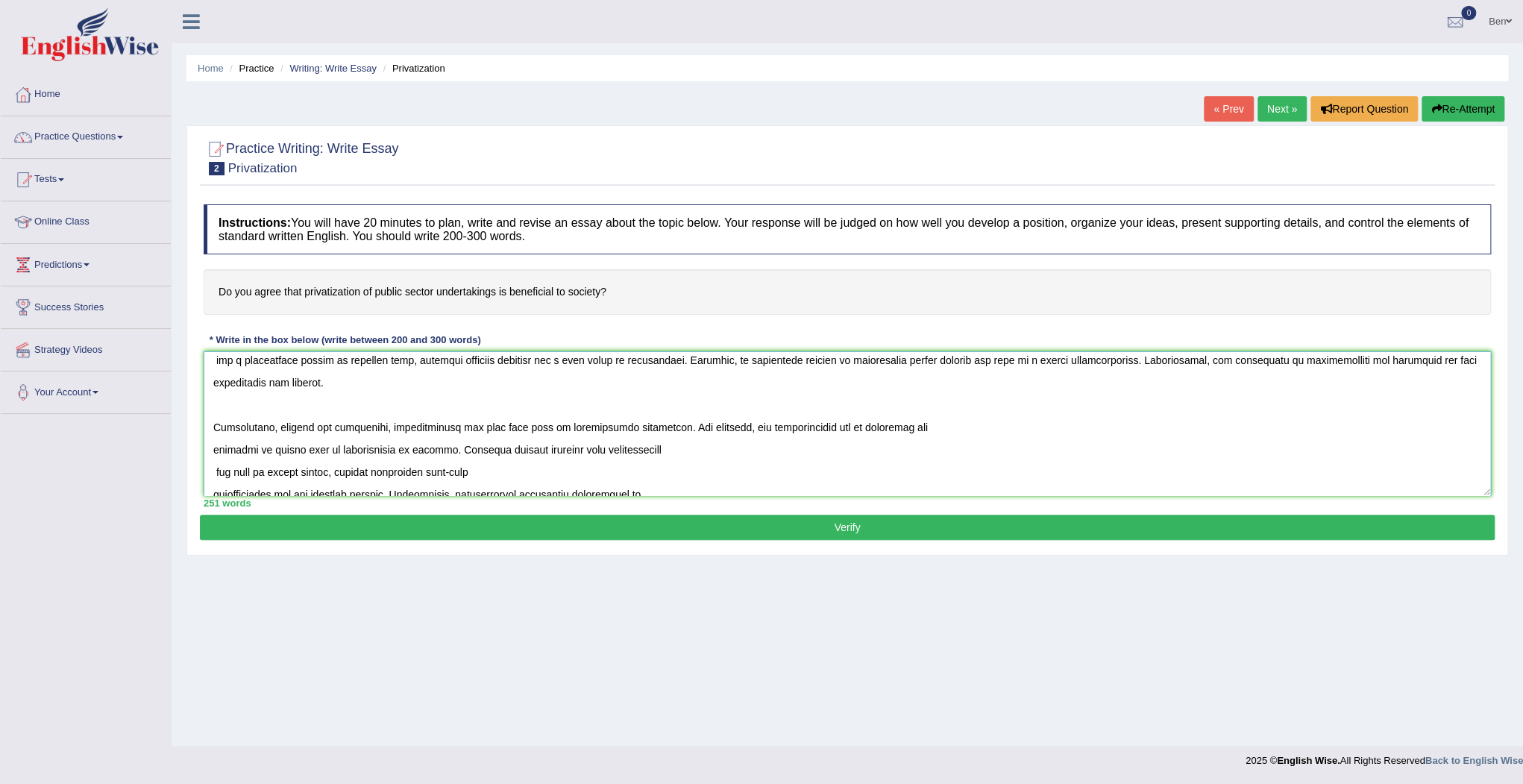
drag, startPoint x: 216, startPoint y: 471, endPoint x: 263, endPoint y: 486, distance: 49.3
click at [218, 471] on textarea at bounding box center [847, 424] width 1288 height 145
click at [212, 449] on textarea at bounding box center [847, 424] width 1288 height 145
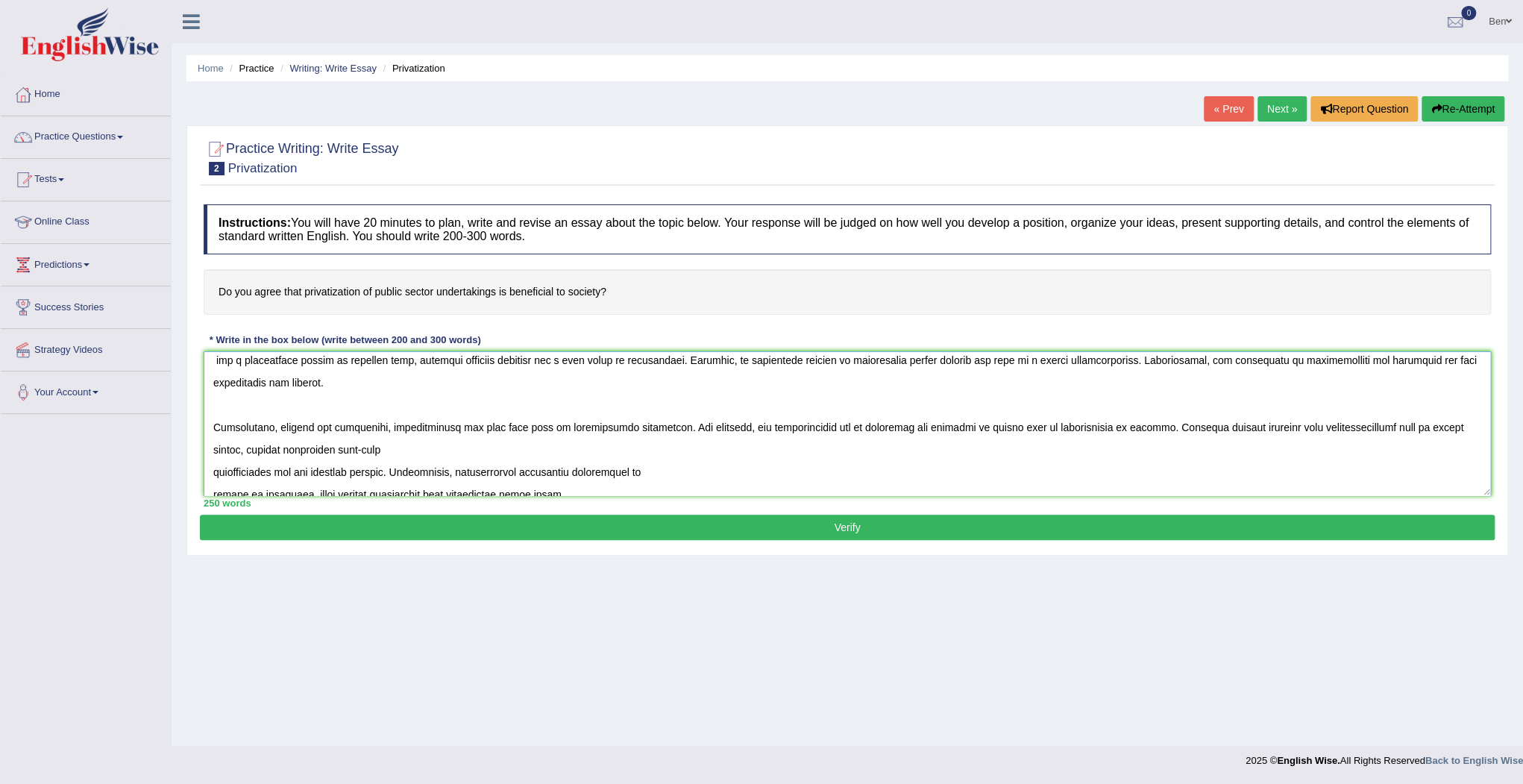
click at [215, 471] on textarea at bounding box center [847, 424] width 1288 height 145
click at [213, 472] on textarea at bounding box center [847, 424] width 1288 height 145
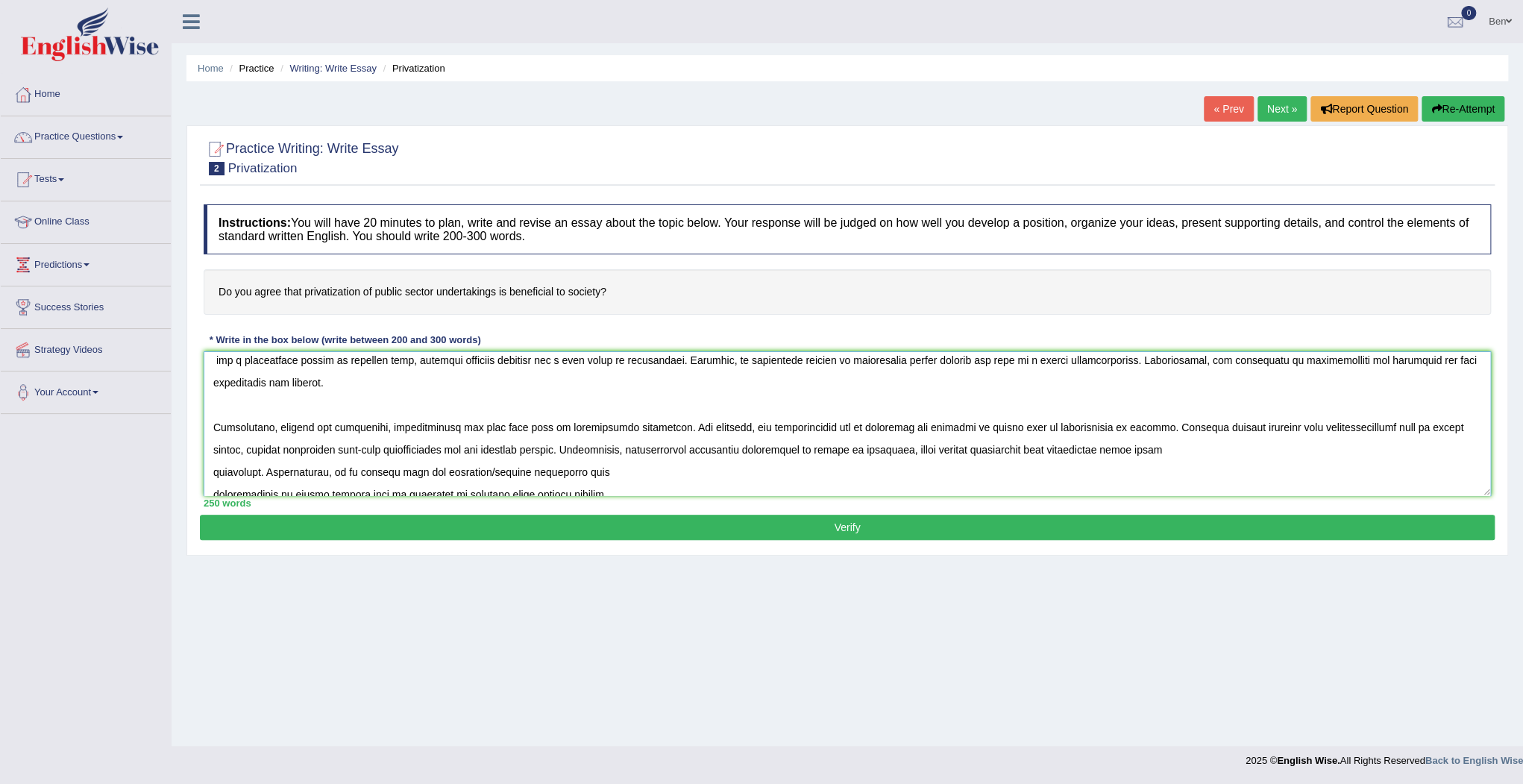
click at [214, 471] on textarea at bounding box center [847, 424] width 1288 height 145
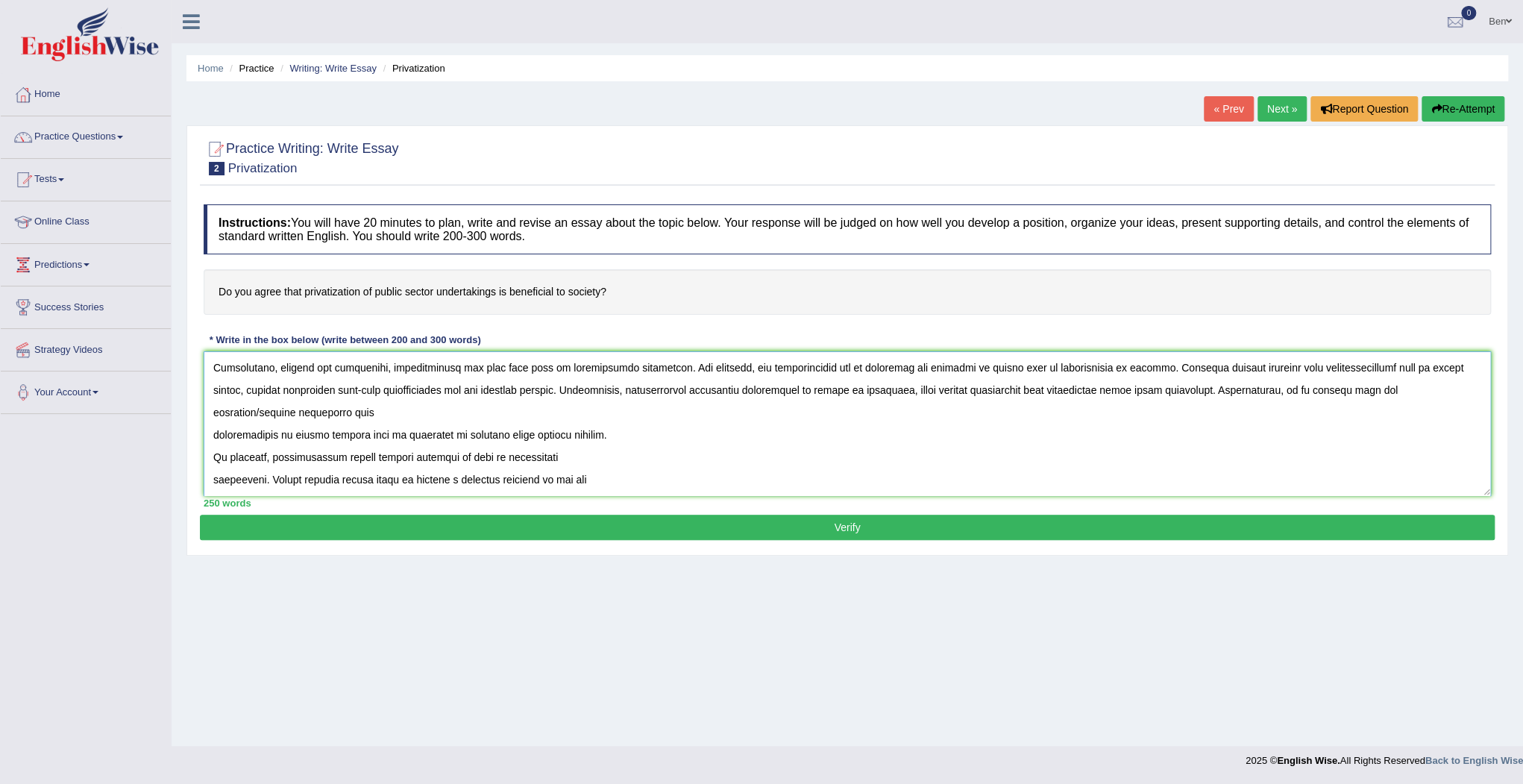
click at [212, 431] on textarea at bounding box center [847, 424] width 1288 height 145
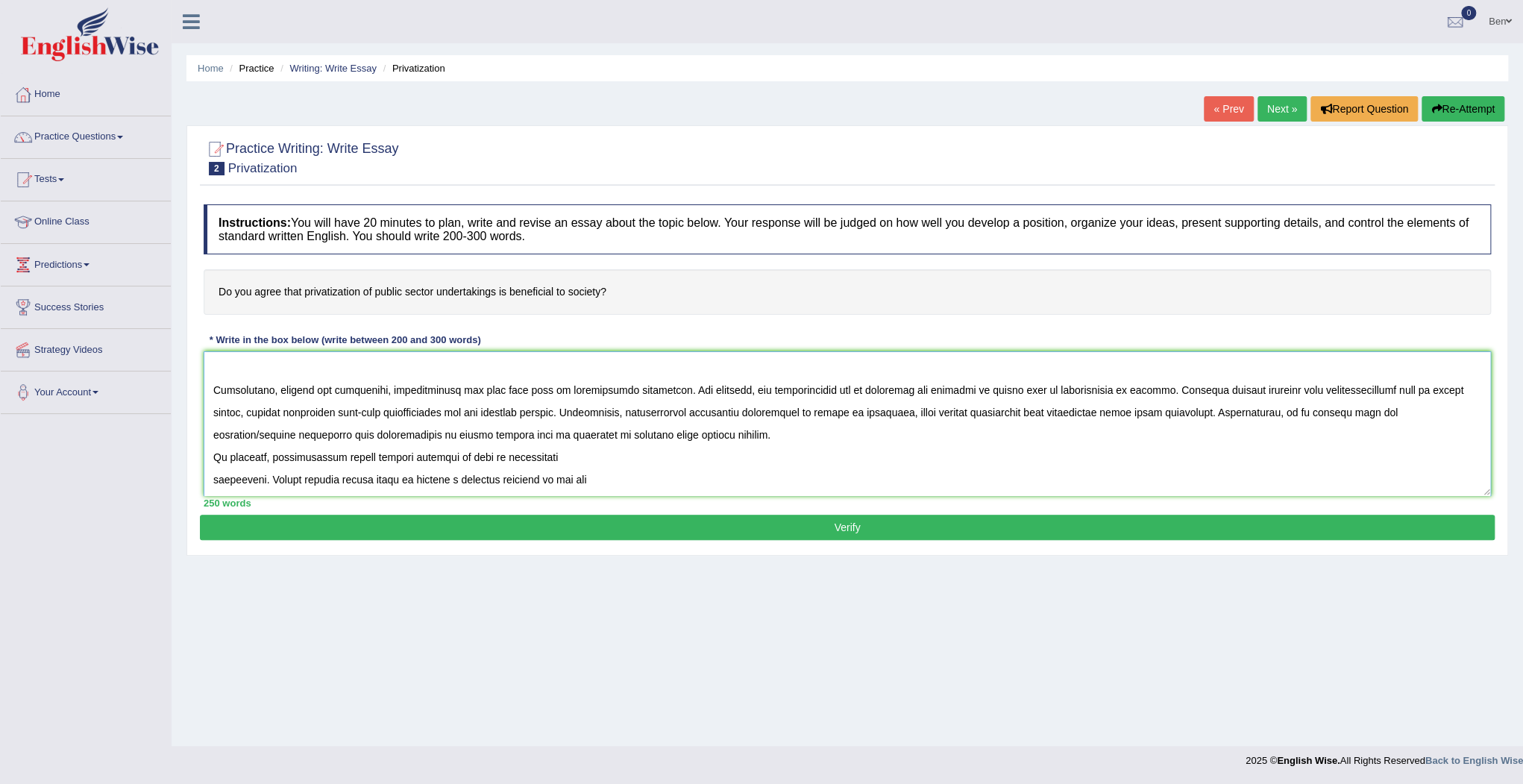
click at [212, 455] on textarea at bounding box center [847, 424] width 1288 height 145
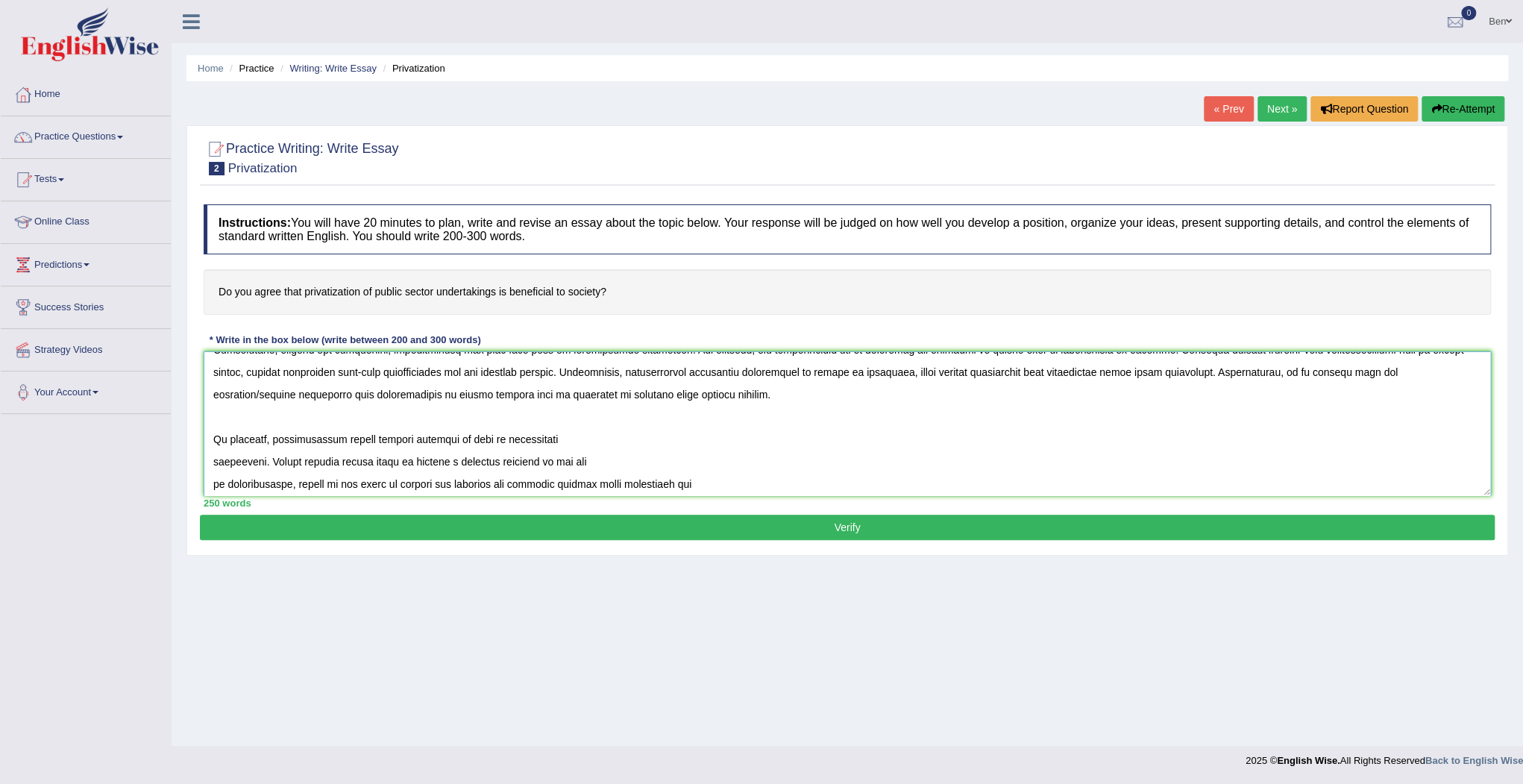
scroll to position [216, 0]
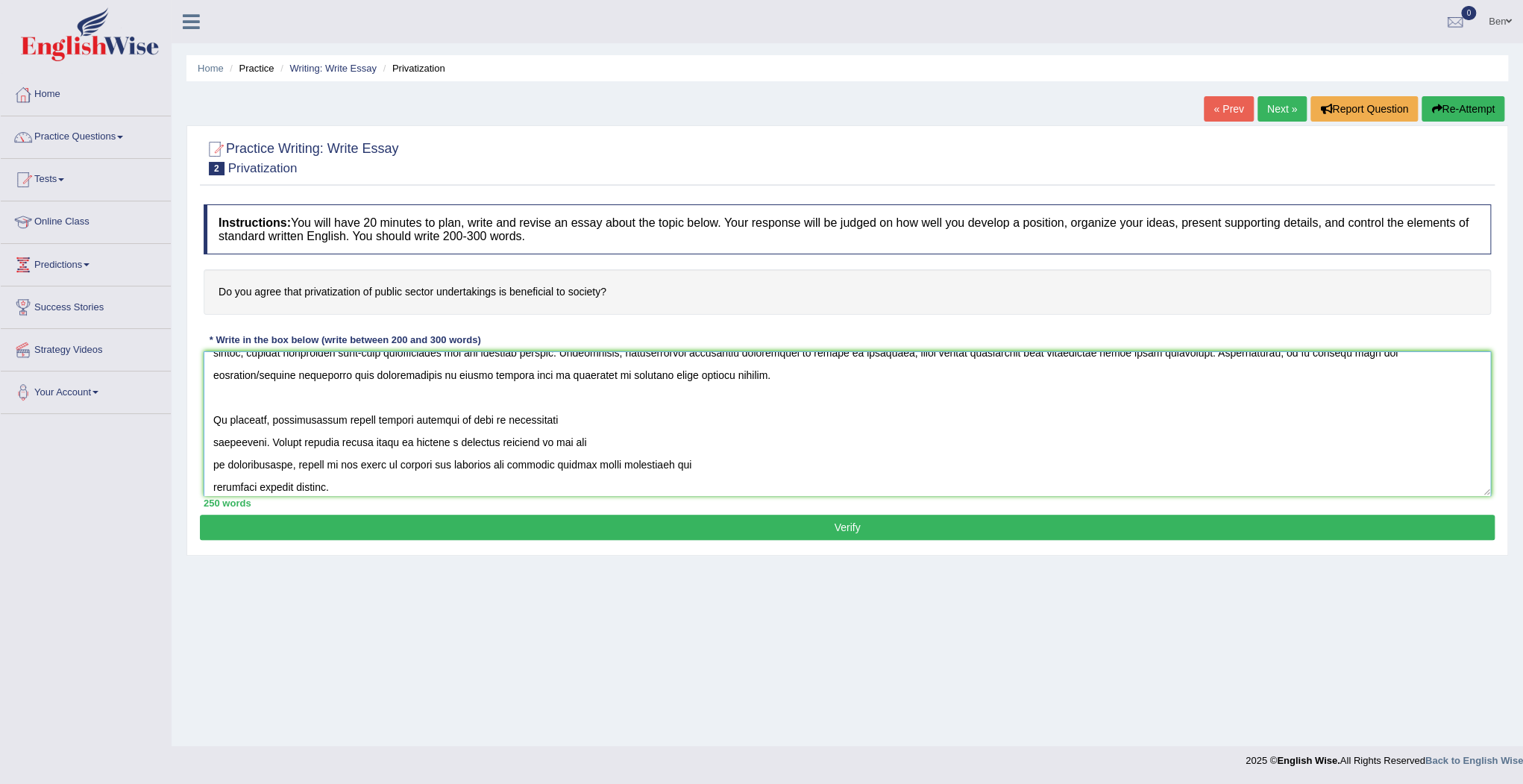
click at [213, 441] on textarea at bounding box center [847, 424] width 1288 height 145
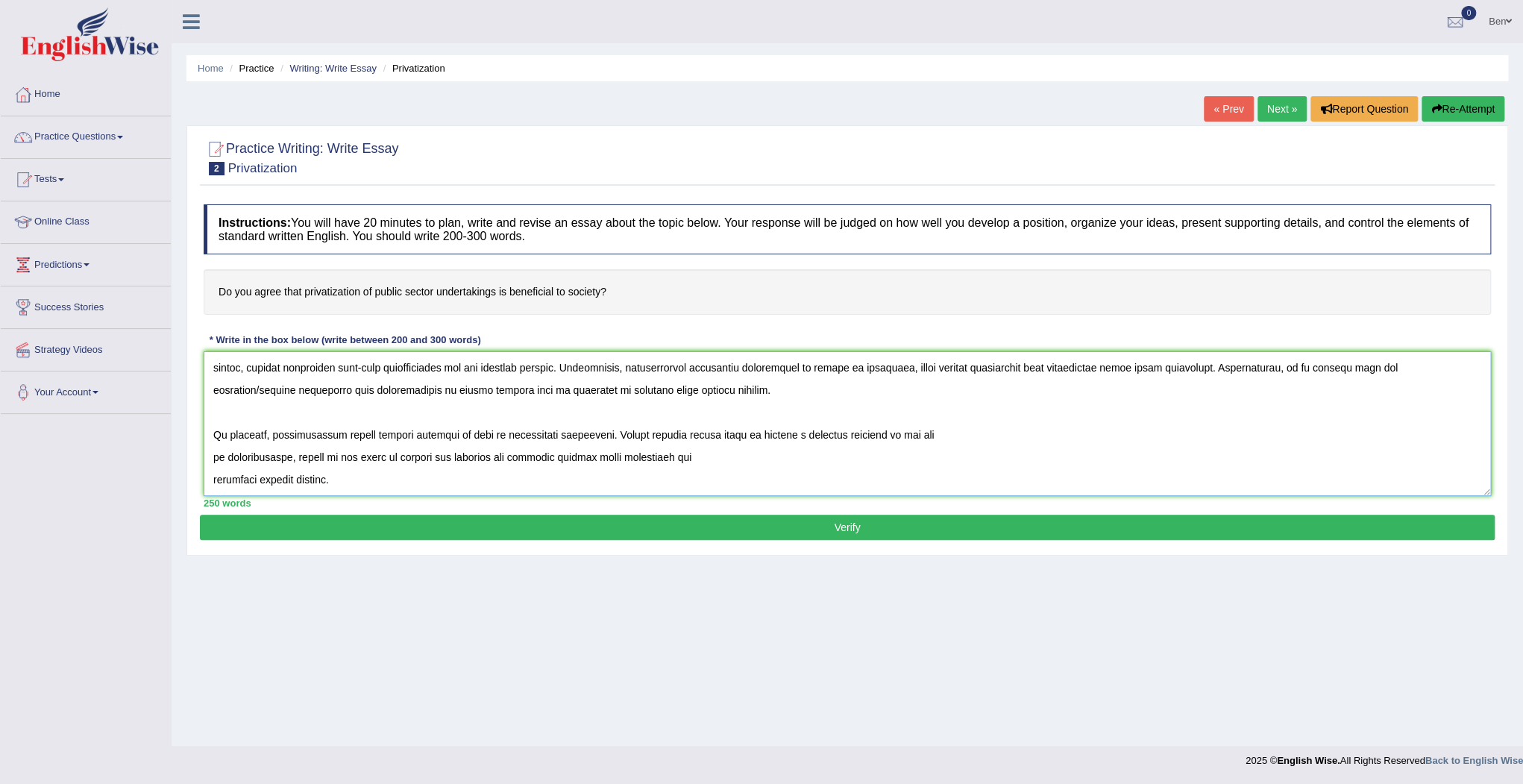
scroll to position [201, 0]
click at [213, 456] on textarea at bounding box center [847, 424] width 1288 height 145
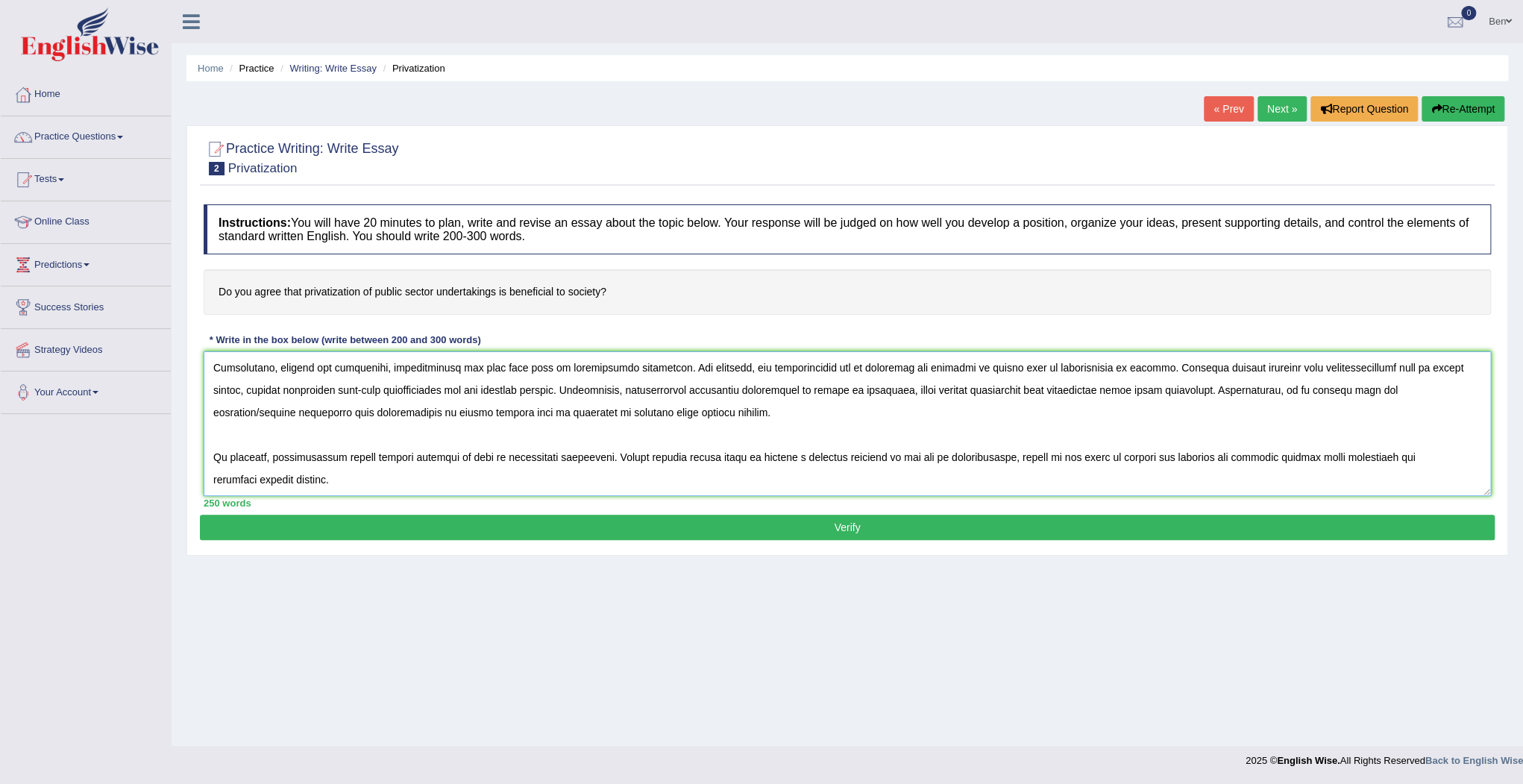
scroll to position [179, 0]
click at [212, 480] on textarea at bounding box center [847, 424] width 1288 height 145
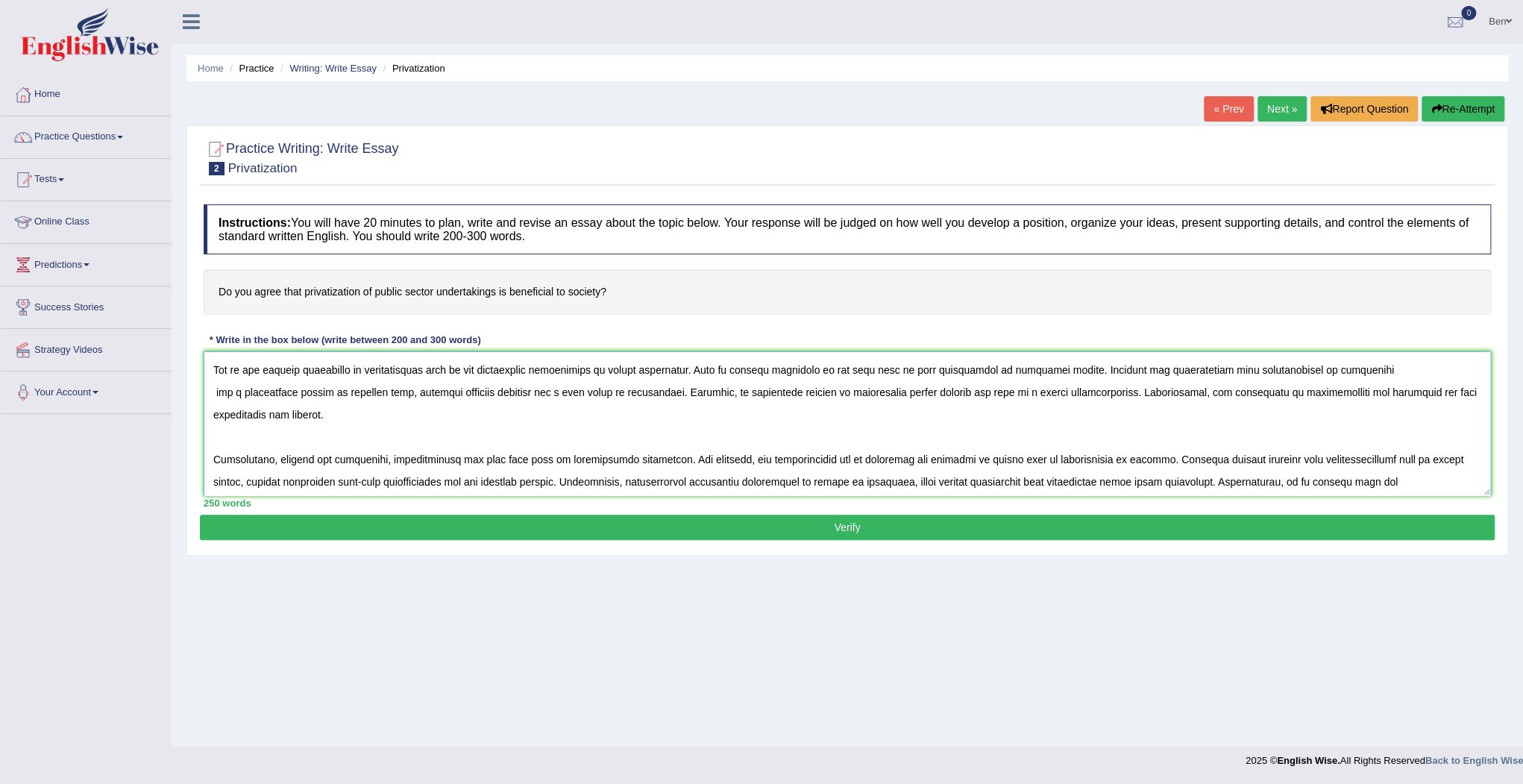
scroll to position [0, 0]
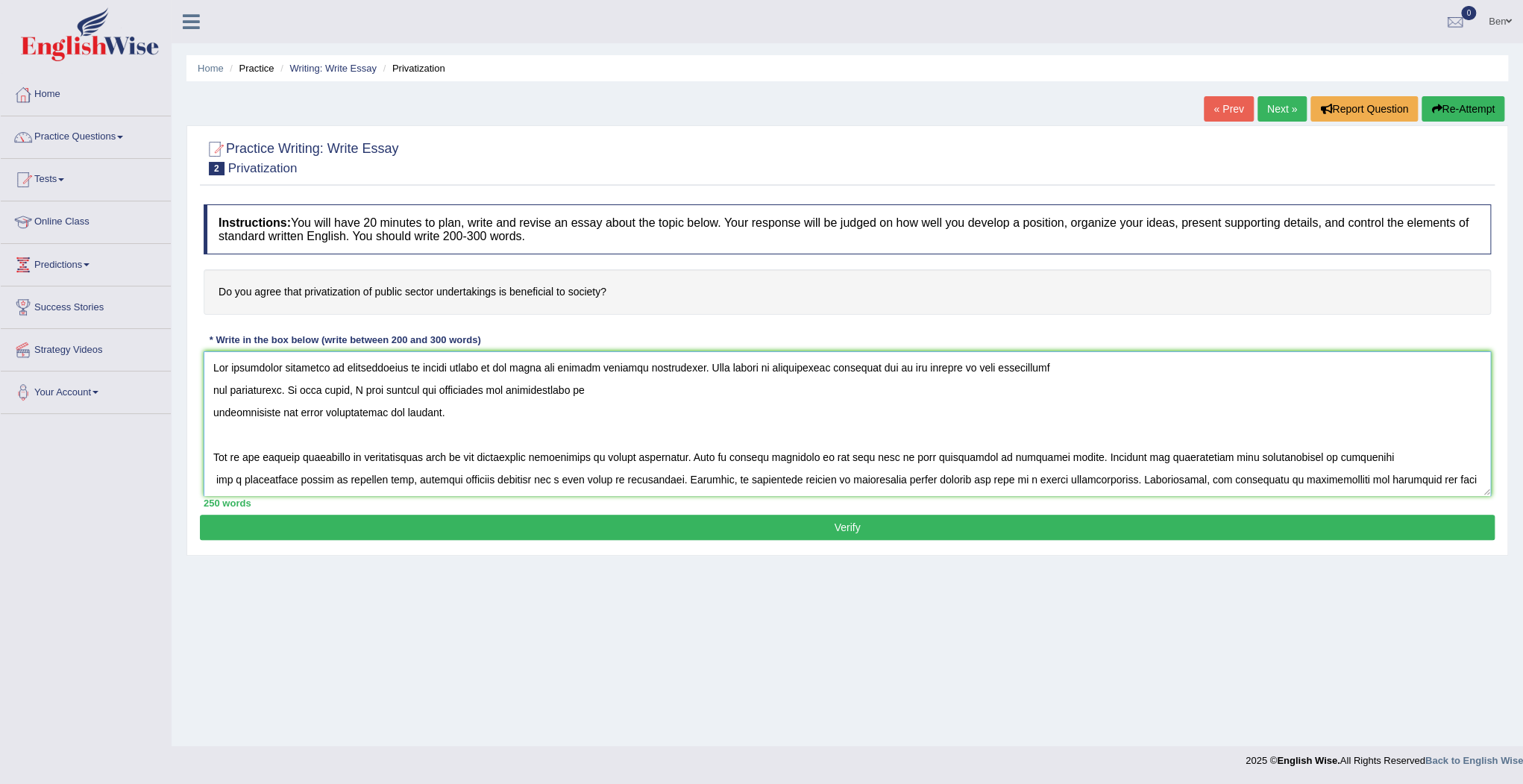
click at [217, 480] on textarea at bounding box center [847, 424] width 1288 height 145
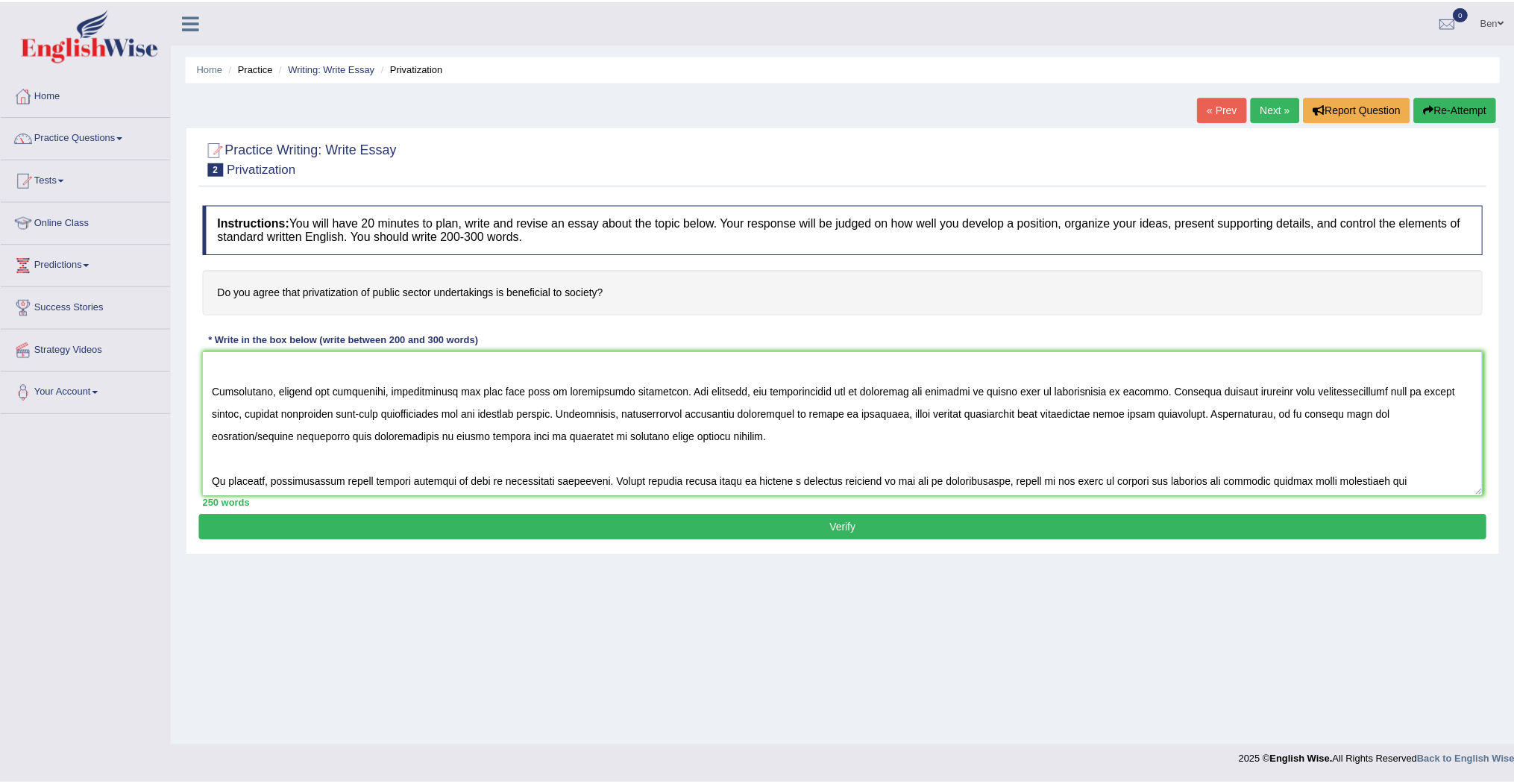
scroll to position [156, 0]
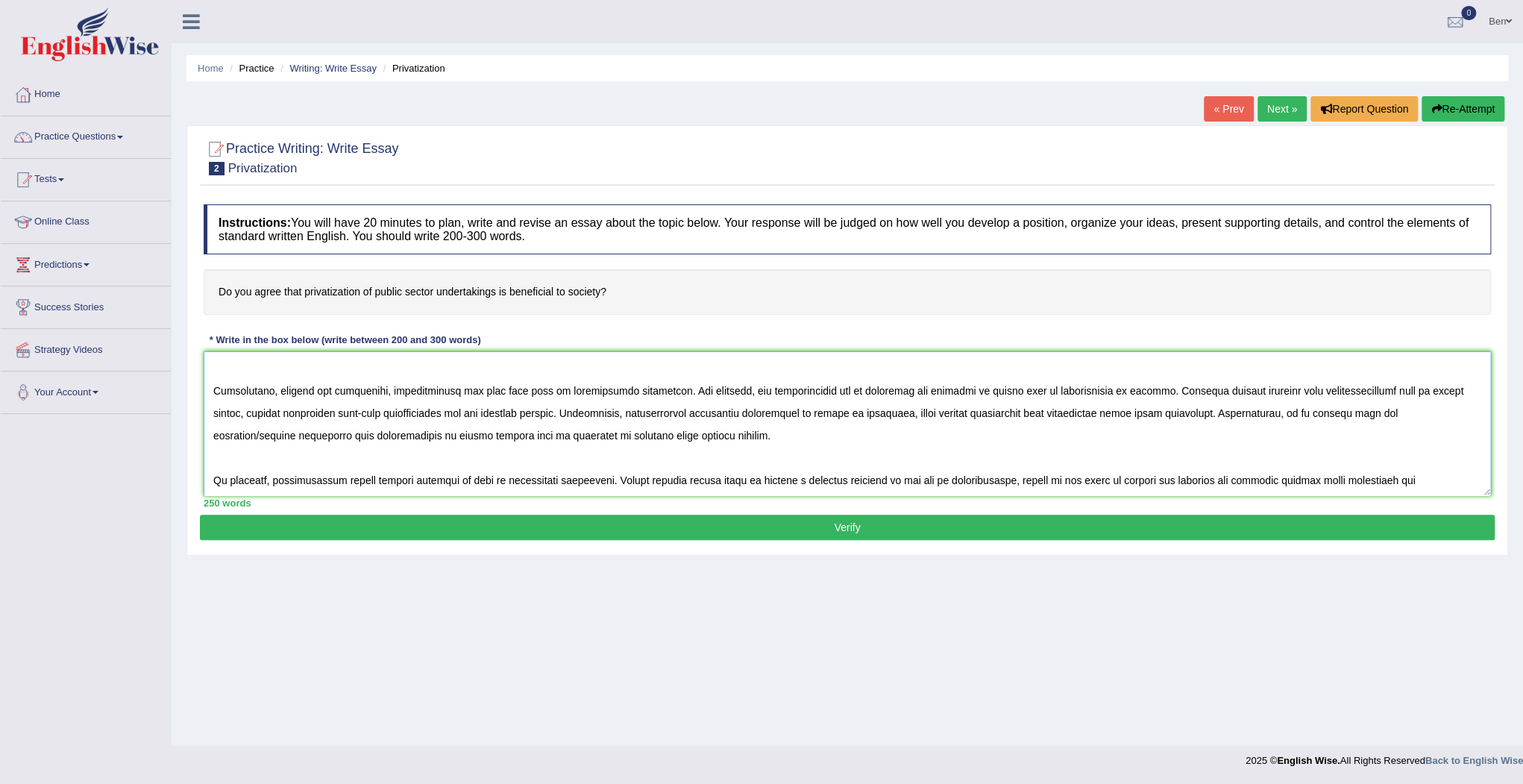
click at [1093, 454] on textarea at bounding box center [847, 424] width 1288 height 145
type textarea "The increasing influence of privitization of public sector on our lives has ign…"
click at [766, 525] on button "Verify" at bounding box center [846, 527] width 1295 height 26
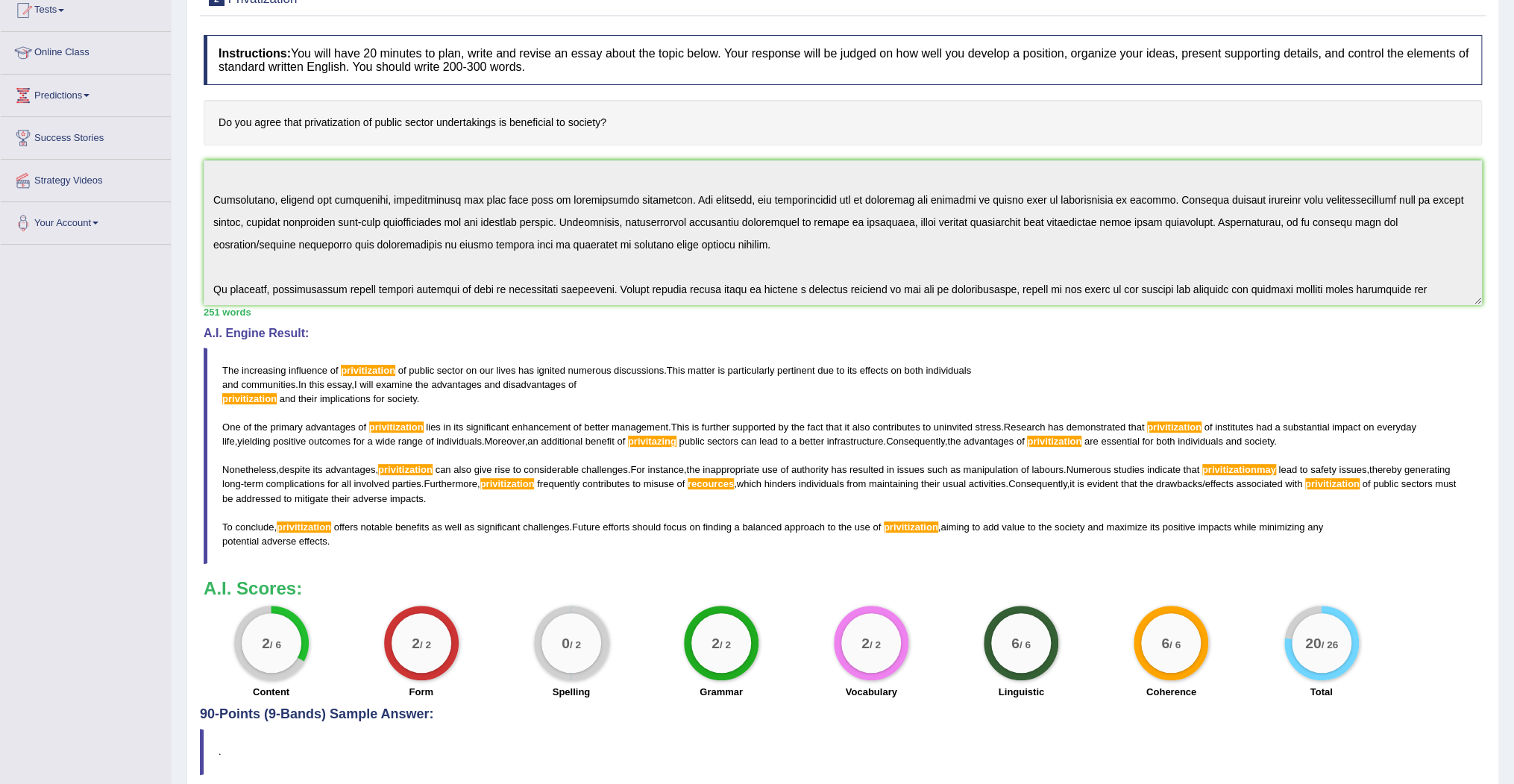
scroll to position [230, 0]
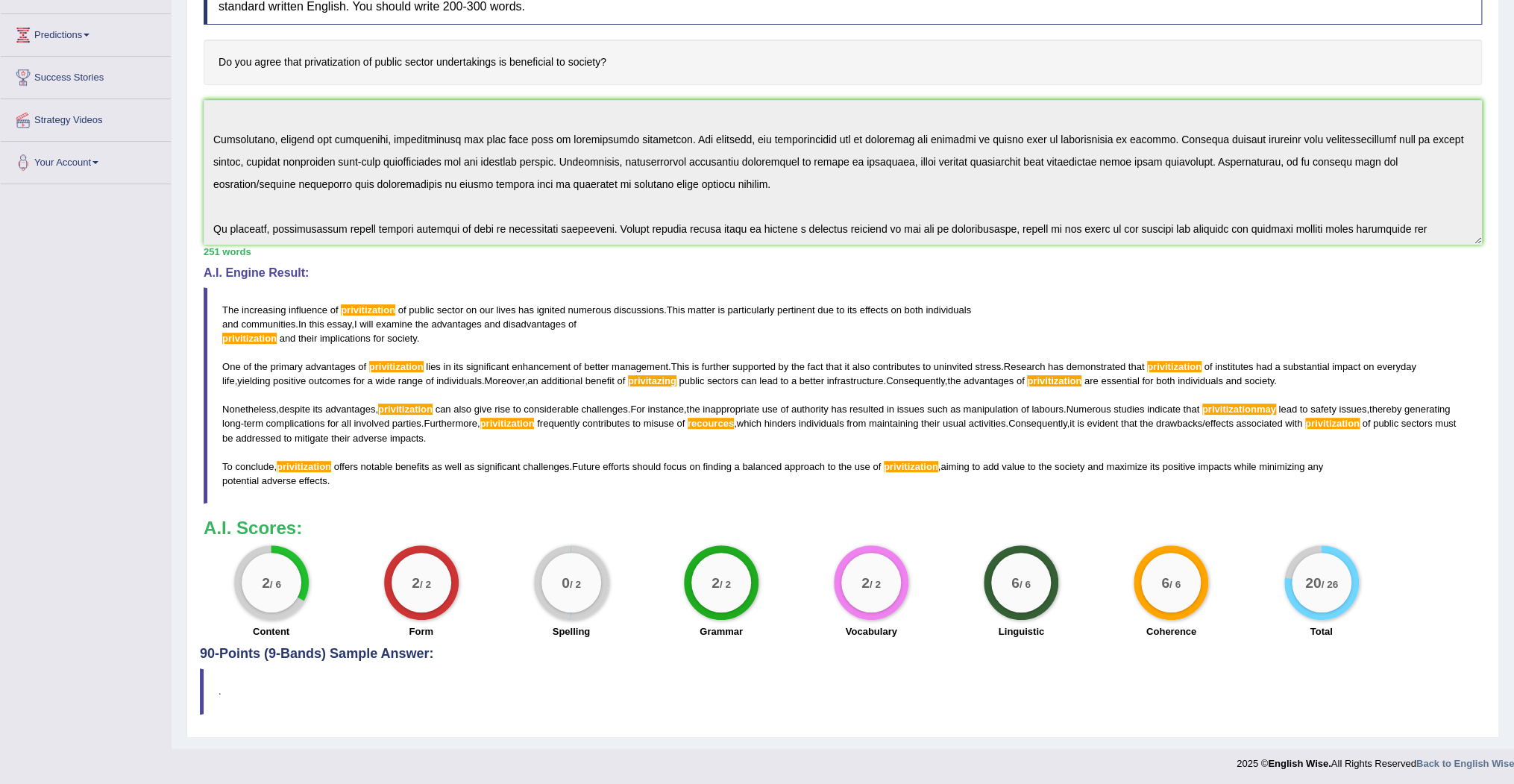
click at [1262, 407] on span "privitizationmay" at bounding box center [1239, 409] width 74 height 11
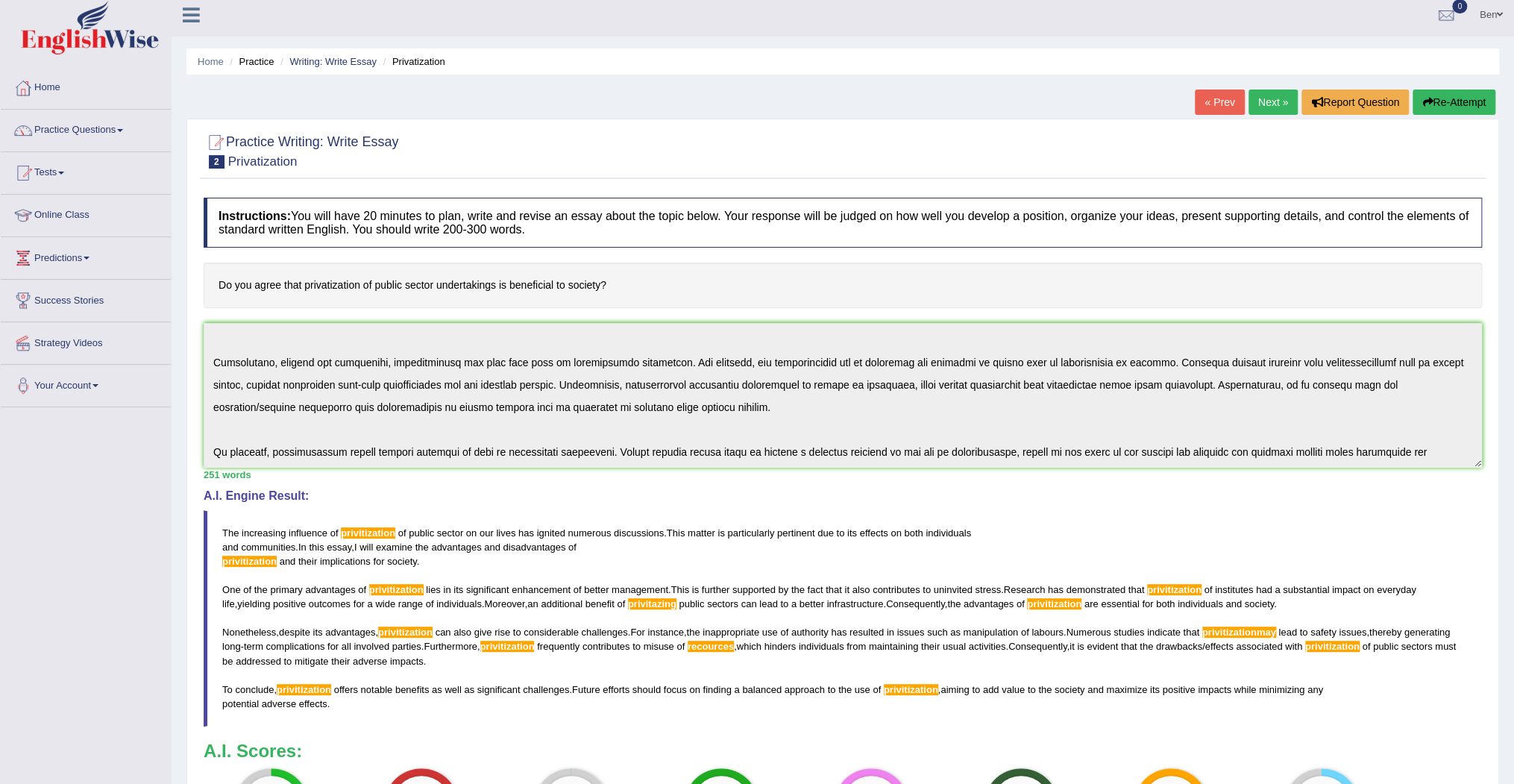
scroll to position [0, 0]
